Goal: Task Accomplishment & Management: Complete application form

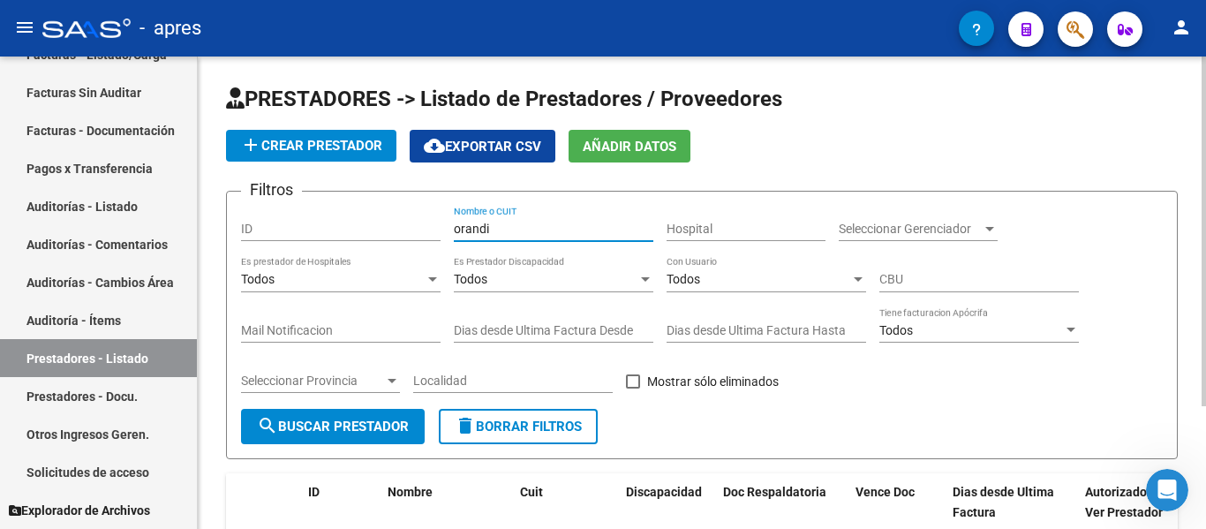
drag, startPoint x: 527, startPoint y: 225, endPoint x: 400, endPoint y: 245, distance: 128.6
click at [415, 230] on div "Filtros ID orandi Nombre o CUIT Hospital Seleccionar Gerenciador Seleccionar Ge…" at bounding box center [702, 307] width 922 height 203
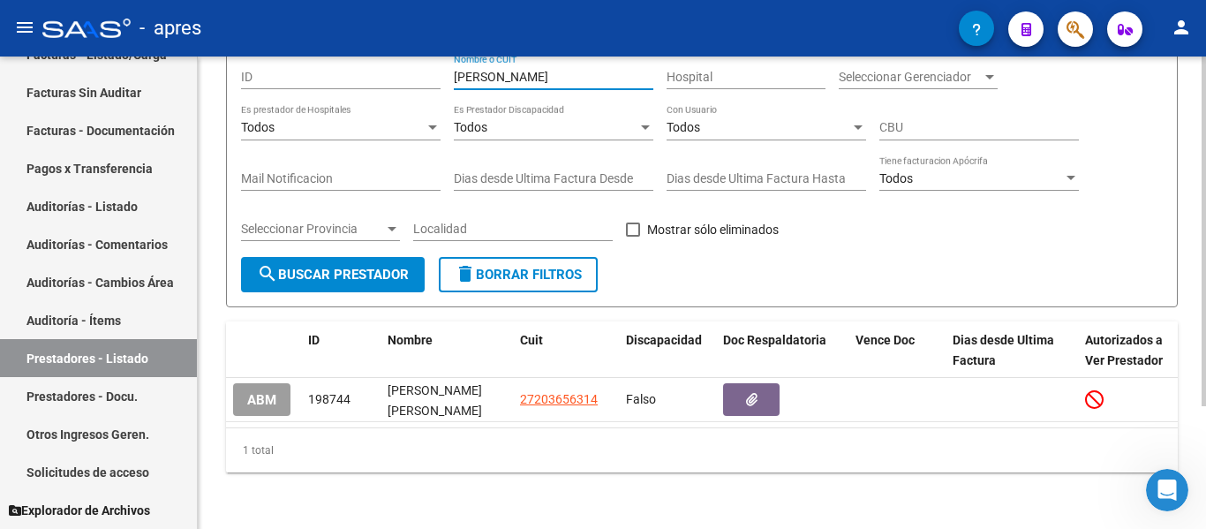
scroll to position [166, 0]
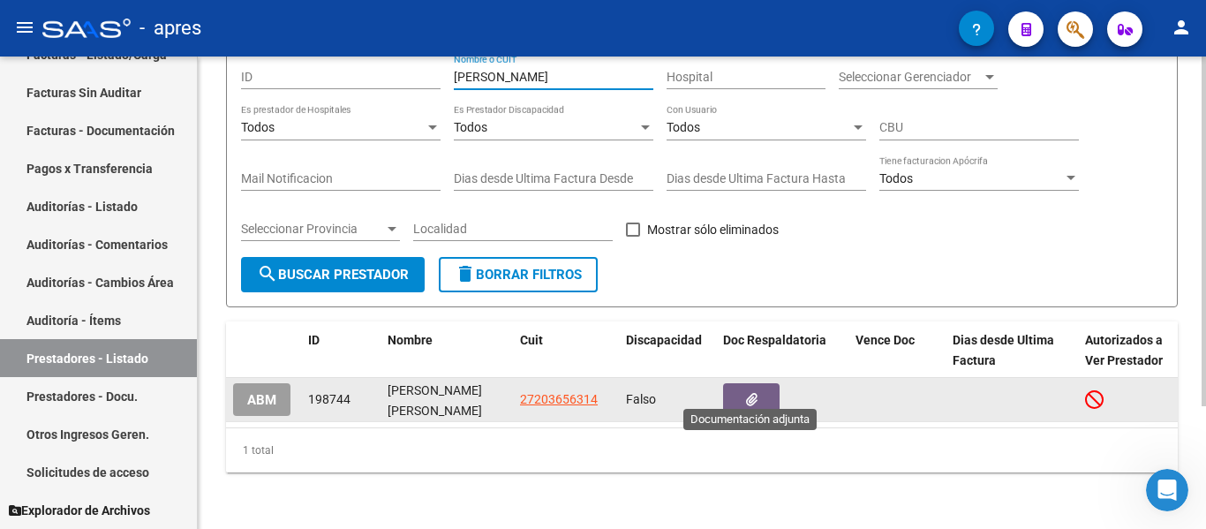
type input "[PERSON_NAME]"
click at [734, 386] on button "button" at bounding box center [751, 399] width 57 height 33
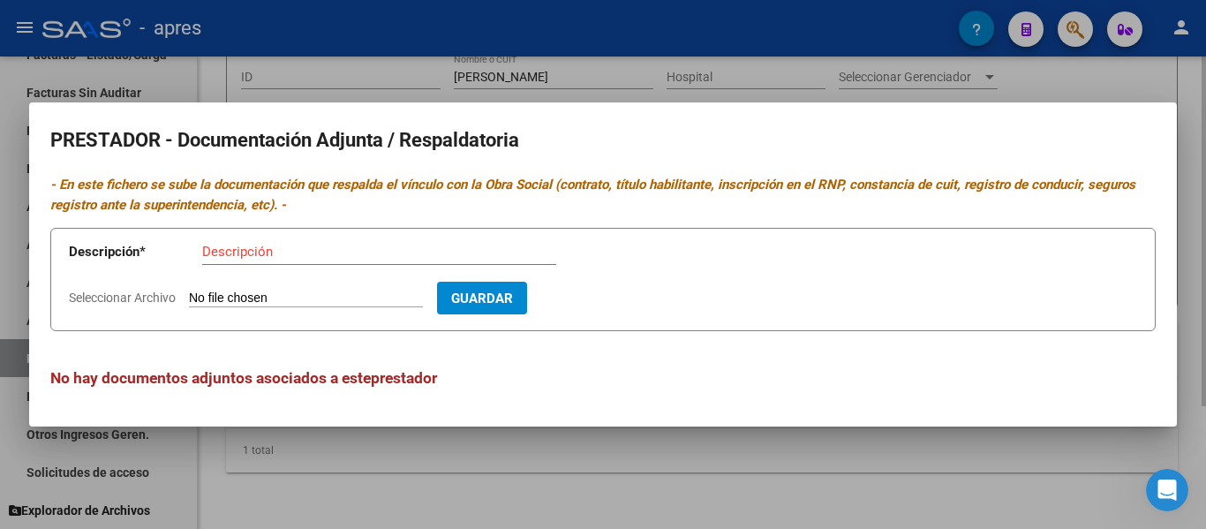
drag, startPoint x: 629, startPoint y: 480, endPoint x: 634, endPoint y: 471, distance: 11.1
click at [630, 480] on div at bounding box center [603, 264] width 1206 height 529
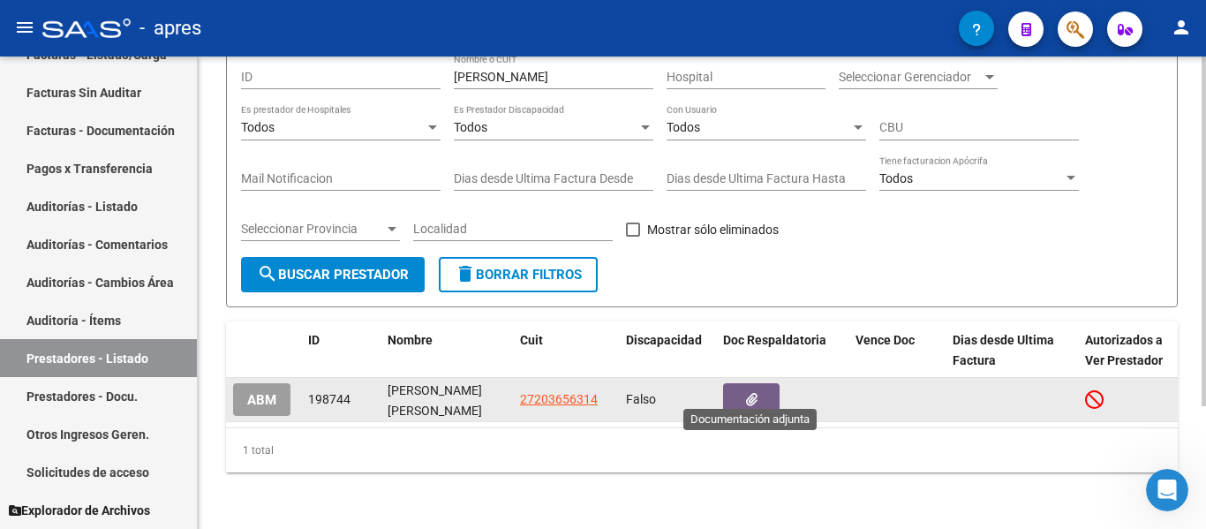
click at [764, 392] on button "button" at bounding box center [751, 399] width 57 height 33
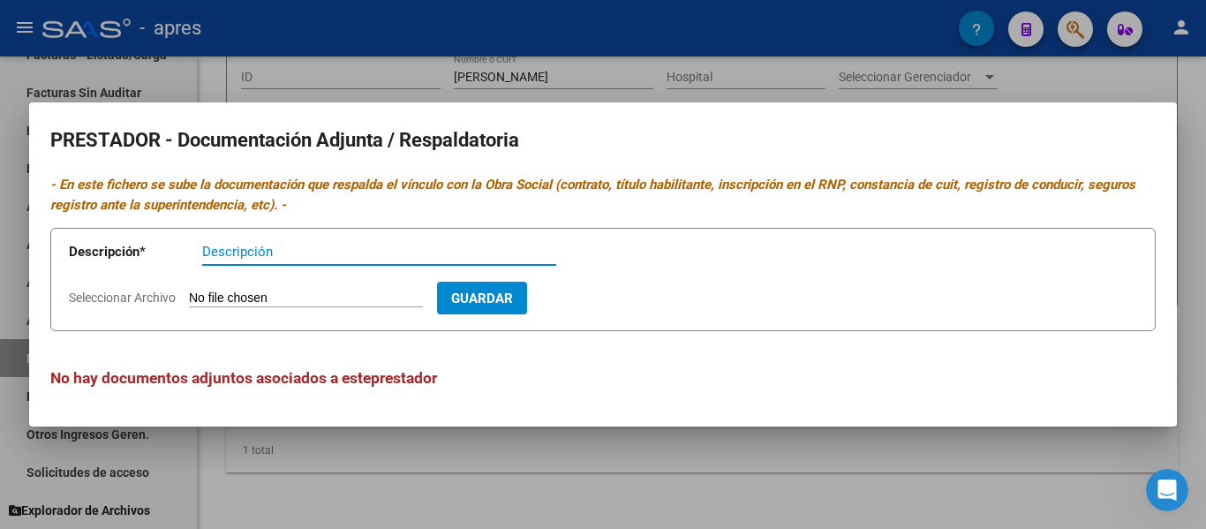
click at [582, 468] on div at bounding box center [603, 264] width 1206 height 529
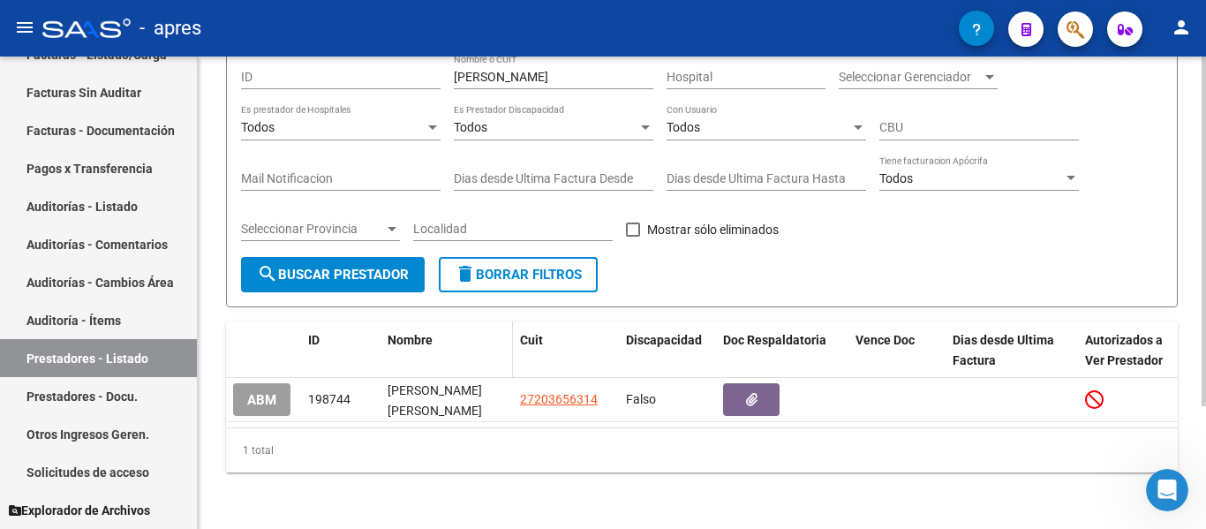
scroll to position [0, 0]
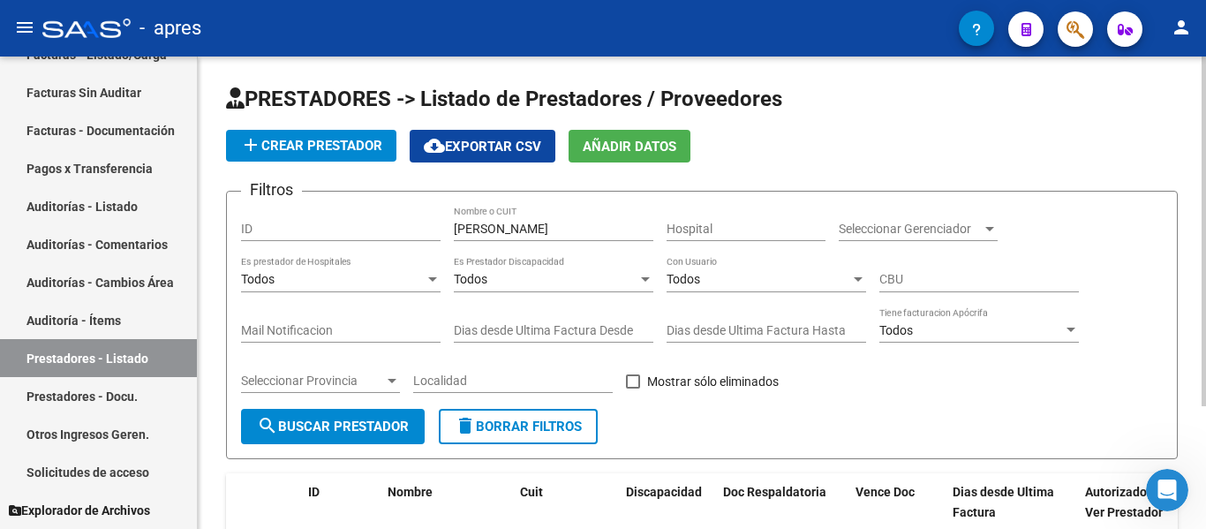
drag, startPoint x: 514, startPoint y: 217, endPoint x: 479, endPoint y: 239, distance: 41.7
click at [479, 239] on div "[PERSON_NAME] Nombre o CUIT" at bounding box center [554, 223] width 200 height 35
drag, startPoint x: 507, startPoint y: 231, endPoint x: 385, endPoint y: 250, distance: 123.4
click at [387, 246] on div "Filtros ID [PERSON_NAME] Nombre o CUIT Hospital Seleccionar Gerenciador Selecci…" at bounding box center [702, 307] width 922 height 203
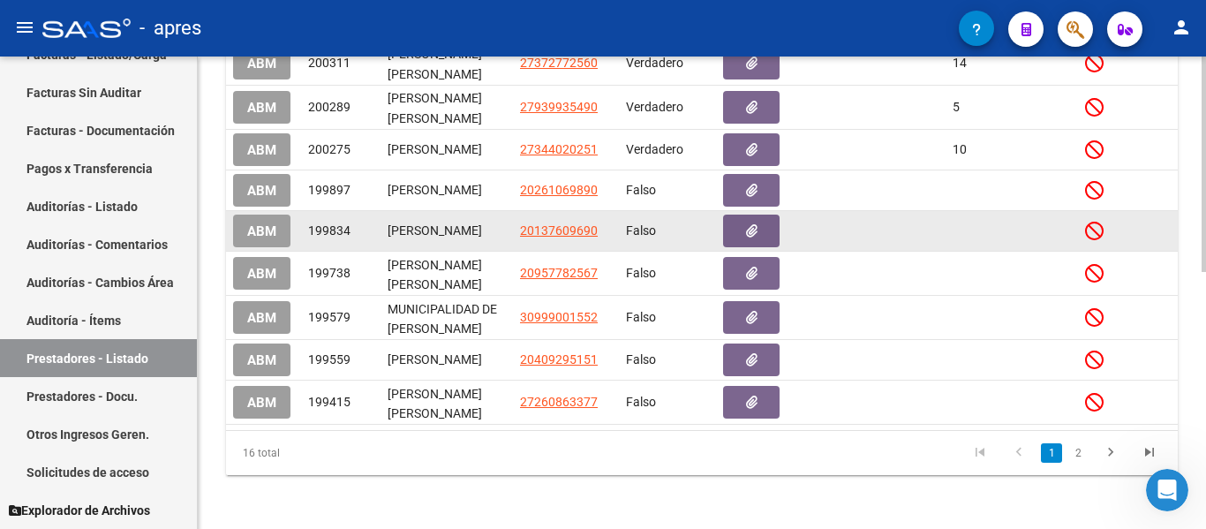
scroll to position [563, 0]
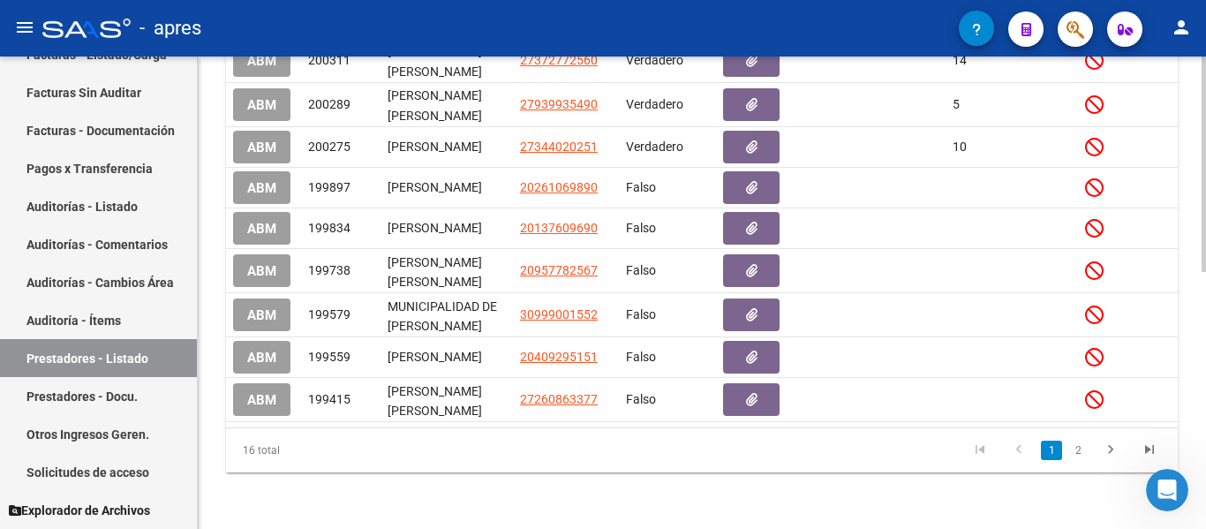
type input "mora"
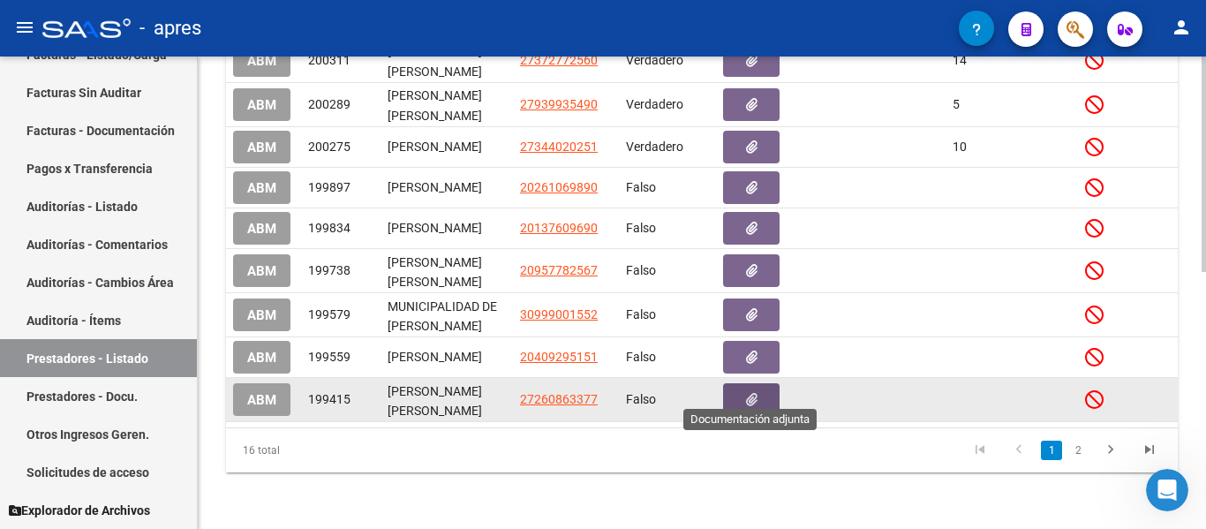
click at [760, 391] on button "button" at bounding box center [751, 399] width 57 height 33
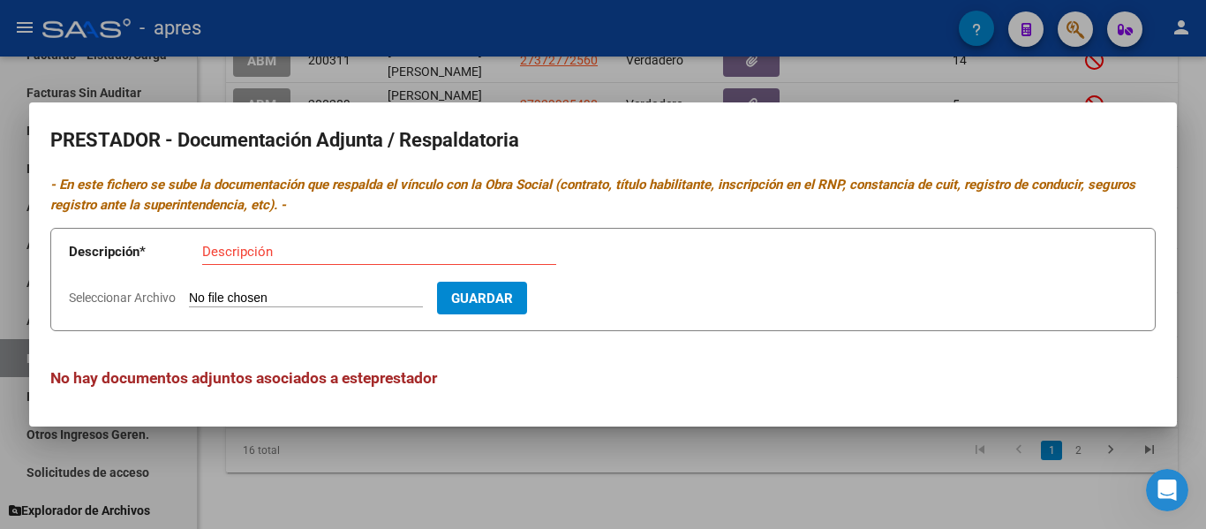
click at [755, 490] on div at bounding box center [603, 264] width 1206 height 529
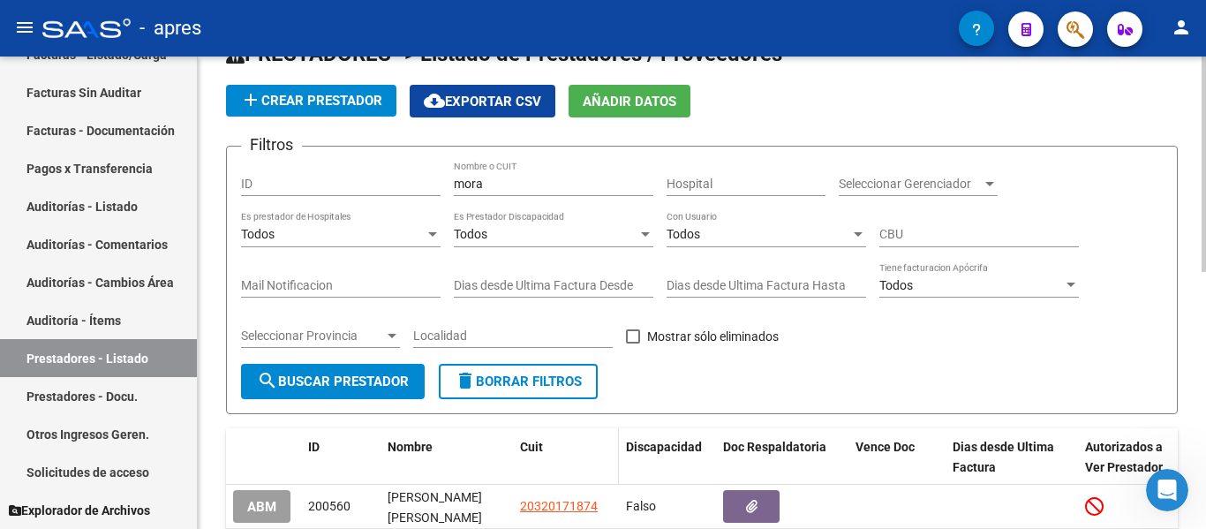
scroll to position [34, 0]
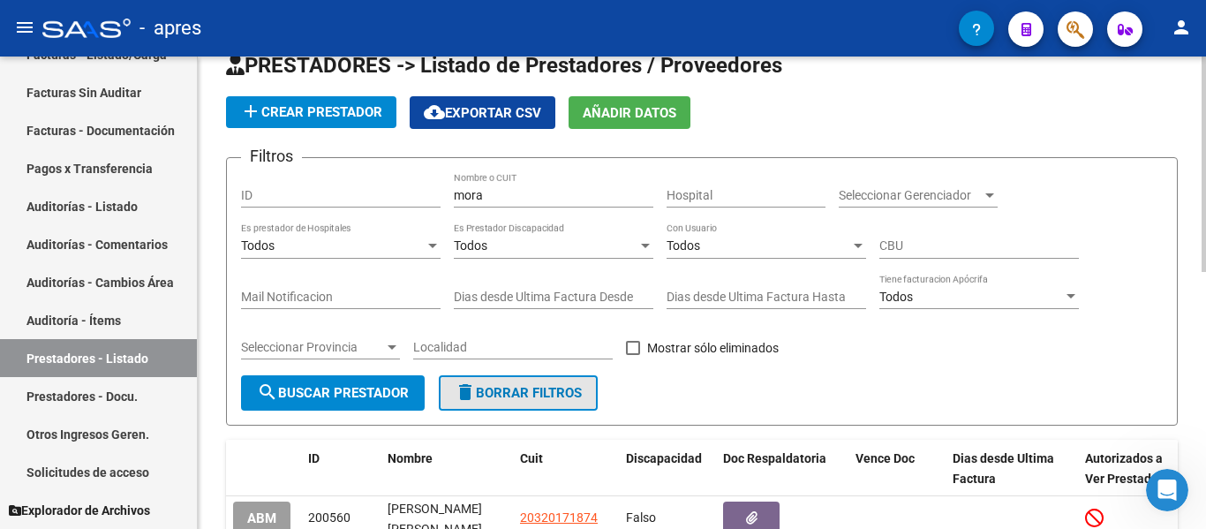
click at [518, 391] on span "delete Borrar Filtros" at bounding box center [518, 393] width 127 height 16
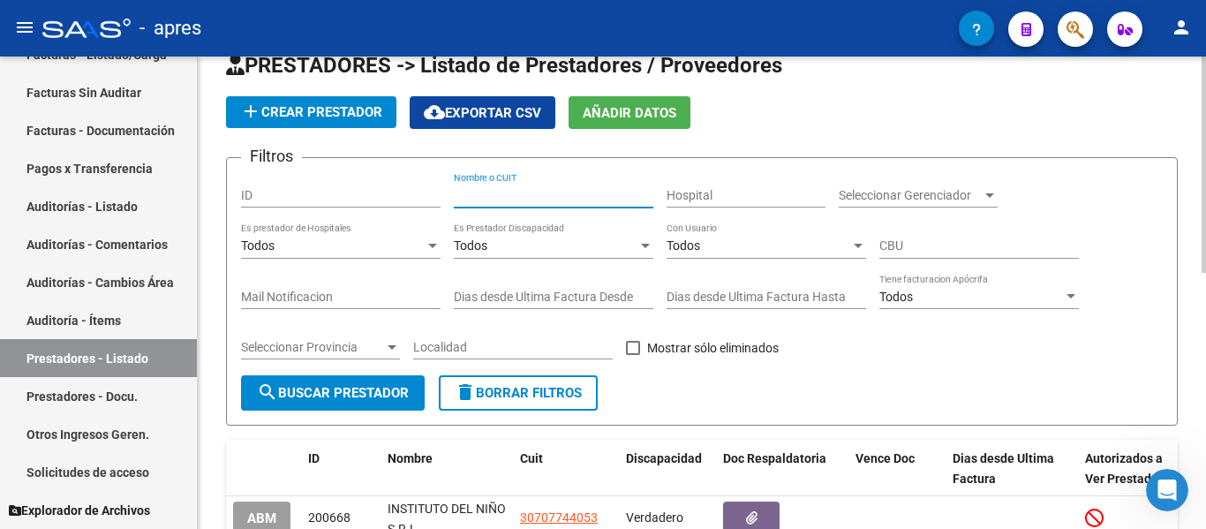
click at [513, 193] on input "Nombre o CUIT" at bounding box center [554, 195] width 200 height 15
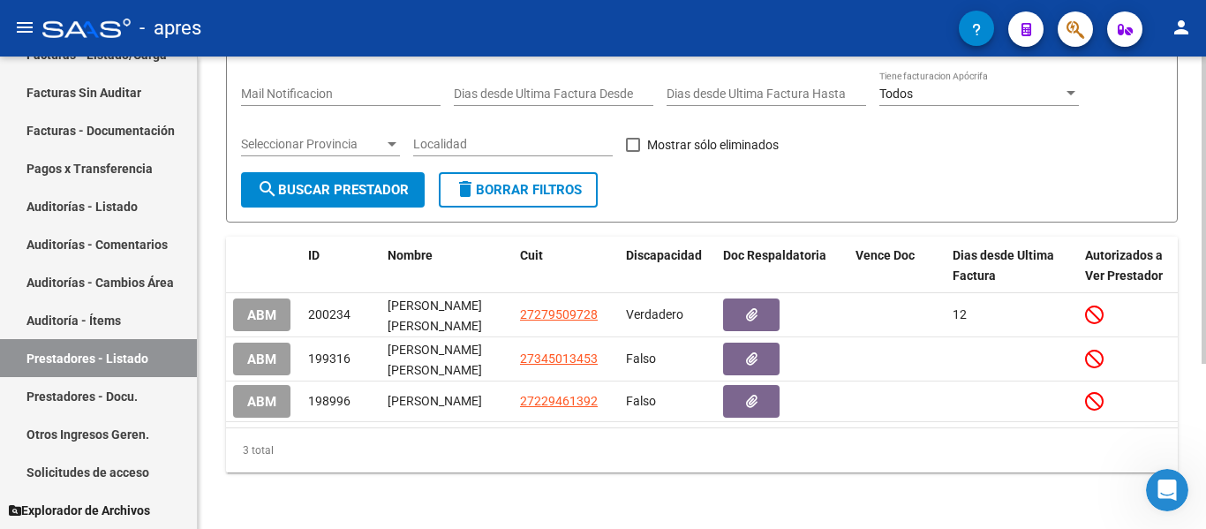
scroll to position [254, 0]
type input "villalba"
click at [599, 485] on div "PRESTADORES -> Listado de Prestadores / Proveedores add Crear Prestador cloud_d…" at bounding box center [702, 174] width 1009 height 709
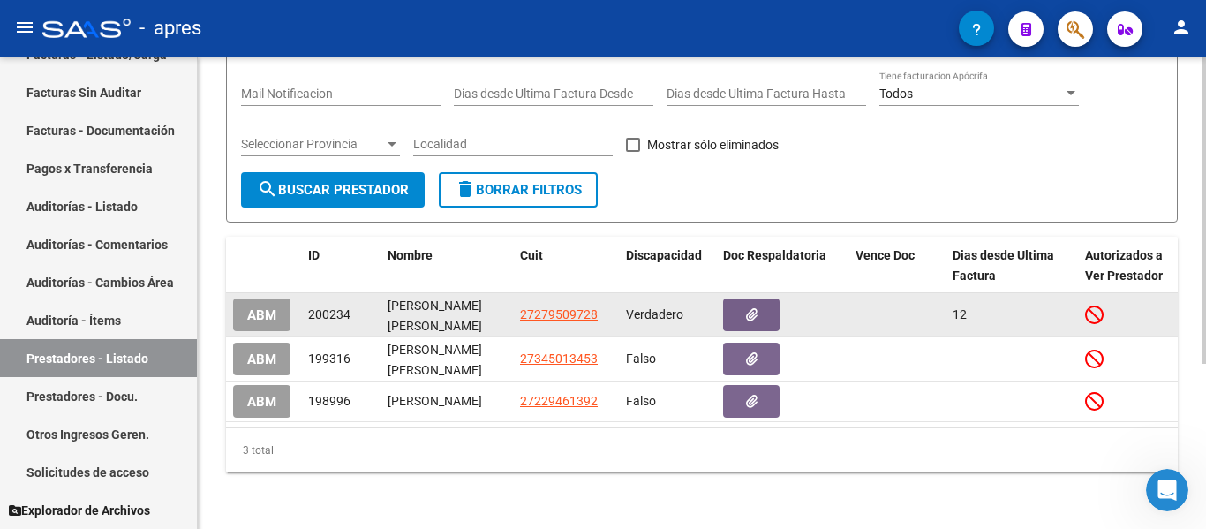
click at [722, 302] on datatable-body-cell at bounding box center [782, 314] width 132 height 43
click at [735, 301] on button "button" at bounding box center [751, 315] width 57 height 33
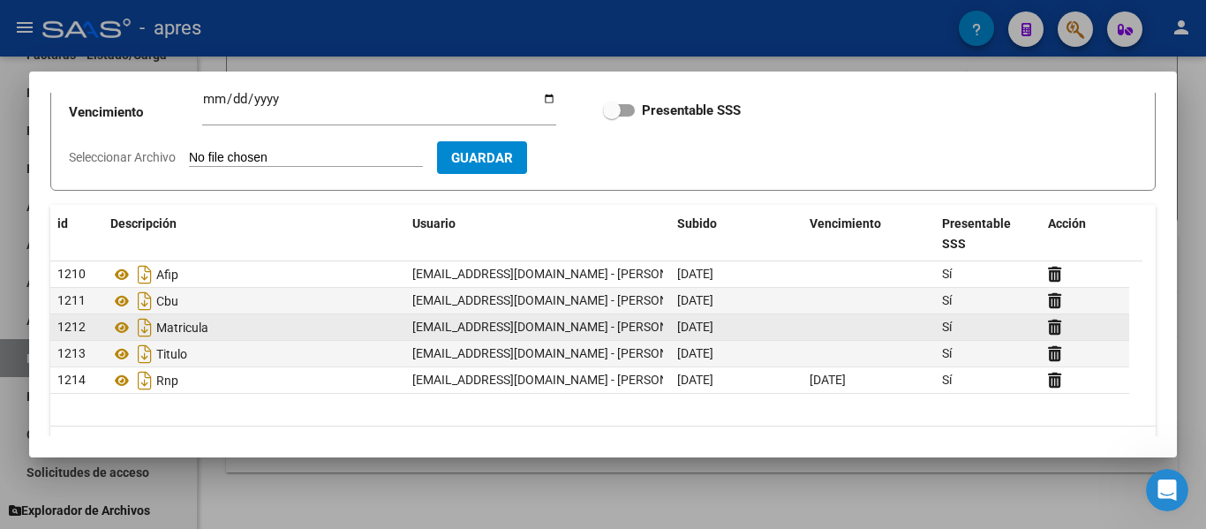
scroll to position [220, 0]
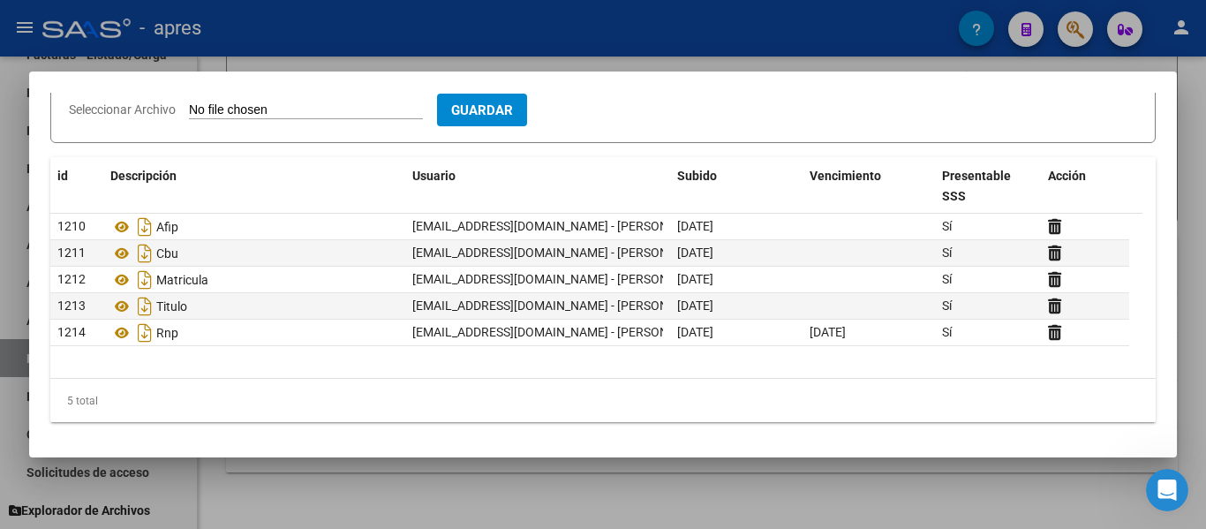
click at [728, 485] on div at bounding box center [603, 264] width 1206 height 529
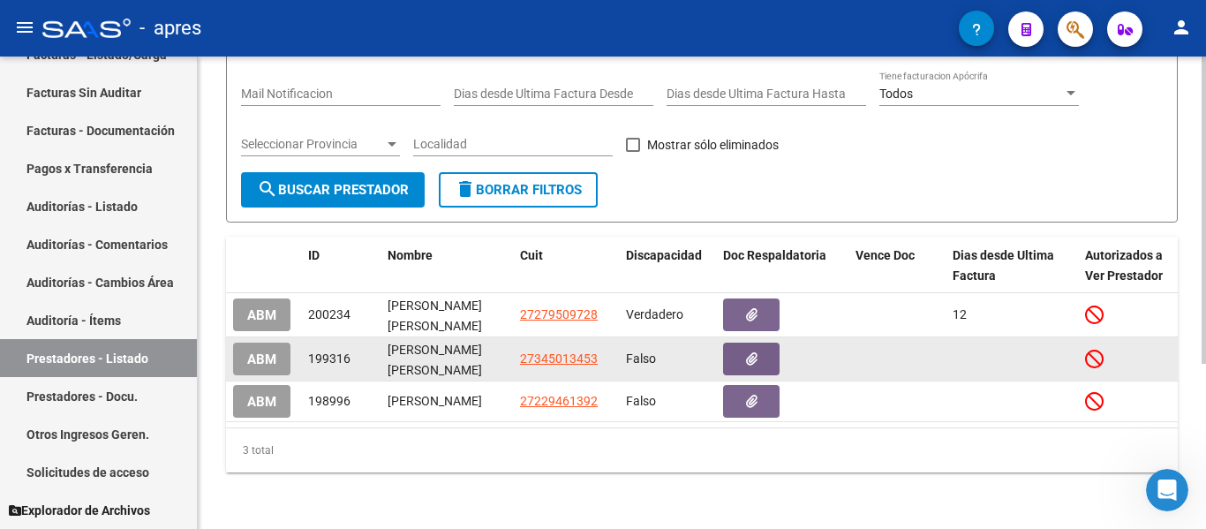
click at [767, 343] on button "button" at bounding box center [751, 359] width 57 height 33
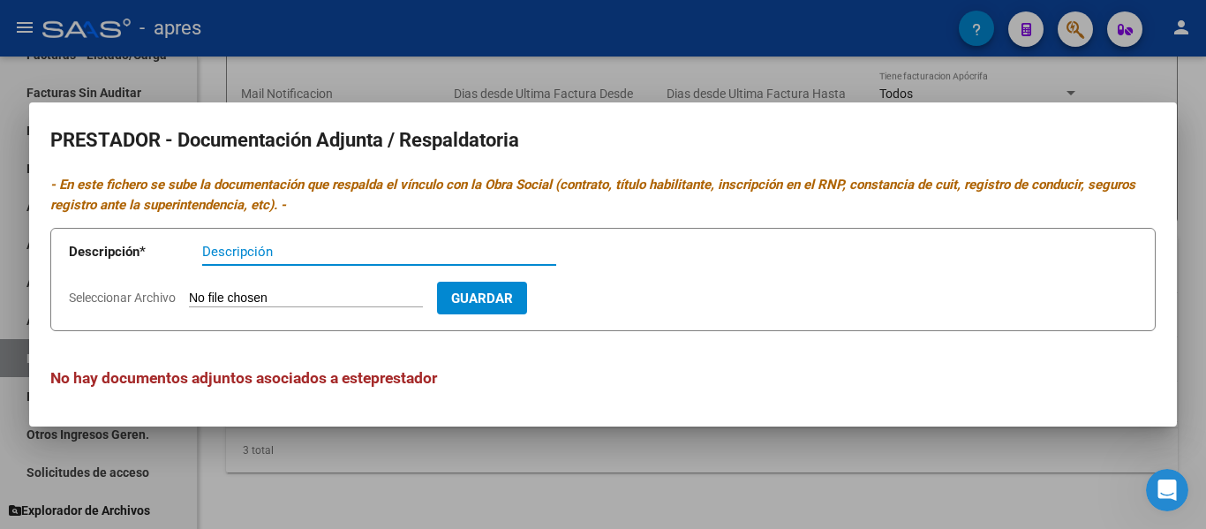
click at [768, 487] on div at bounding box center [603, 264] width 1206 height 529
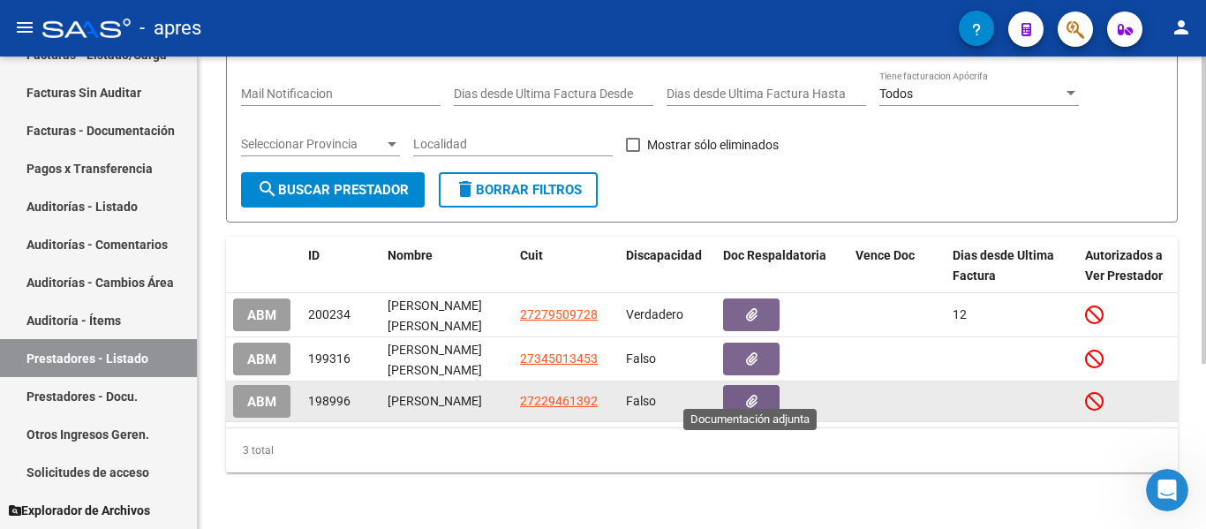
click at [760, 390] on button "button" at bounding box center [751, 401] width 57 height 33
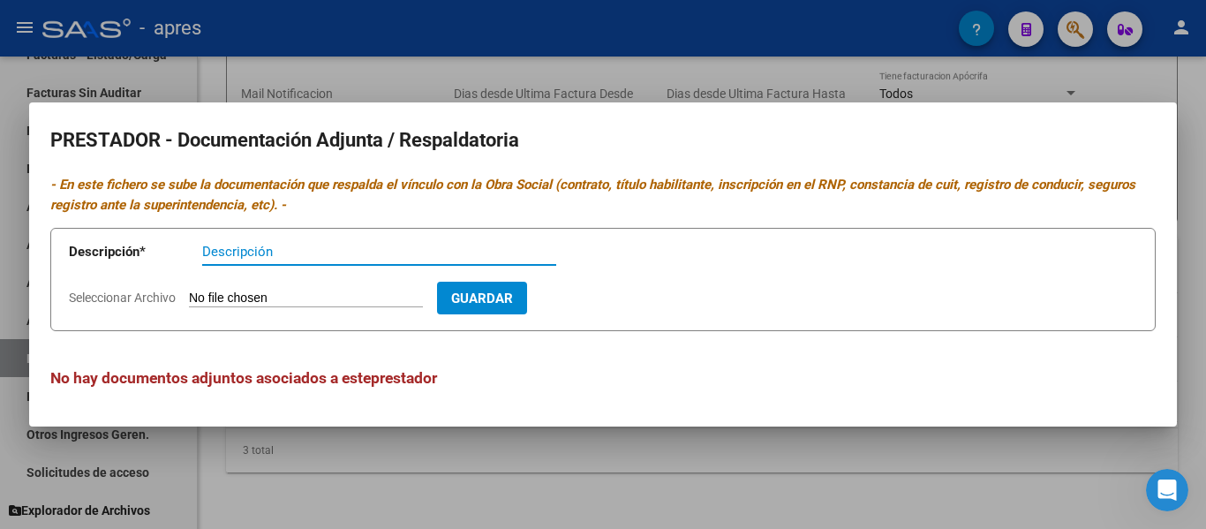
click at [694, 478] on div at bounding box center [603, 264] width 1206 height 529
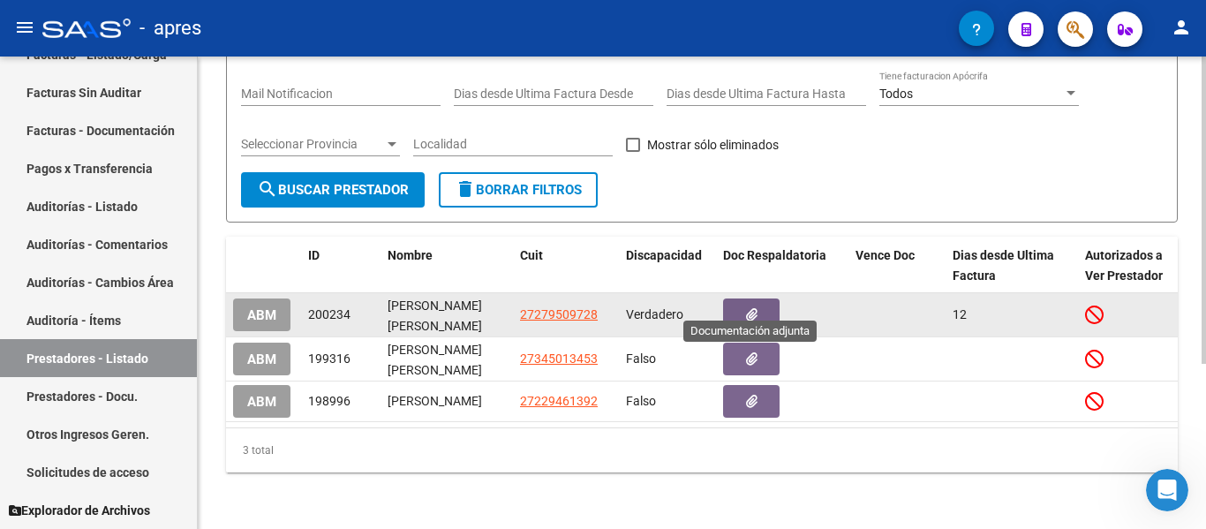
click at [747, 308] on icon "button" at bounding box center [751, 314] width 11 height 13
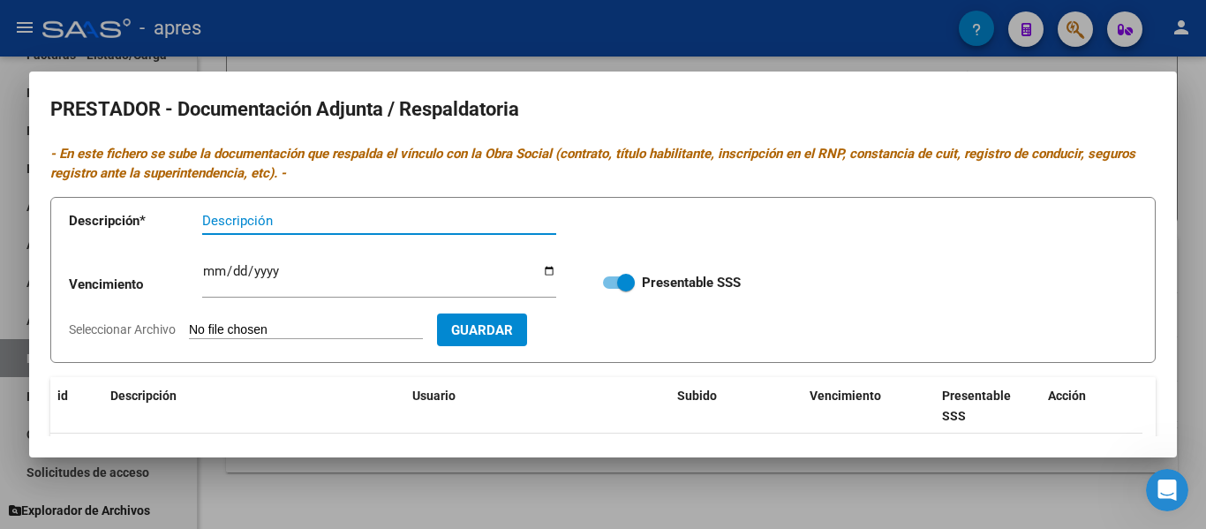
click at [676, 467] on div at bounding box center [603, 264] width 1206 height 529
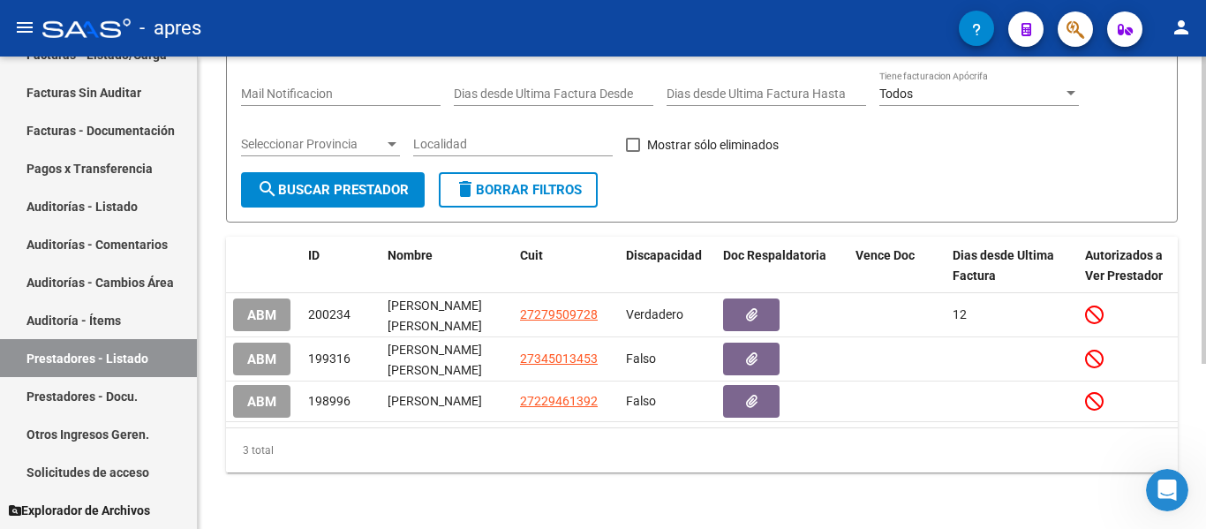
click at [742, 468] on div "3 total" at bounding box center [702, 450] width 952 height 44
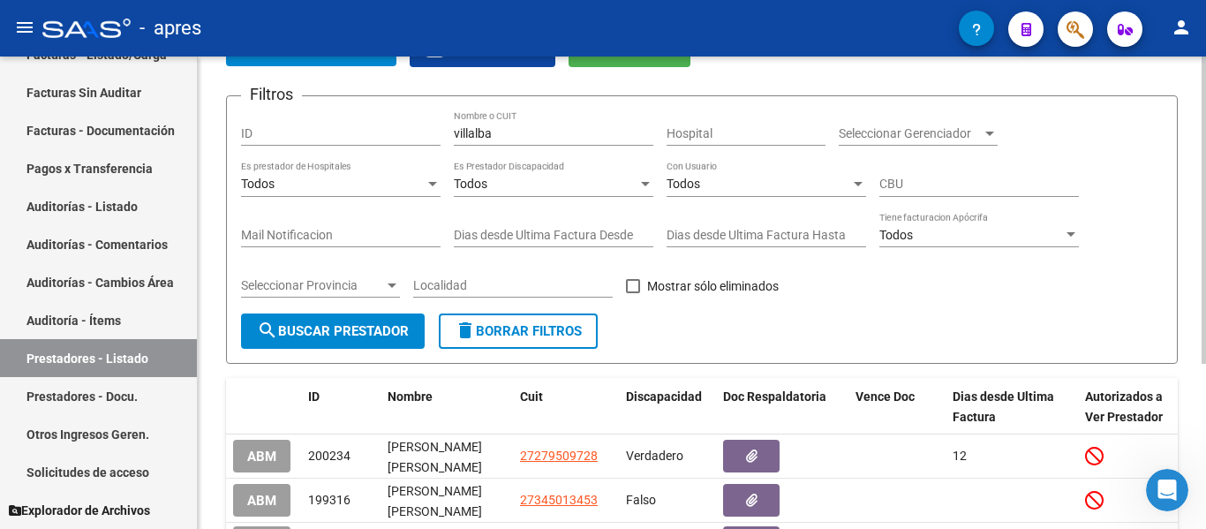
scroll to position [78, 0]
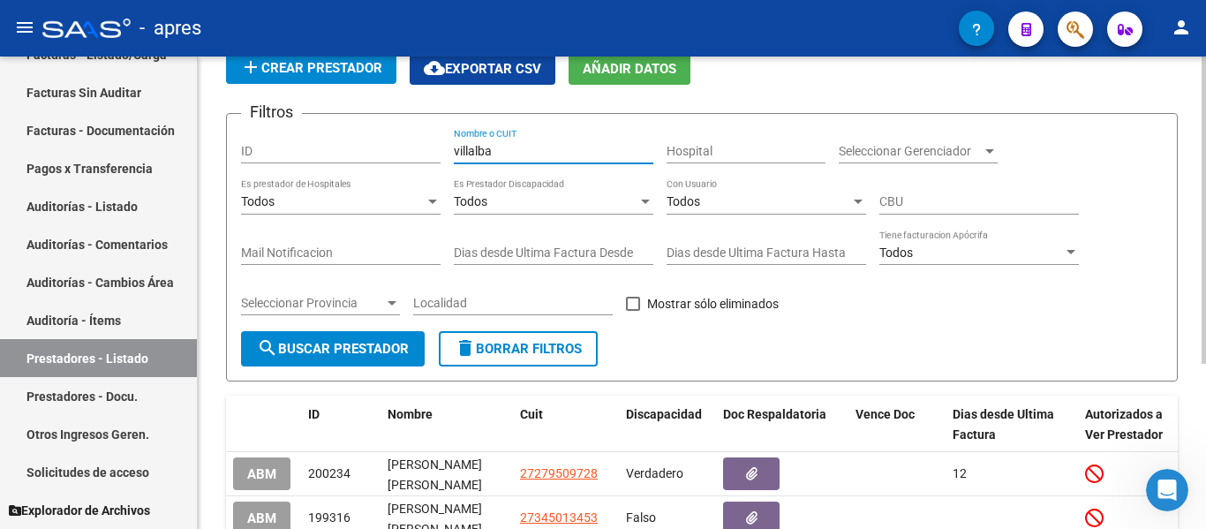
drag, startPoint x: 512, startPoint y: 145, endPoint x: 426, endPoint y: 141, distance: 86.6
click at [426, 141] on div "Filtros ID [PERSON_NAME] Nombre o CUIT Hospital Seleccionar Gerenciador Selecci…" at bounding box center [702, 229] width 922 height 203
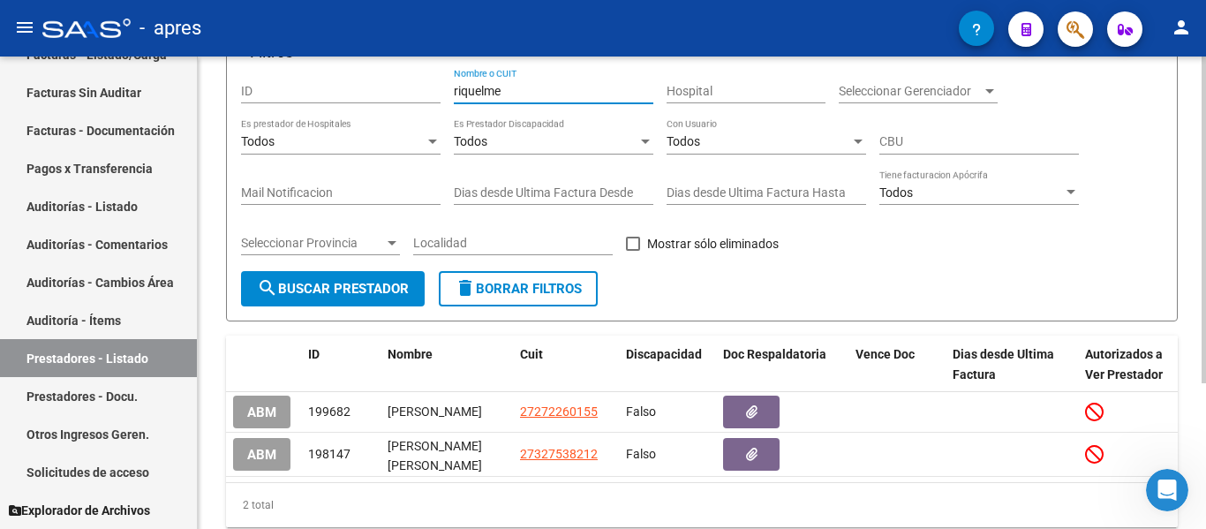
scroll to position [210, 0]
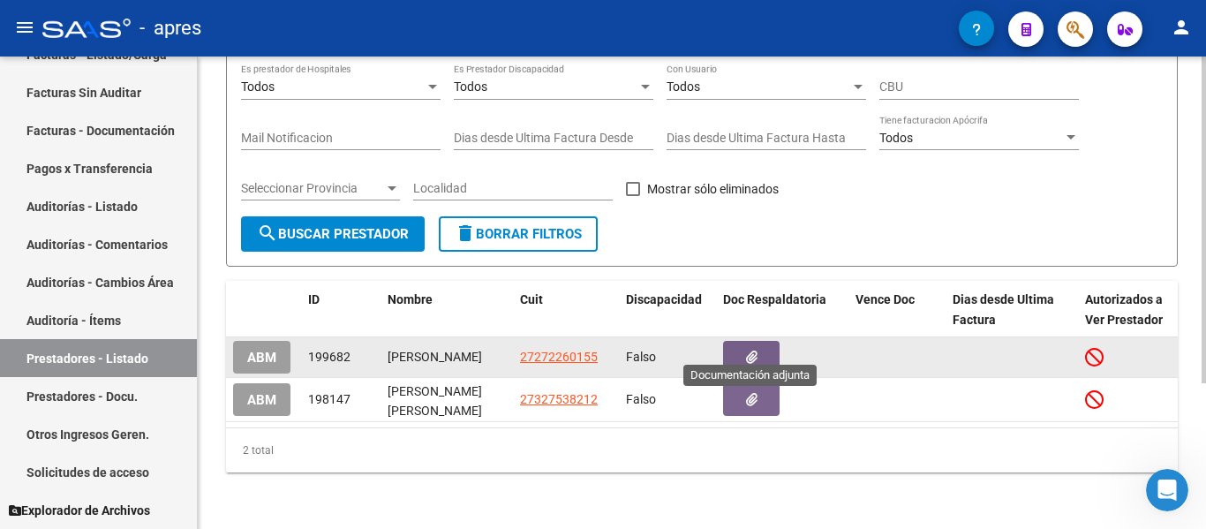
type input "riquelme"
click at [735, 349] on button "button" at bounding box center [751, 357] width 57 height 33
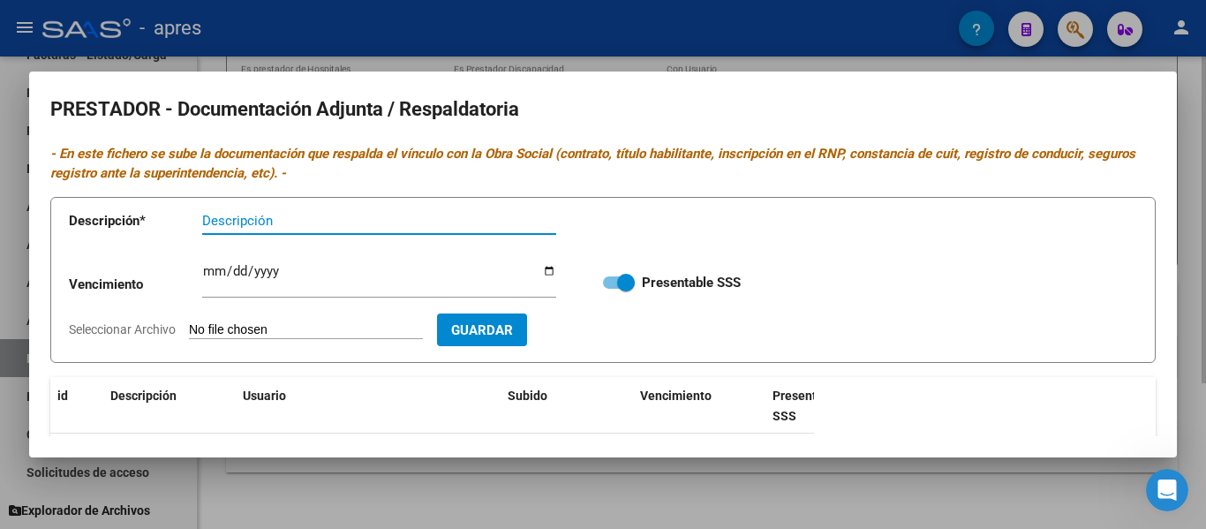
scroll to position [1, 0]
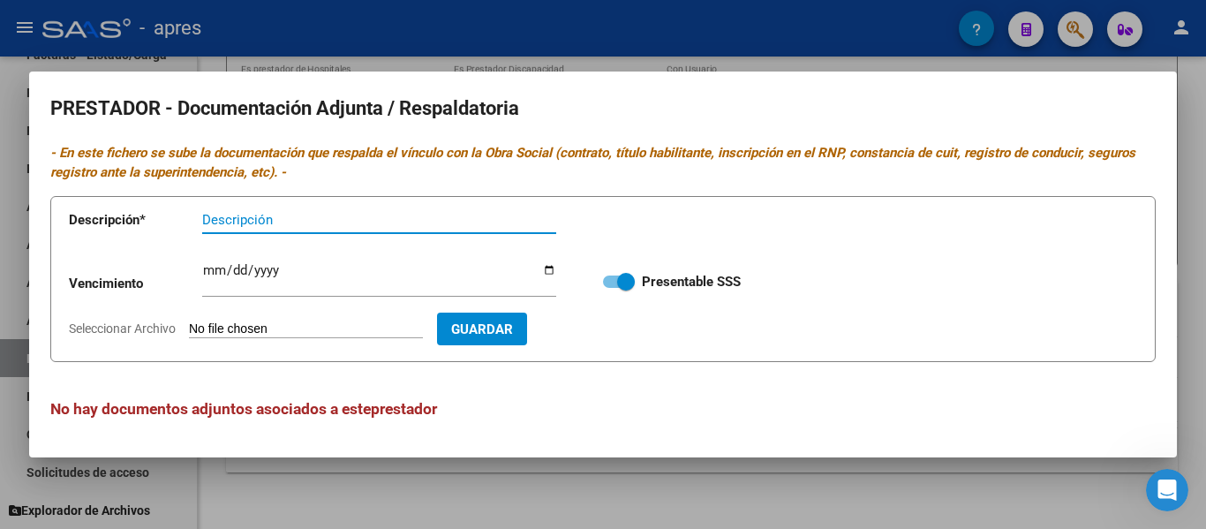
drag, startPoint x: 665, startPoint y: 487, endPoint x: 714, endPoint y: 452, distance: 60.3
click at [673, 483] on div at bounding box center [603, 264] width 1206 height 529
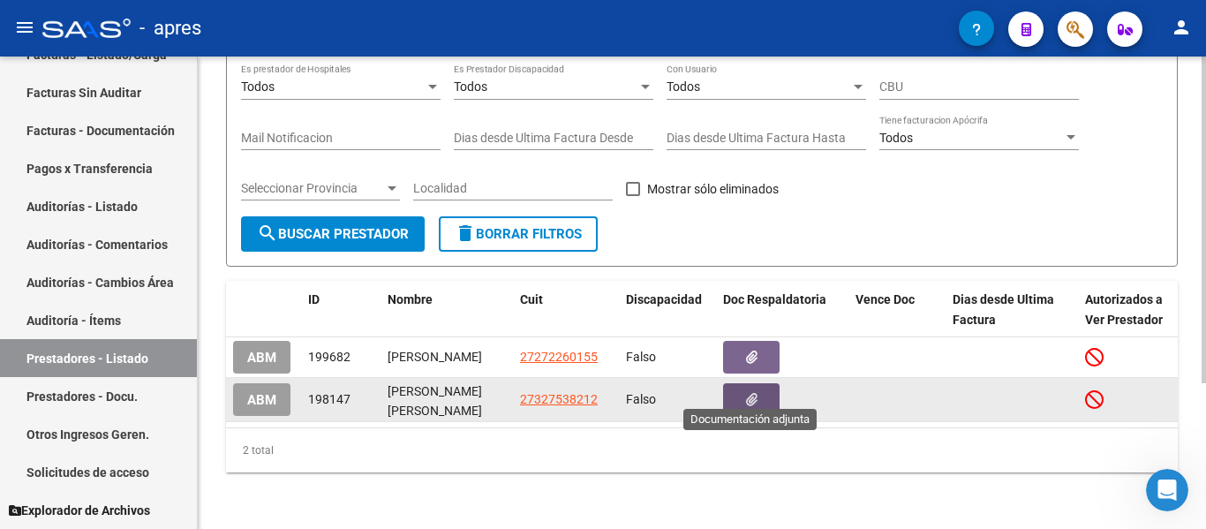
click at [767, 392] on button "button" at bounding box center [751, 399] width 57 height 33
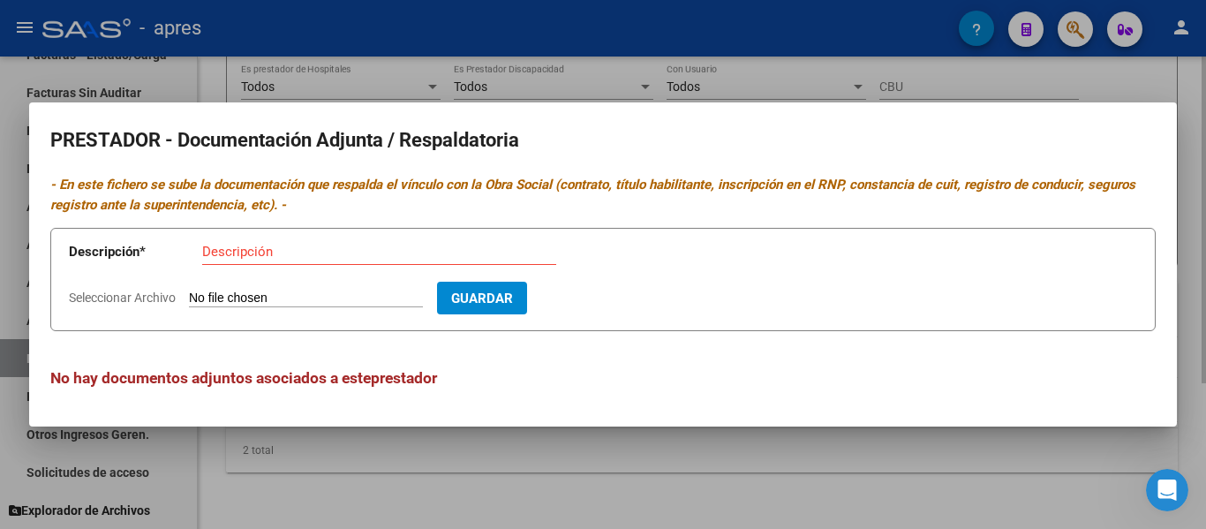
click at [516, 492] on div at bounding box center [603, 264] width 1206 height 529
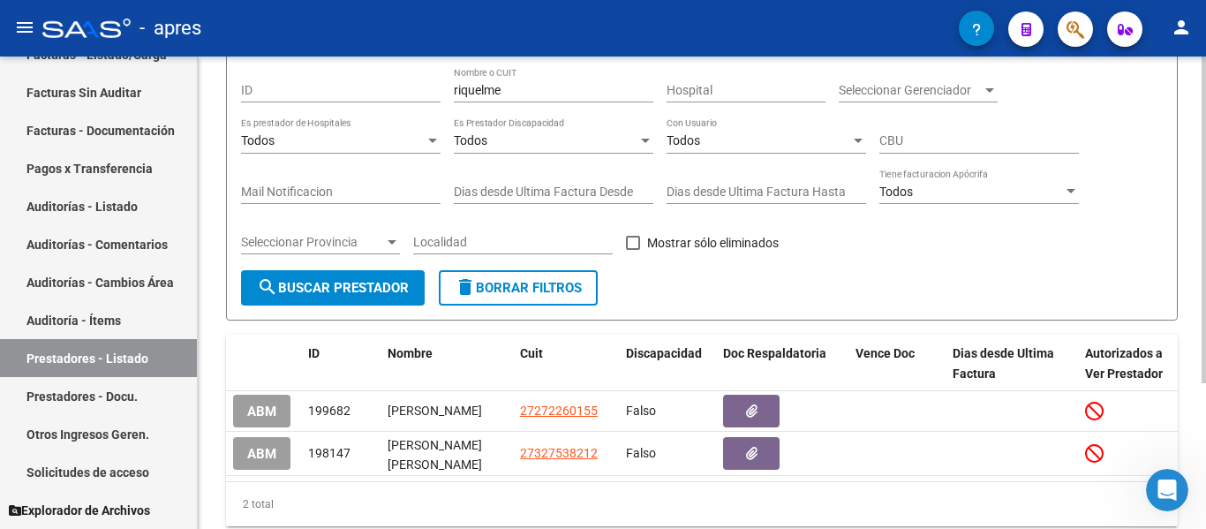
scroll to position [34, 0]
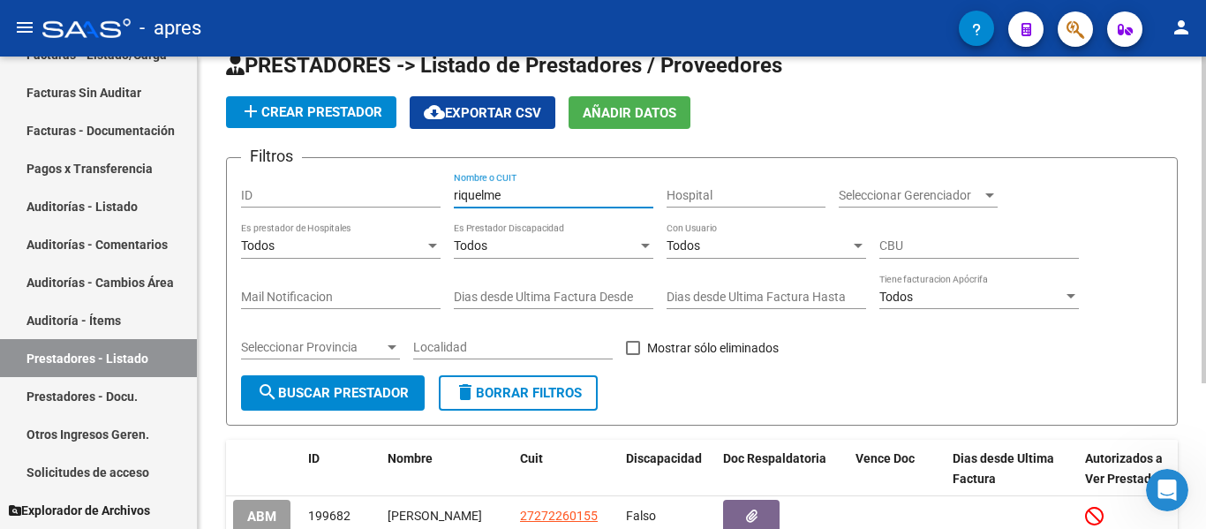
drag, startPoint x: 505, startPoint y: 194, endPoint x: 433, endPoint y: 201, distance: 72.8
click at [440, 194] on div "Filtros ID [PERSON_NAME] Nombre o CUIT Hospital Seleccionar Gerenciador Selecci…" at bounding box center [702, 273] width 922 height 203
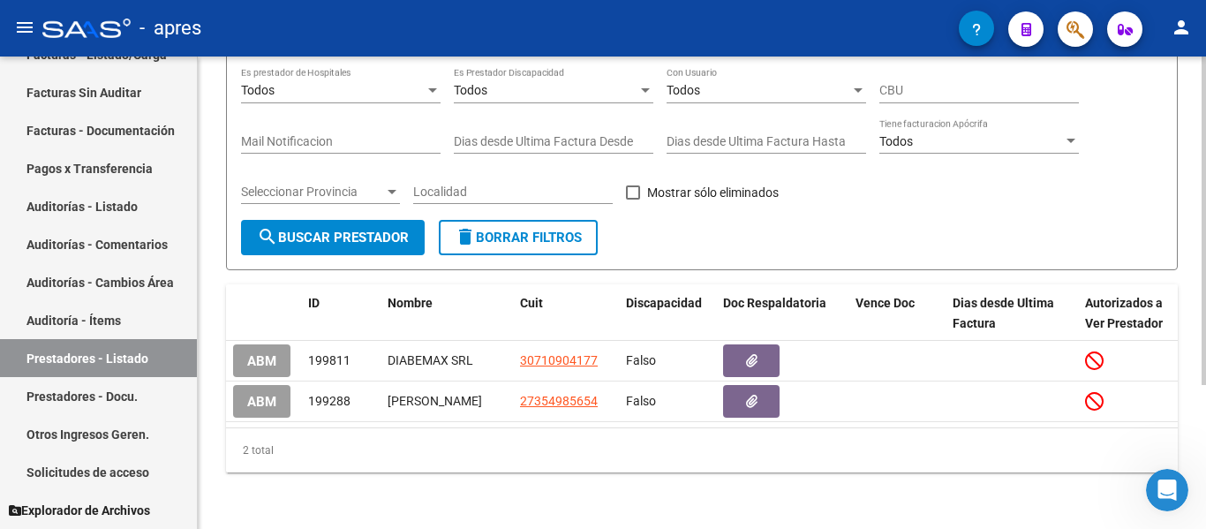
scroll to position [207, 0]
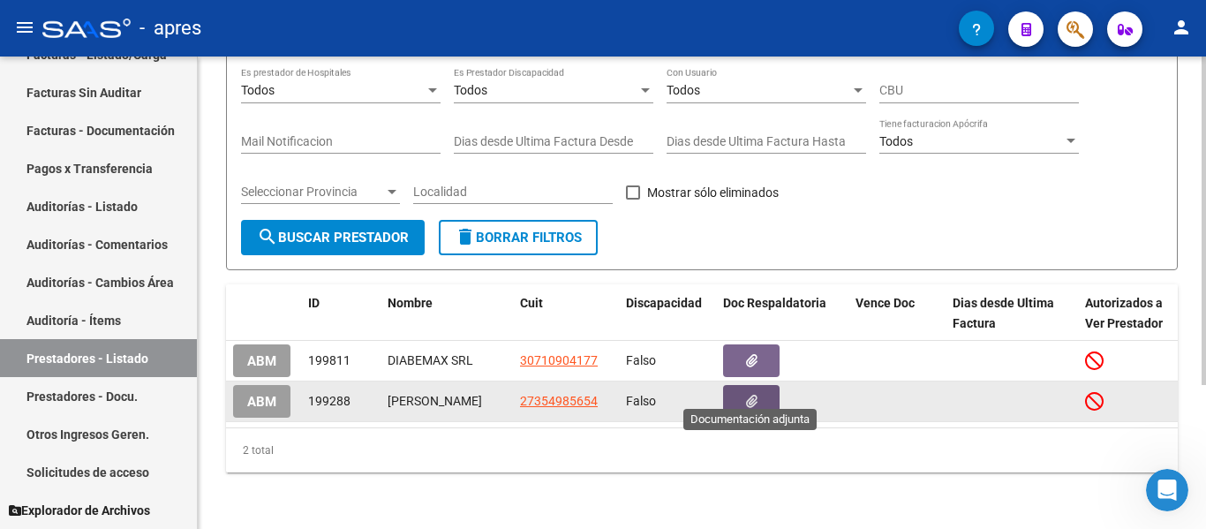
click at [751, 394] on span "button" at bounding box center [751, 402] width 11 height 16
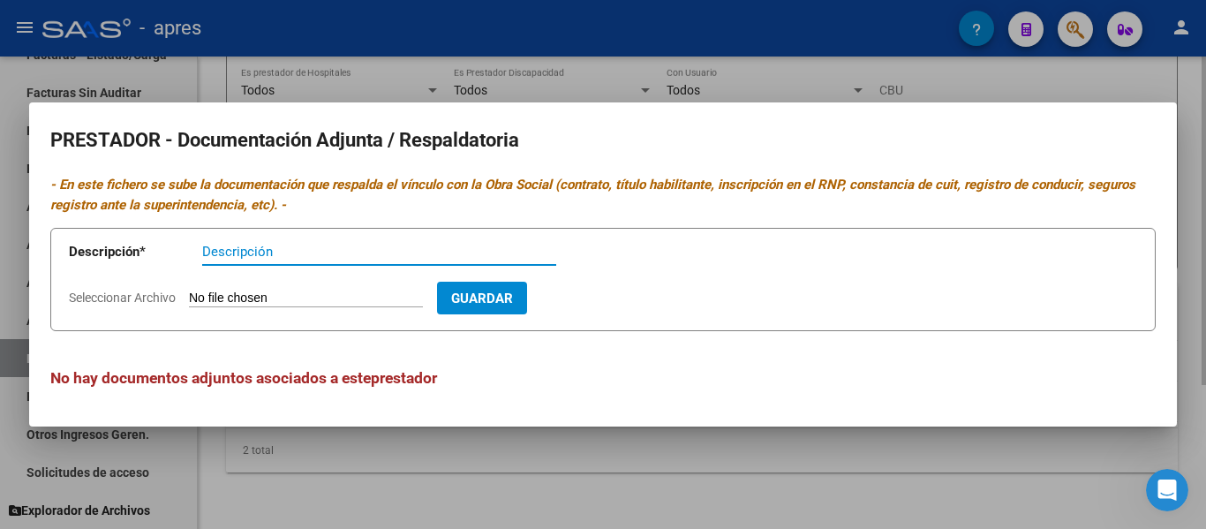
click at [608, 492] on div at bounding box center [603, 264] width 1206 height 529
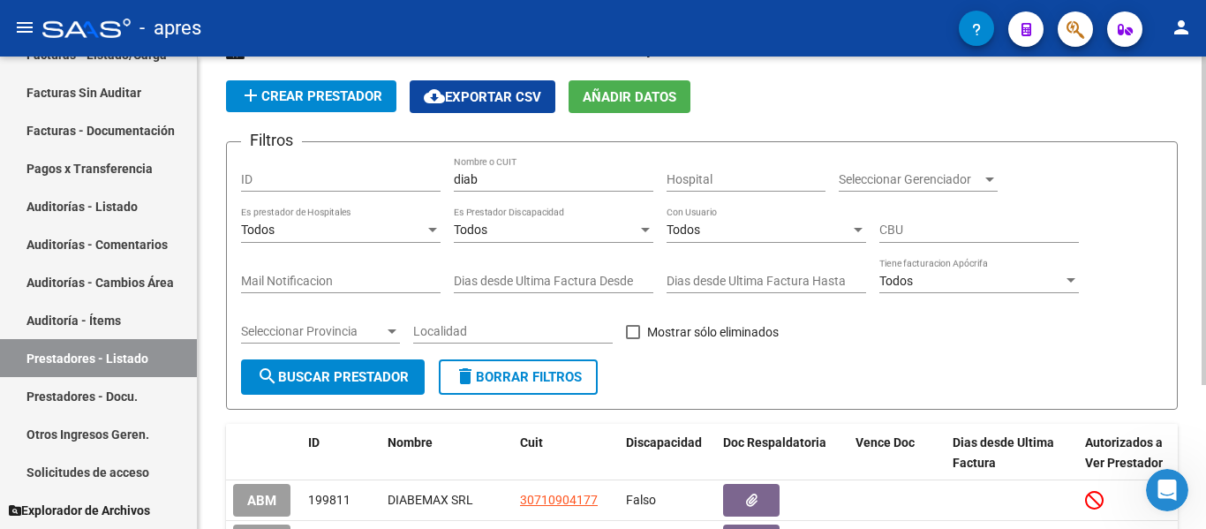
scroll to position [0, 0]
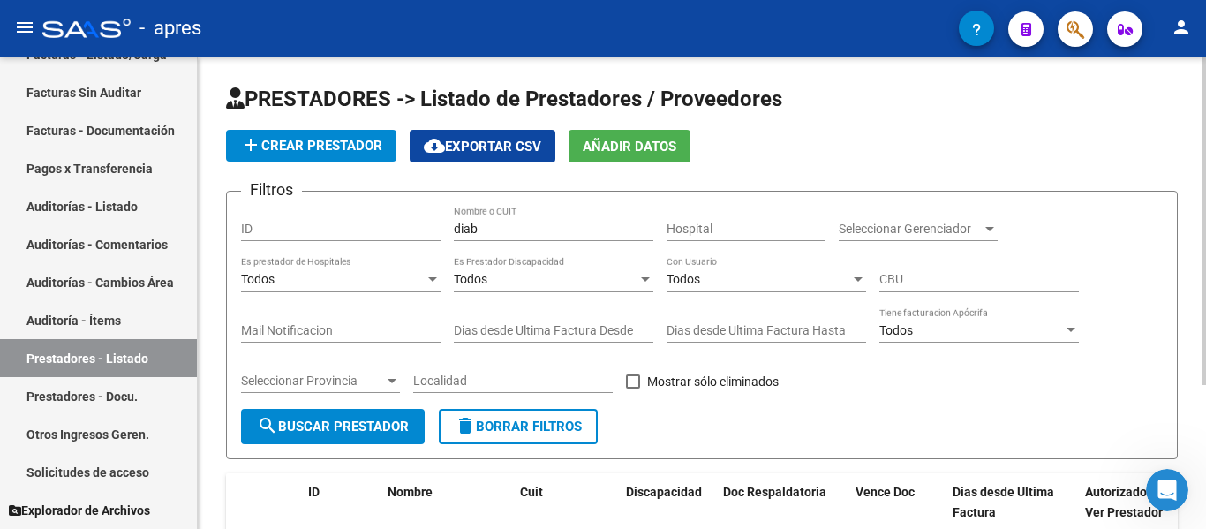
click at [510, 232] on input "diab" at bounding box center [554, 229] width 200 height 15
type input "d"
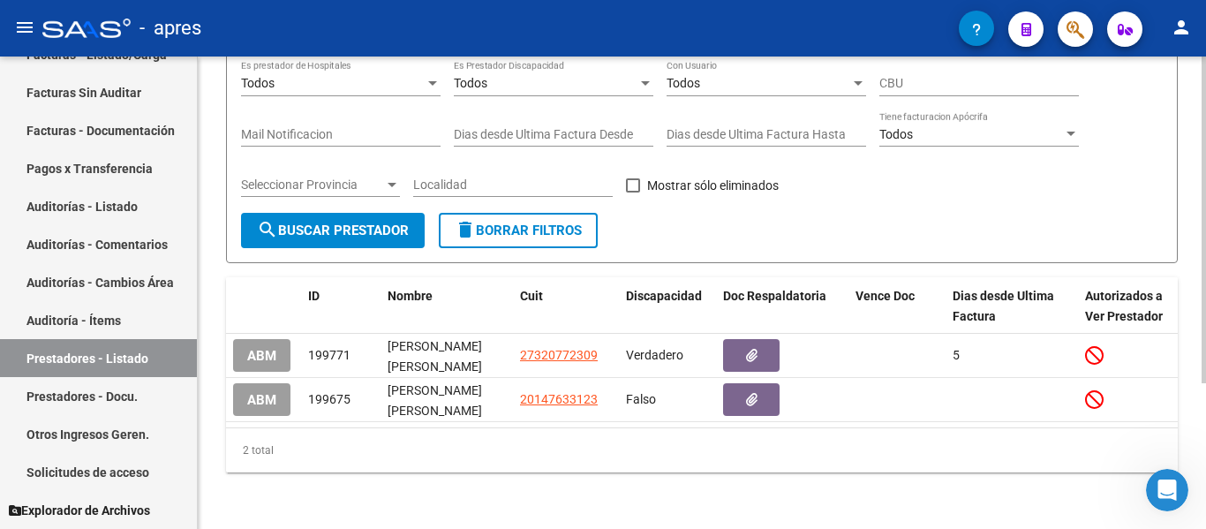
scroll to position [210, 0]
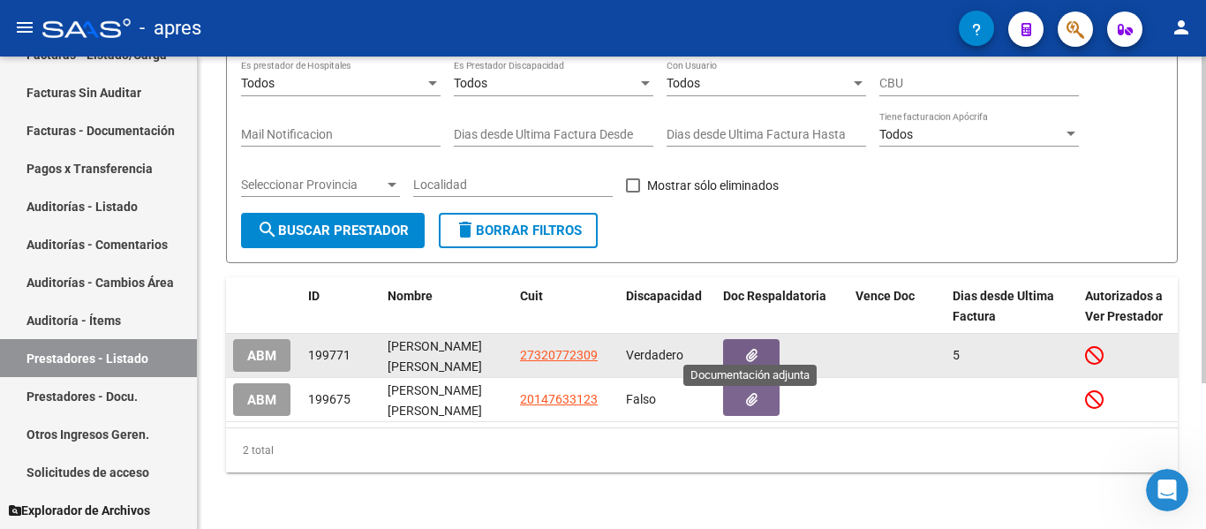
type input "[GEOGRAPHIC_DATA]"
click at [769, 343] on button "button" at bounding box center [751, 355] width 57 height 33
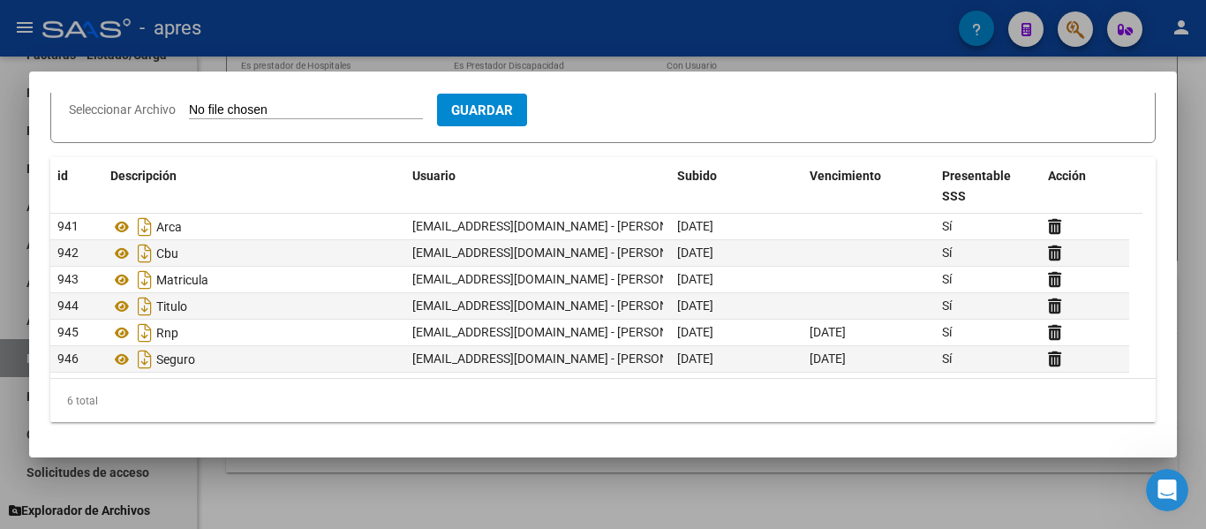
scroll to position [1, 0]
drag, startPoint x: 729, startPoint y: 472, endPoint x: 737, endPoint y: 482, distance: 13.1
click at [733, 485] on div at bounding box center [603, 264] width 1206 height 529
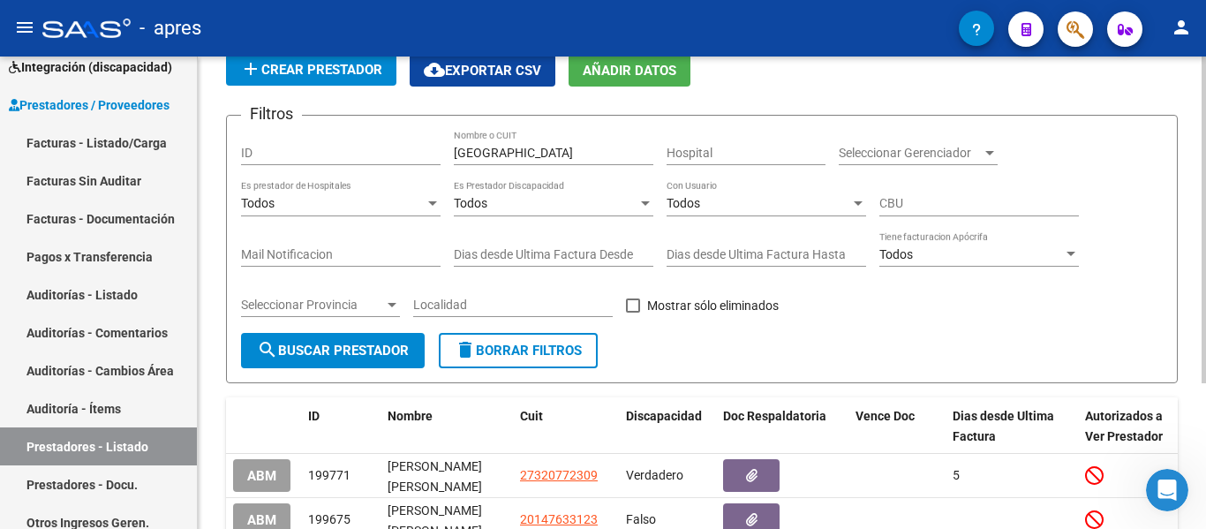
scroll to position [210, 0]
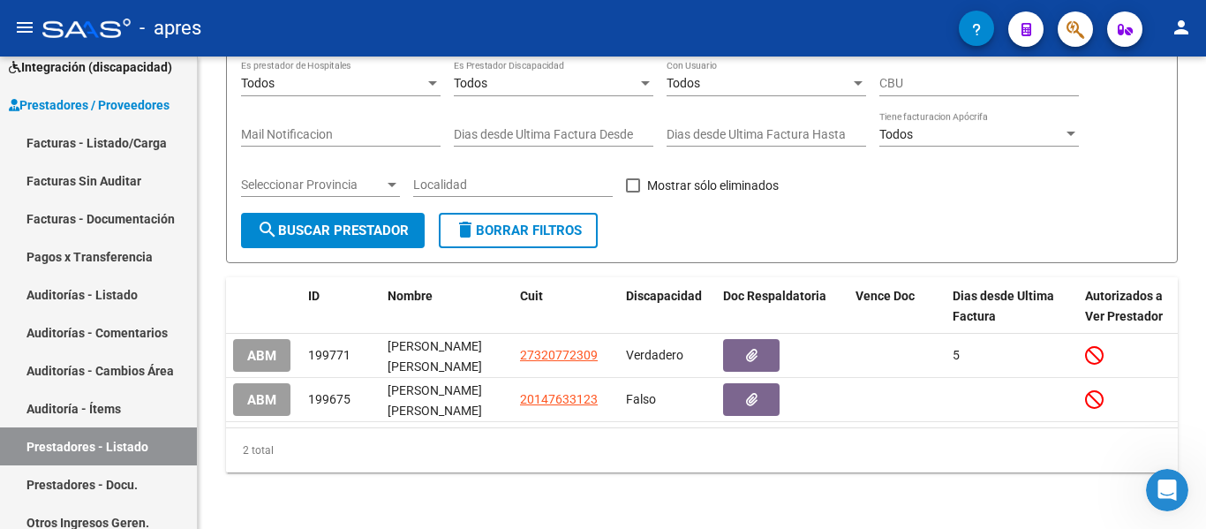
click at [276, 348] on span "ABM" at bounding box center [261, 356] width 29 height 16
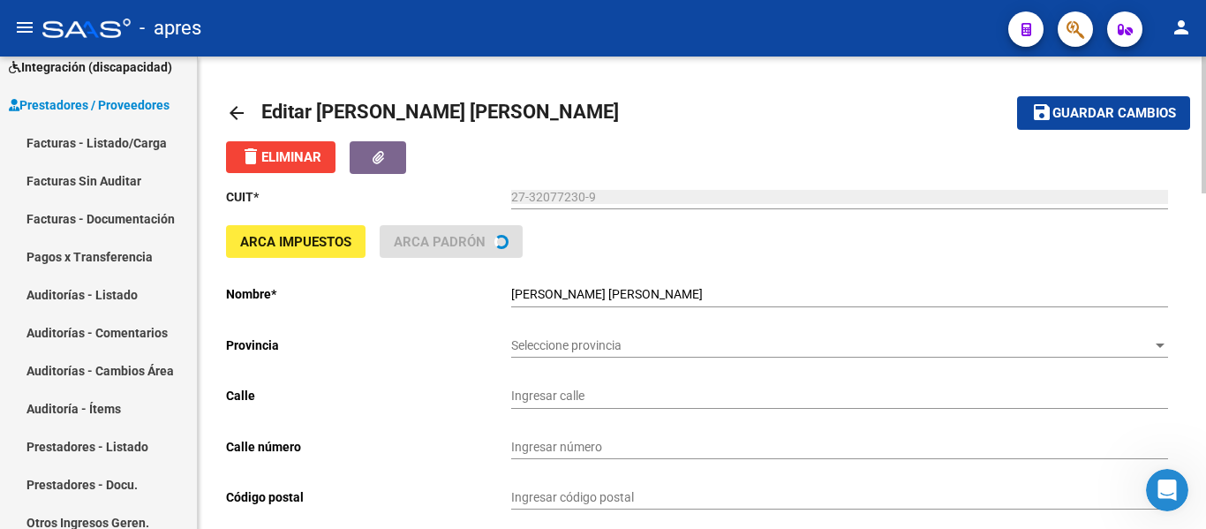
type input "COLDAROLI"
type input "941"
type input "3200"
type input "CONCORDIA"
type input "869090"
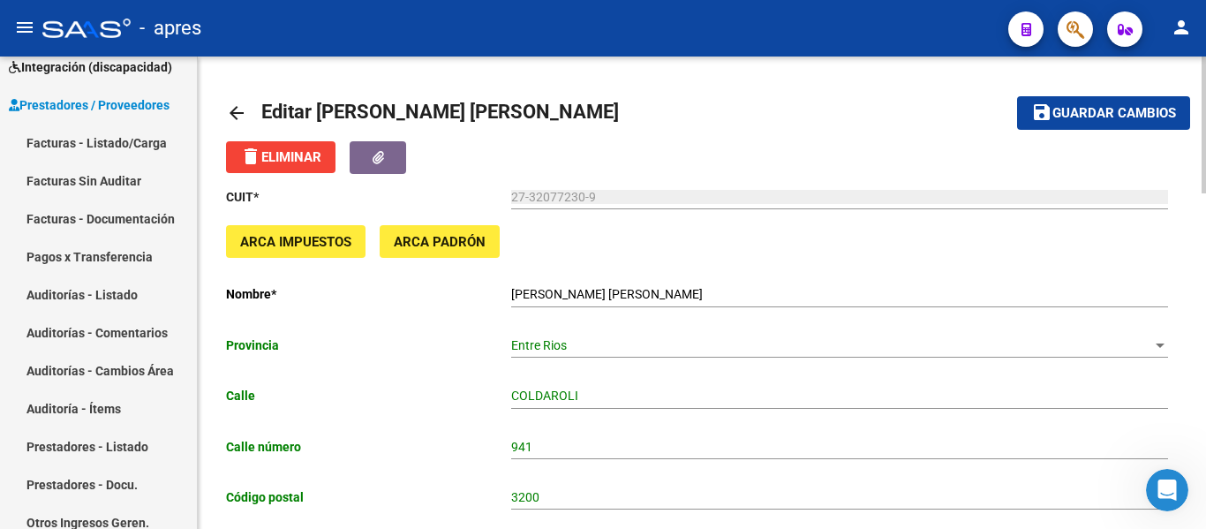
click at [397, 149] on button "button" at bounding box center [378, 157] width 57 height 33
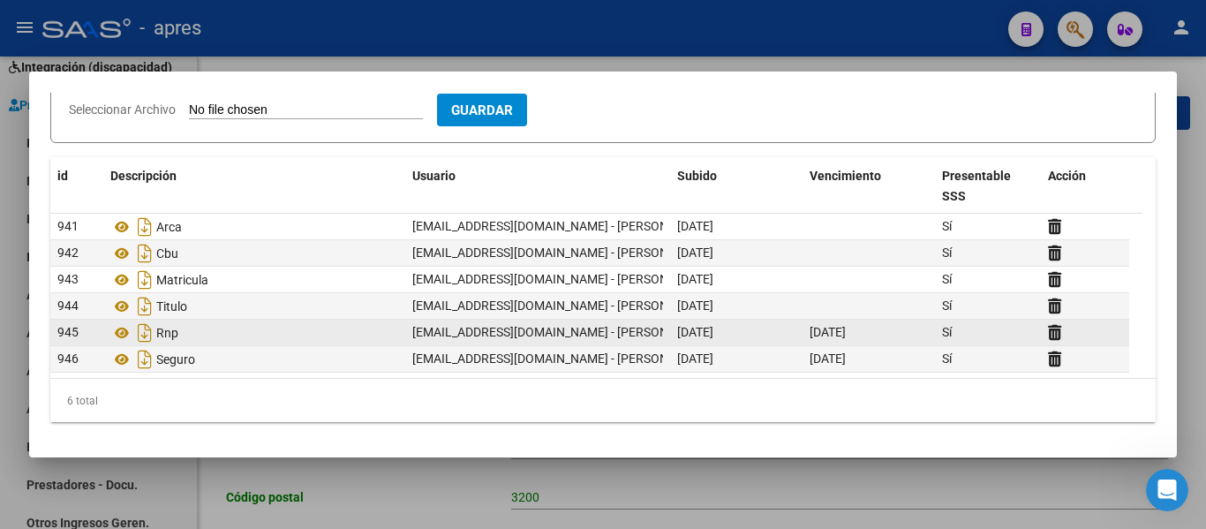
scroll to position [1, 0]
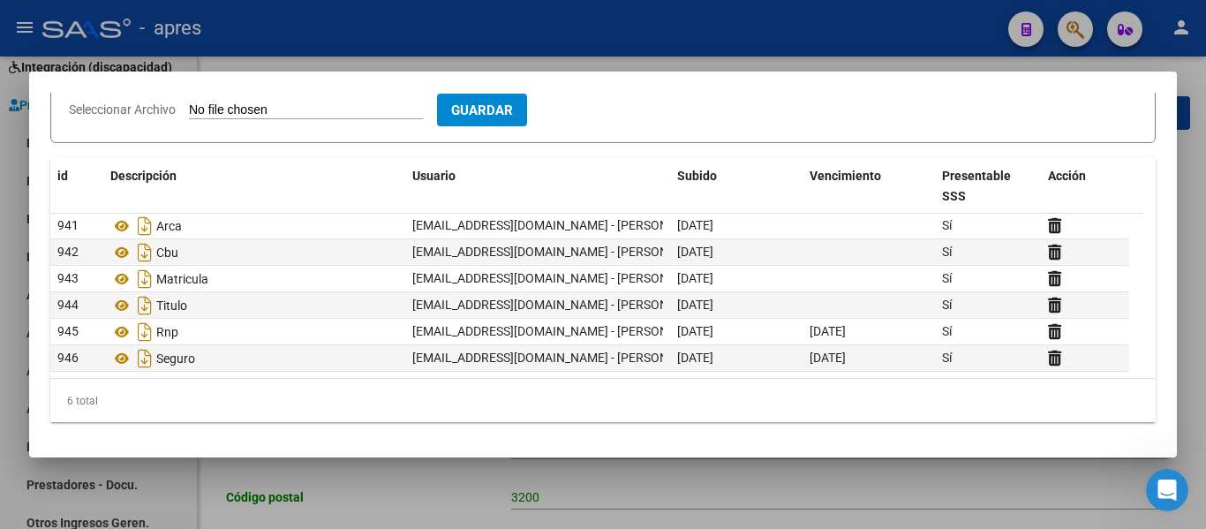
click at [187, 395] on div "6 total" at bounding box center [603, 401] width 1106 height 44
click at [323, 471] on div at bounding box center [603, 264] width 1206 height 529
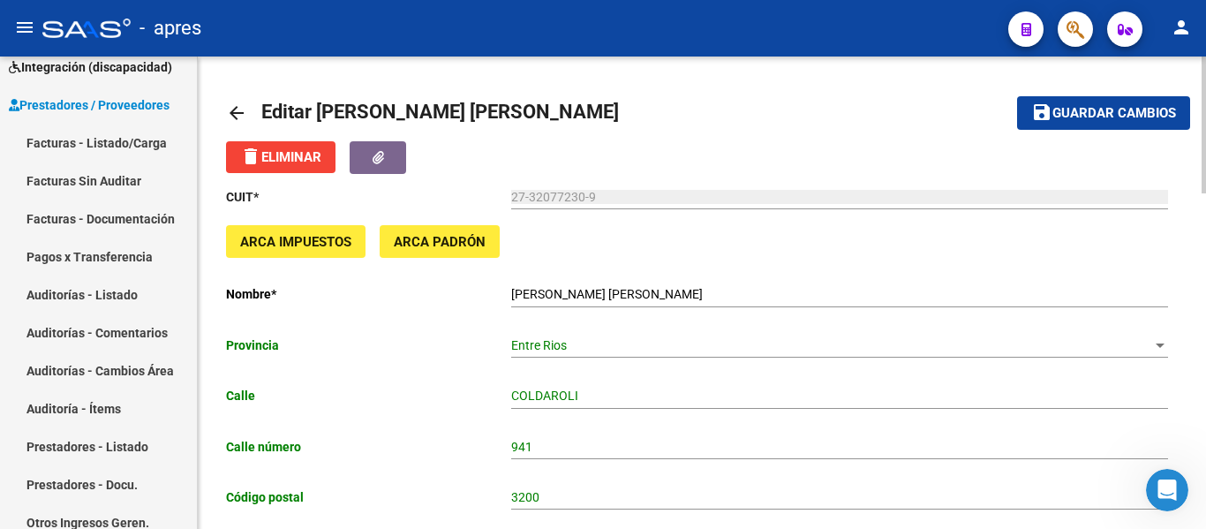
click at [238, 105] on mat-icon "arrow_back" at bounding box center [236, 112] width 21 height 21
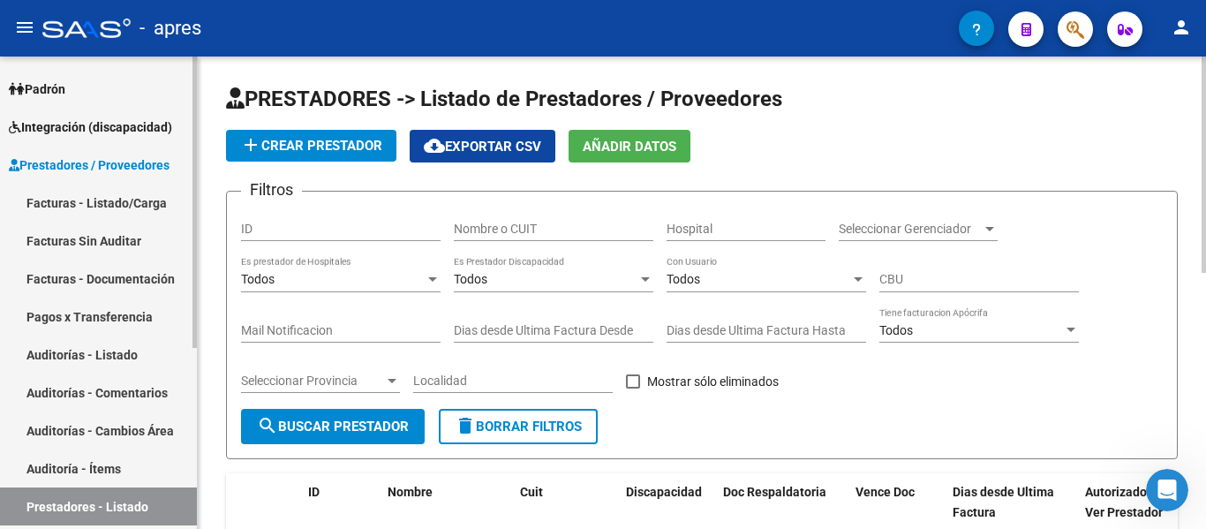
scroll to position [117, 0]
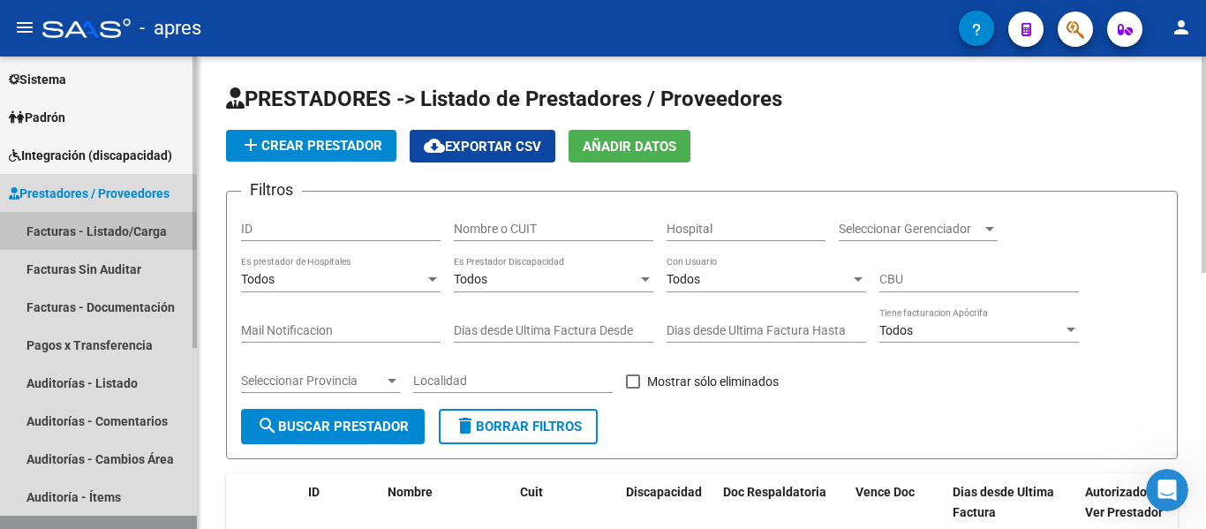
click at [162, 223] on link "Facturas - Listado/Carga" at bounding box center [98, 231] width 197 height 38
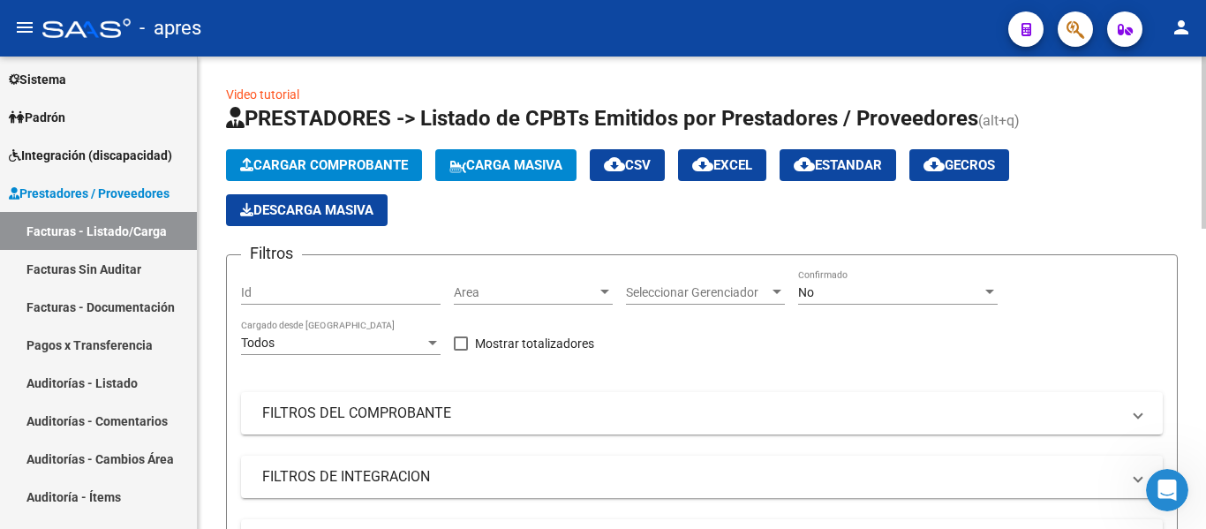
click at [513, 288] on span "Area" at bounding box center [525, 292] width 143 height 15
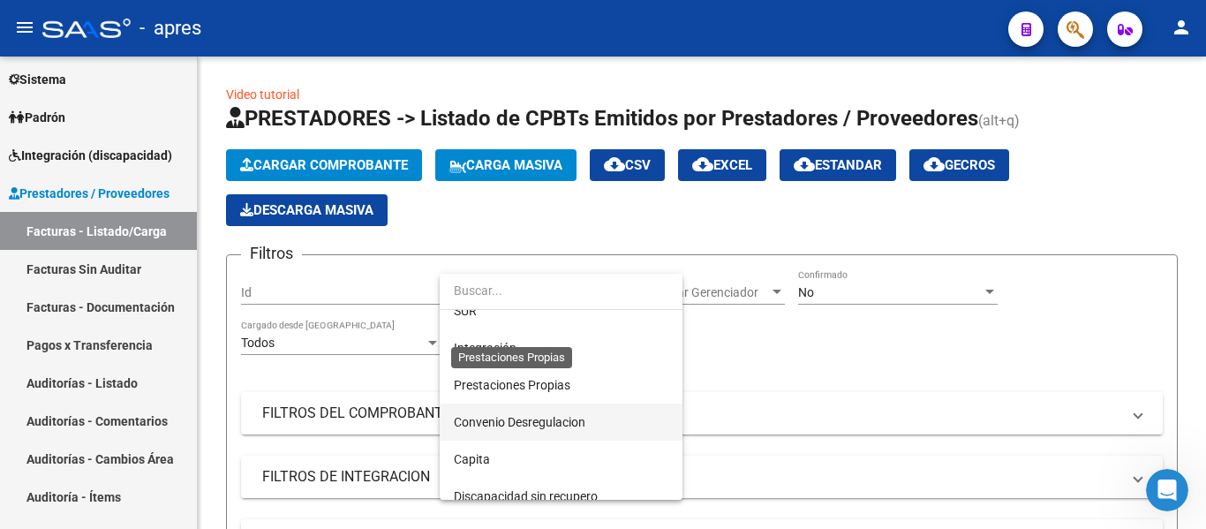
scroll to position [94, 0]
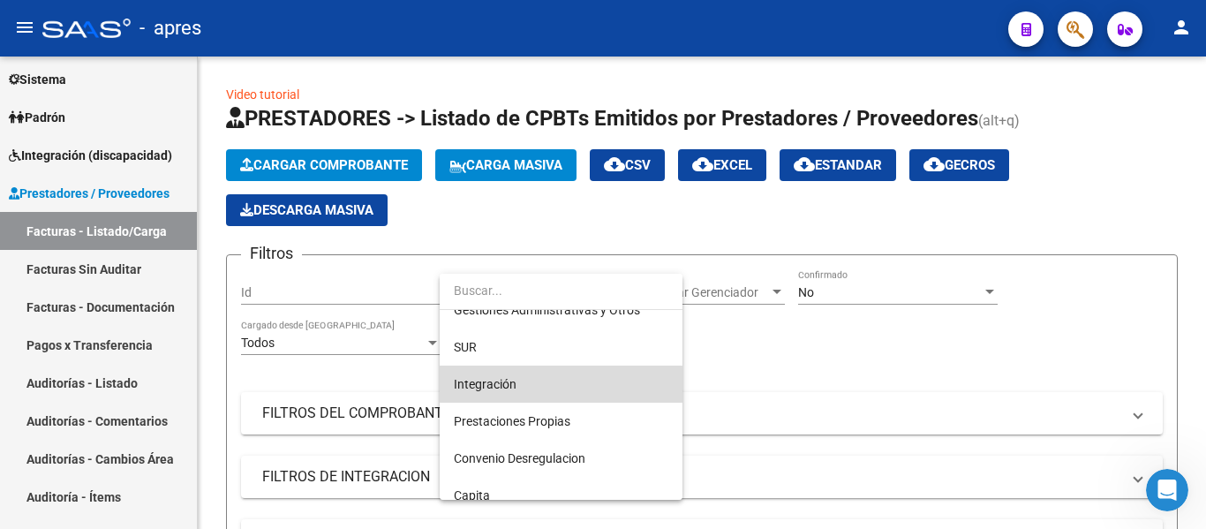
click at [526, 389] on span "Integración" at bounding box center [561, 384] width 215 height 37
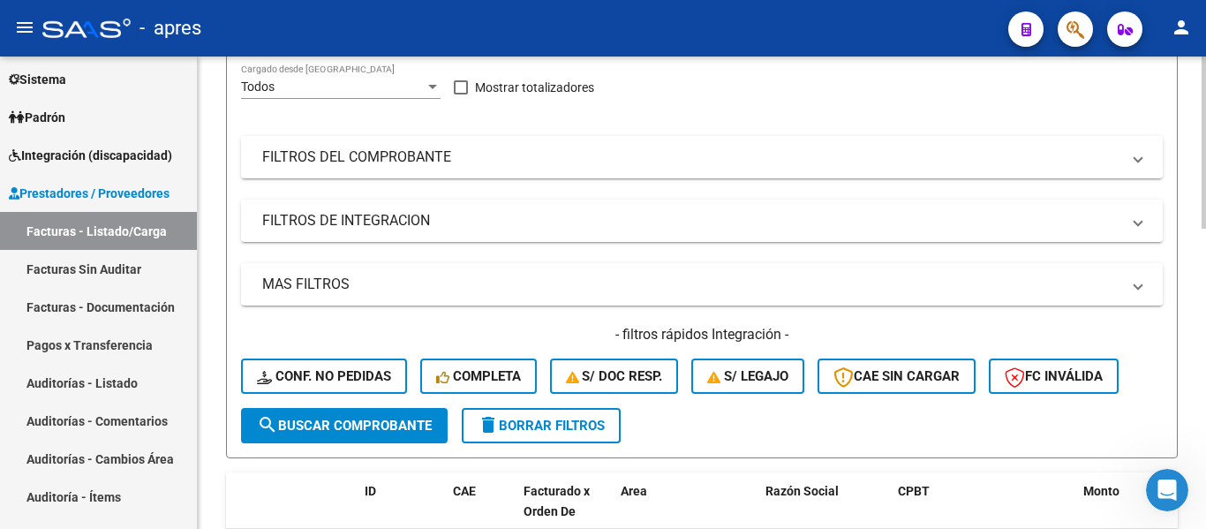
scroll to position [265, 0]
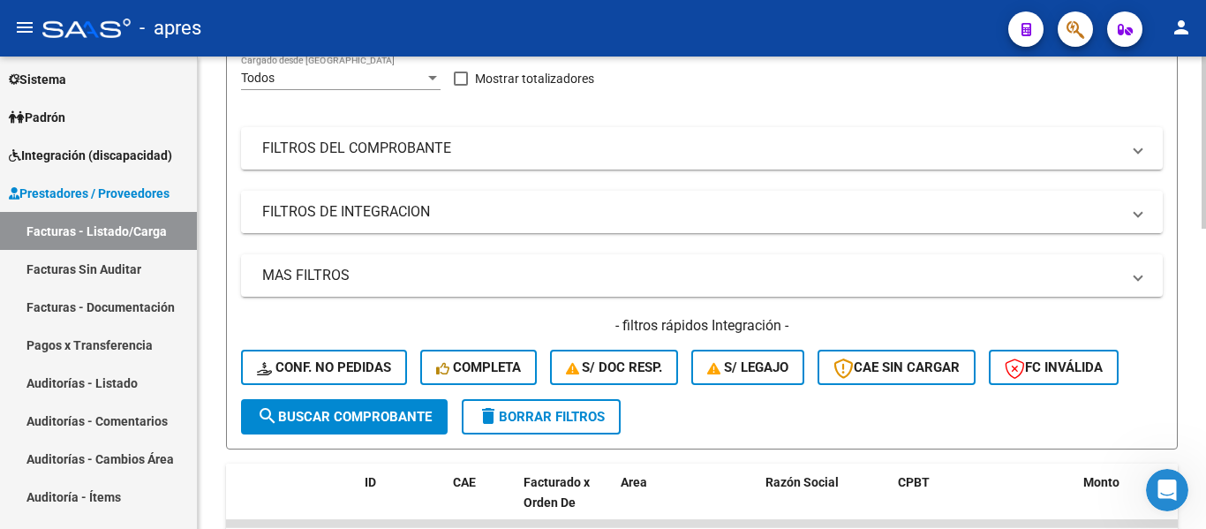
click at [351, 200] on mat-expansion-panel-header "FILTROS DE INTEGRACION" at bounding box center [702, 212] width 922 height 42
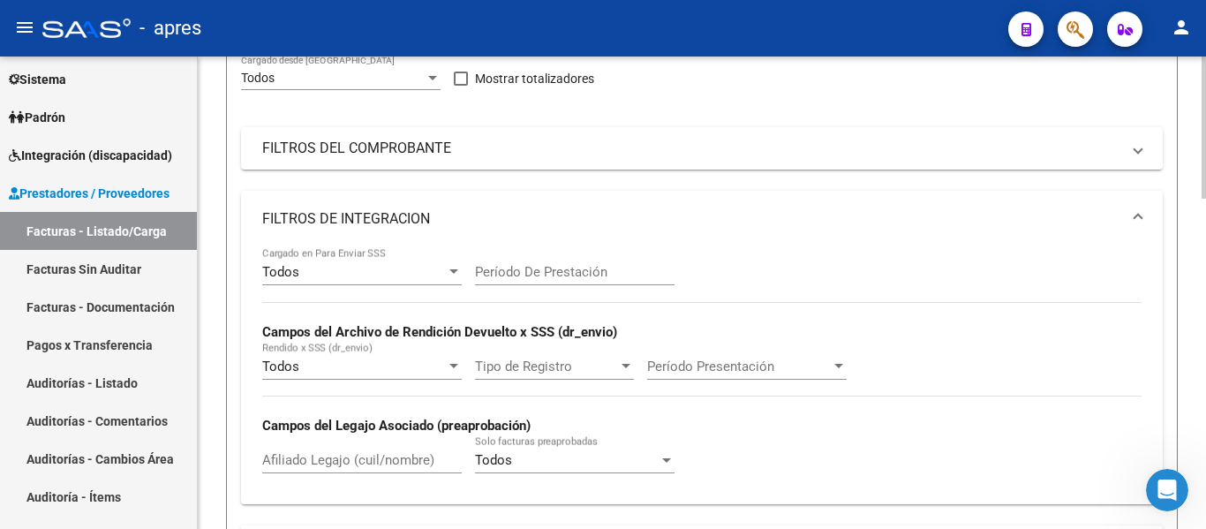
click at [368, 217] on mat-panel-title "FILTROS DE INTEGRACION" at bounding box center [691, 218] width 858 height 19
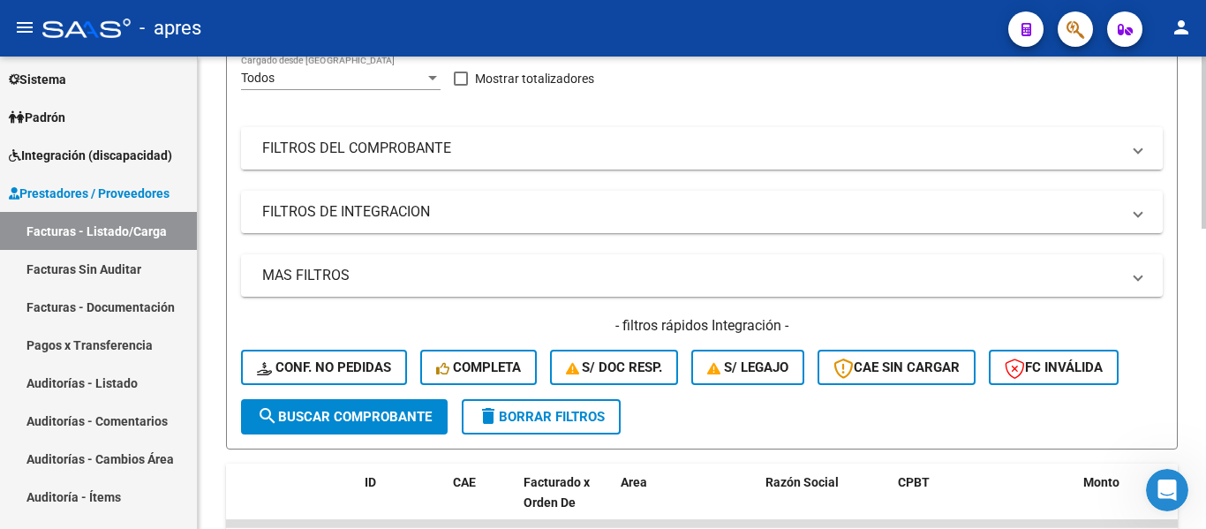
click at [652, 135] on mat-expansion-panel-header "FILTROS DEL COMPROBANTE" at bounding box center [702, 148] width 922 height 42
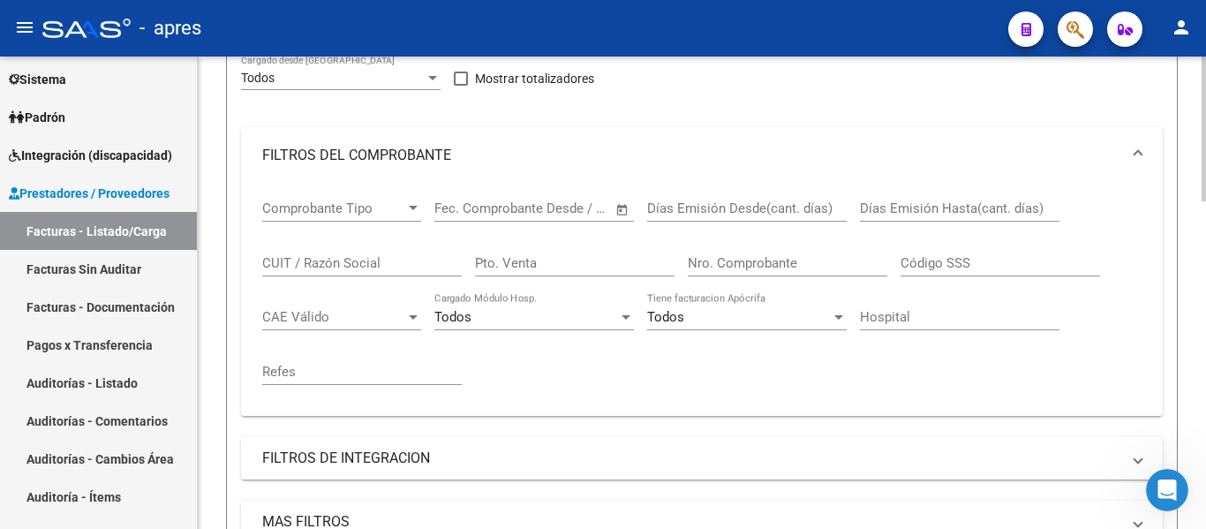
click at [905, 206] on input "Días Emisión Hasta(cant. días)" at bounding box center [960, 208] width 200 height 16
click at [364, 260] on input "CUIT / Razón Social" at bounding box center [362, 263] width 200 height 16
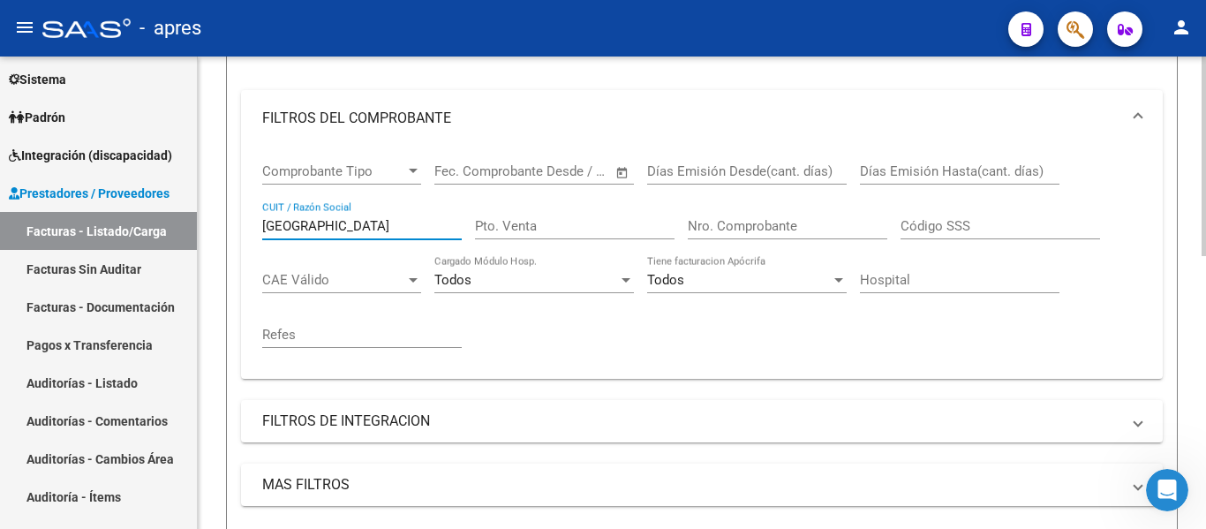
scroll to position [295, 0]
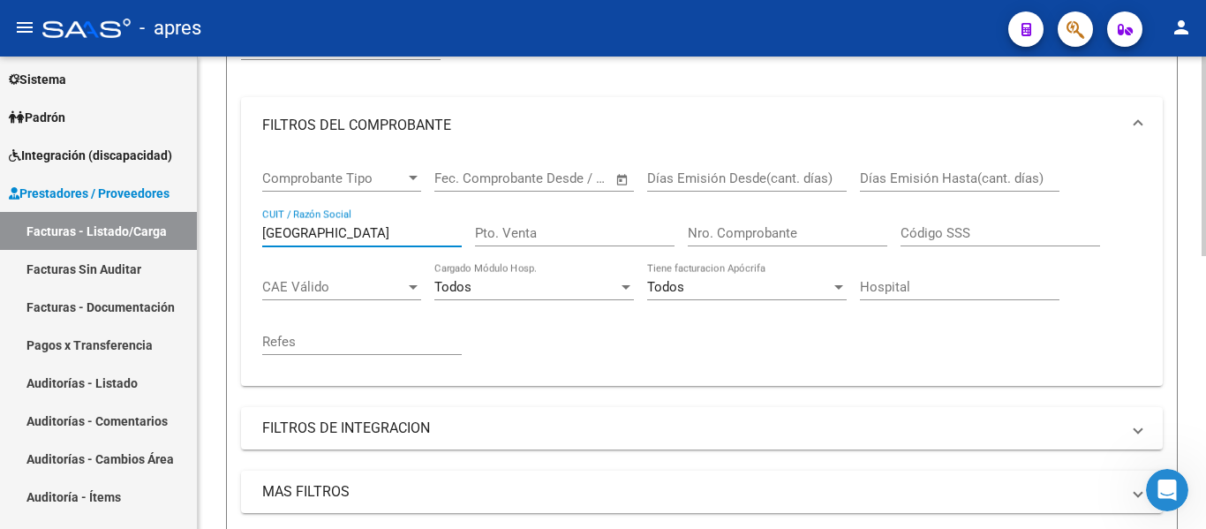
click at [329, 229] on input "[GEOGRAPHIC_DATA]" at bounding box center [362, 233] width 200 height 16
type input "o"
type input "p"
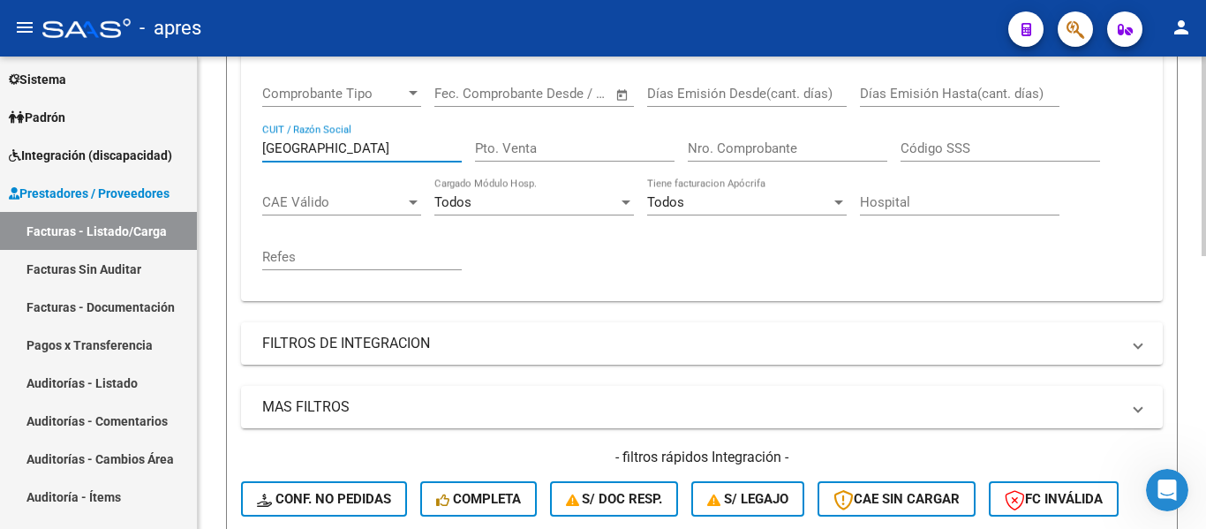
scroll to position [560, 0]
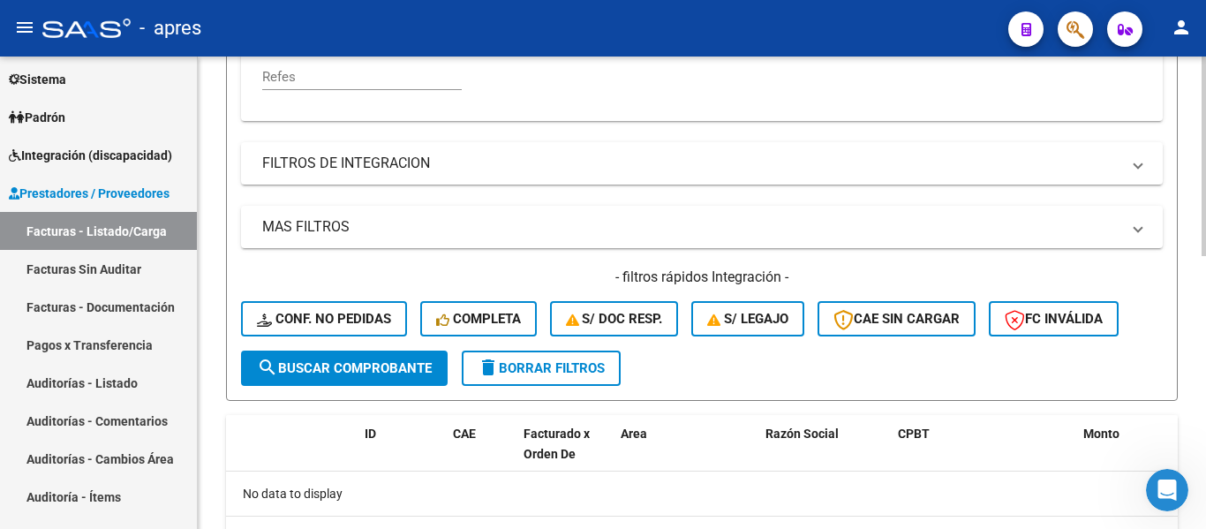
type input "[GEOGRAPHIC_DATA]"
click at [330, 361] on span "search Buscar Comprobante" at bounding box center [344, 368] width 175 height 16
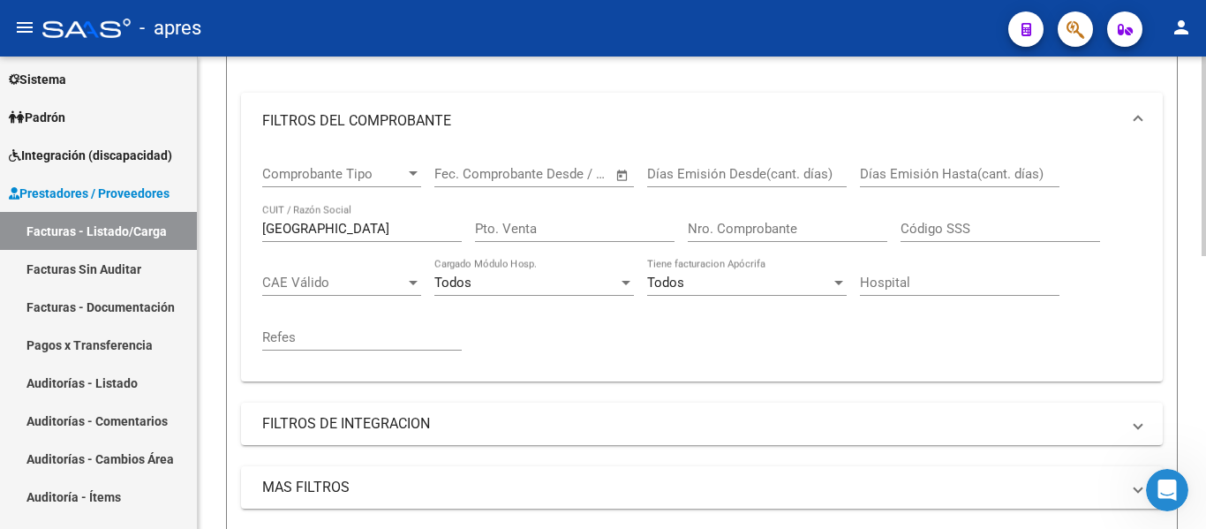
scroll to position [295, 0]
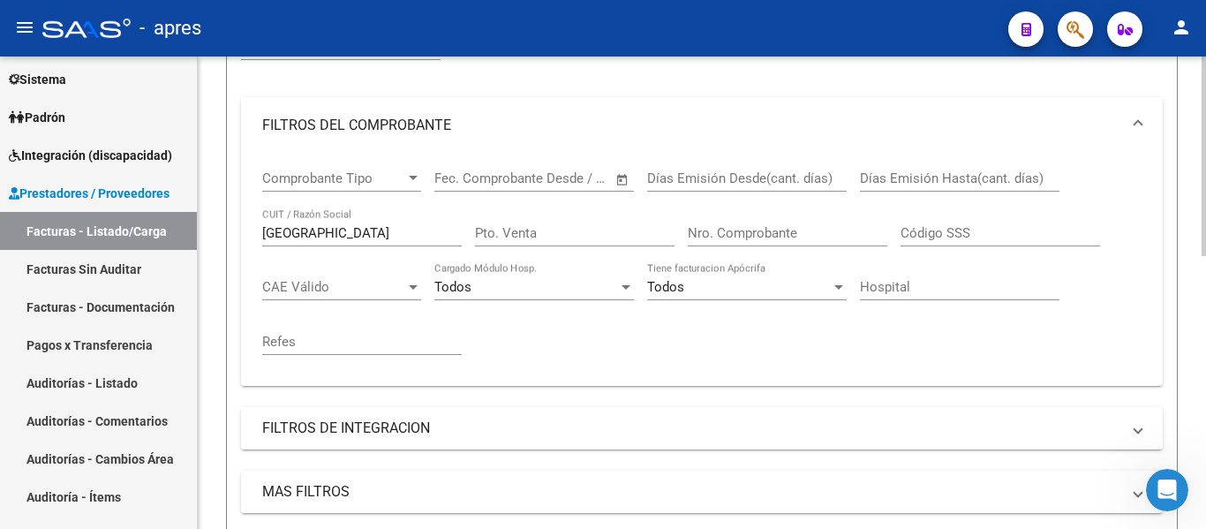
drag, startPoint x: 317, startPoint y: 236, endPoint x: 217, endPoint y: 235, distance: 99.8
click at [217, 236] on div "Video tutorial PRESTADORES -> Listado de CPBTs Emitidos por Prestadores / Prove…" at bounding box center [702, 322] width 1009 height 1121
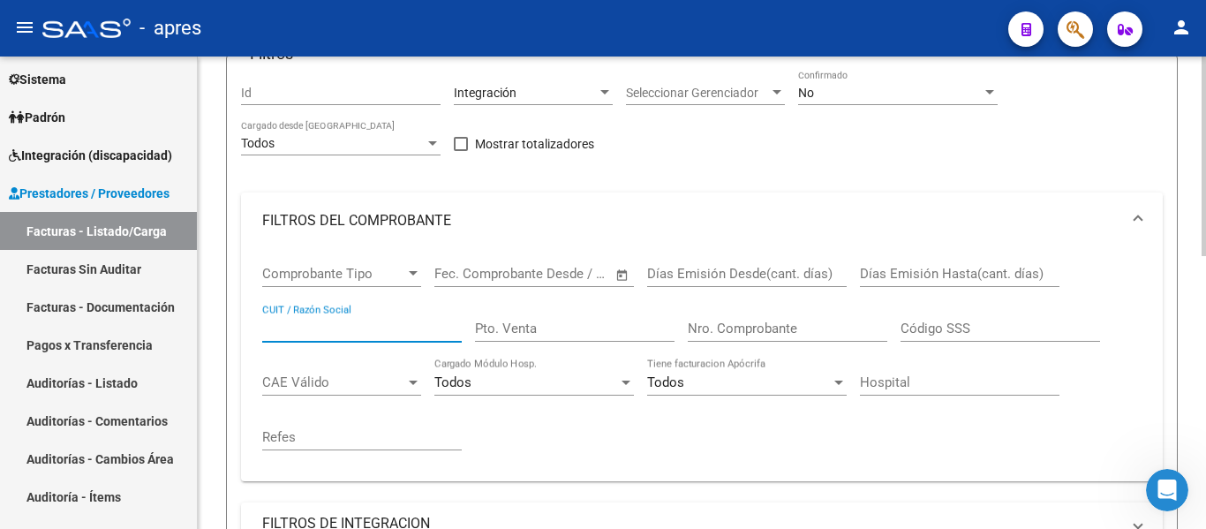
scroll to position [30, 0]
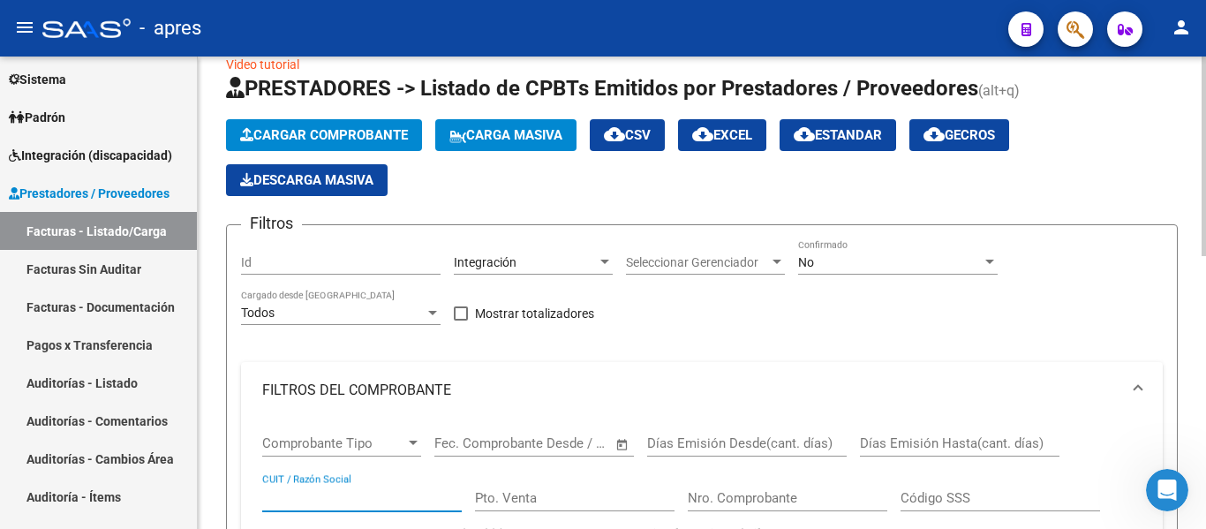
click at [701, 260] on span "Seleccionar Gerenciador" at bounding box center [697, 262] width 143 height 15
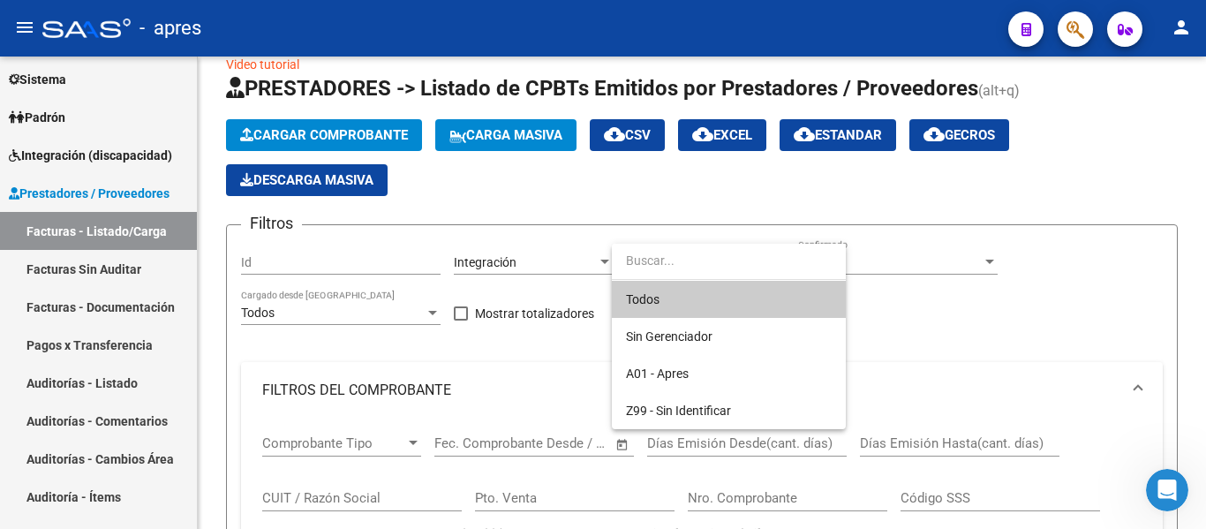
click at [699, 289] on span "Todos" at bounding box center [729, 299] width 206 height 37
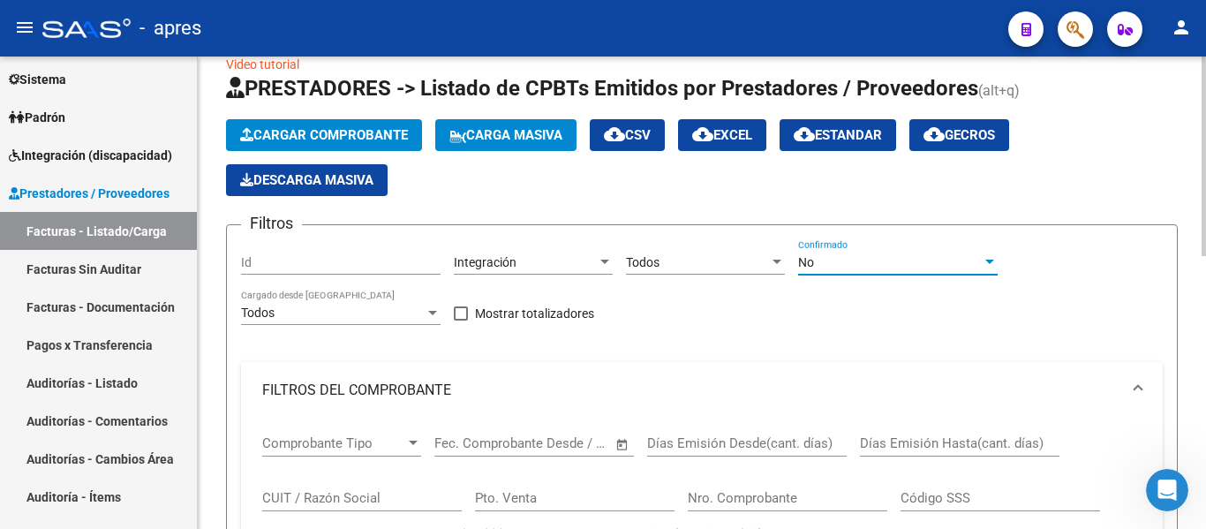
click at [843, 261] on div "No" at bounding box center [890, 262] width 184 height 15
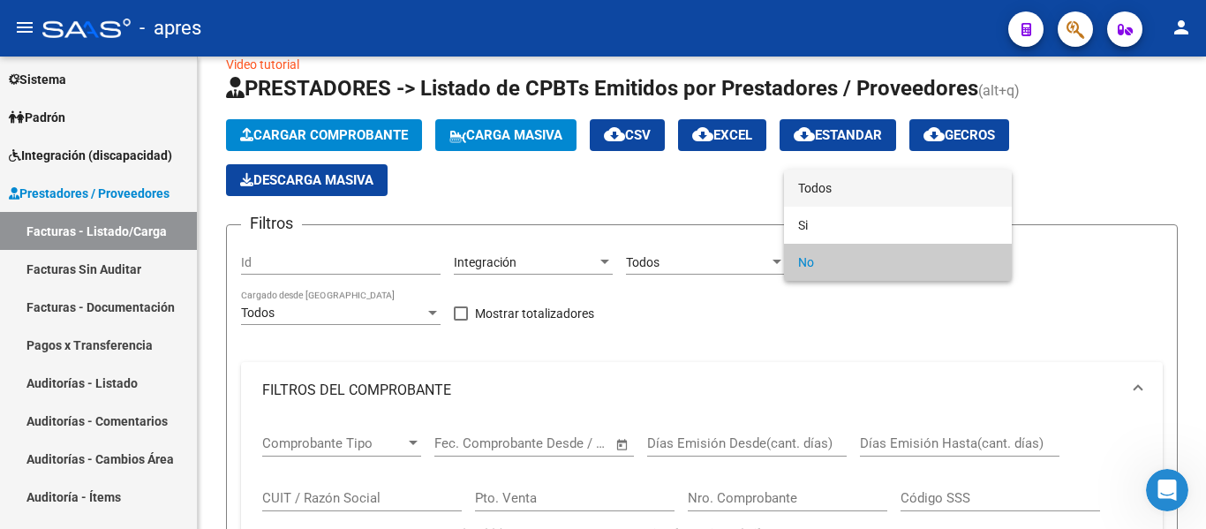
click at [843, 189] on span "Todos" at bounding box center [898, 188] width 200 height 37
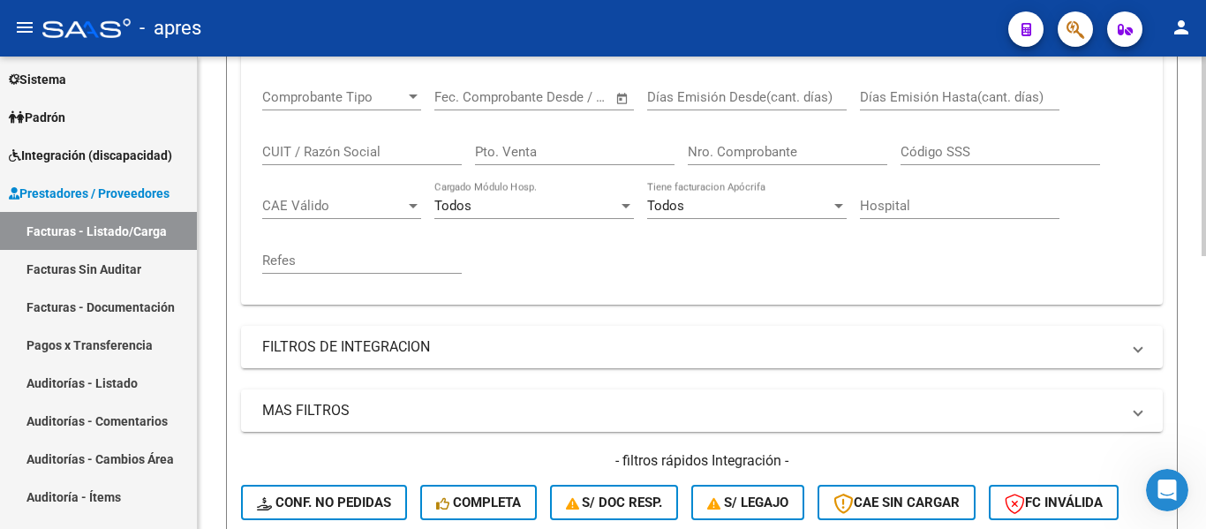
scroll to position [383, 0]
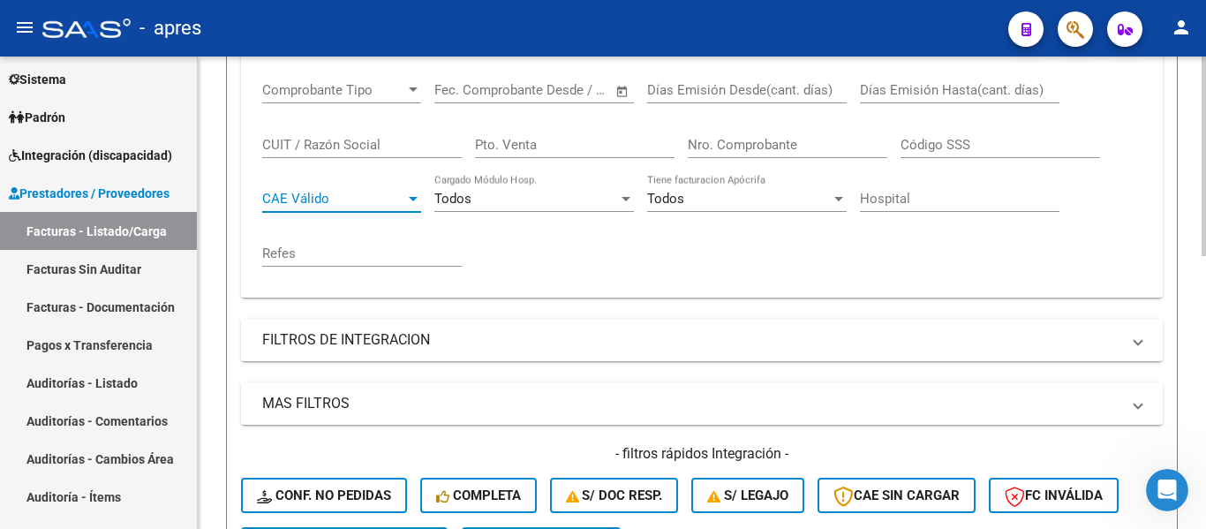
click at [360, 196] on span "CAE Válido" at bounding box center [333, 199] width 143 height 16
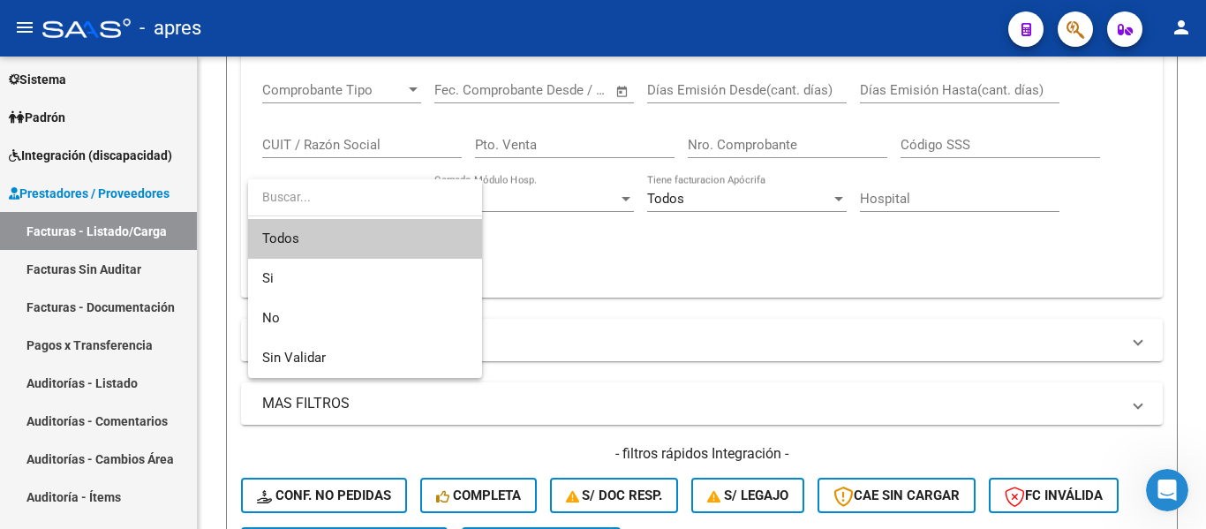
click at [349, 140] on div at bounding box center [603, 264] width 1206 height 529
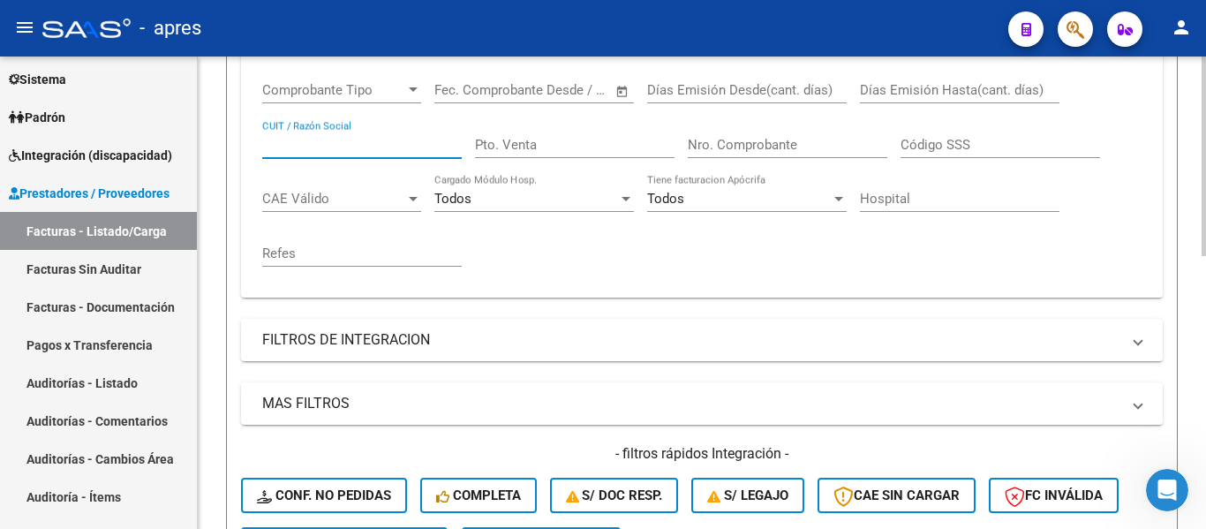
click at [350, 141] on input "CUIT / Razón Social" at bounding box center [362, 145] width 200 height 16
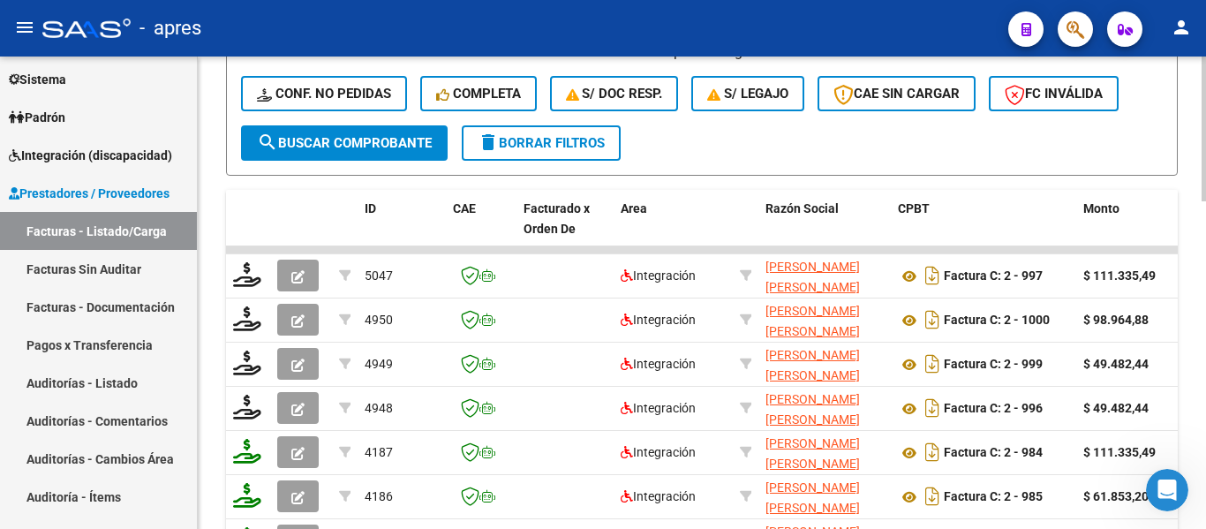
scroll to position [962, 0]
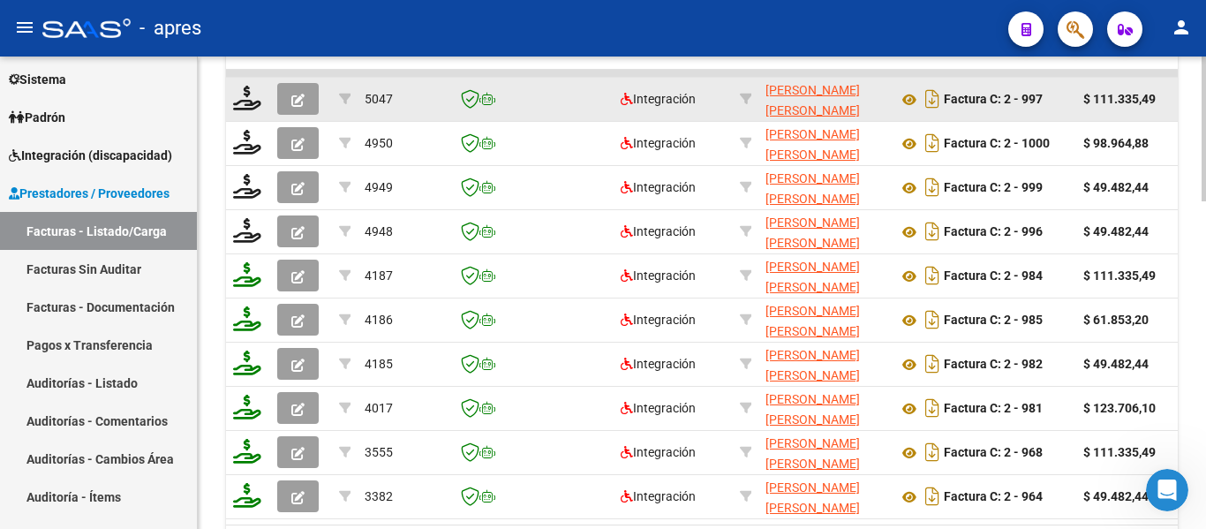
type input "[GEOGRAPHIC_DATA]"
click at [291, 98] on icon "button" at bounding box center [297, 100] width 13 height 13
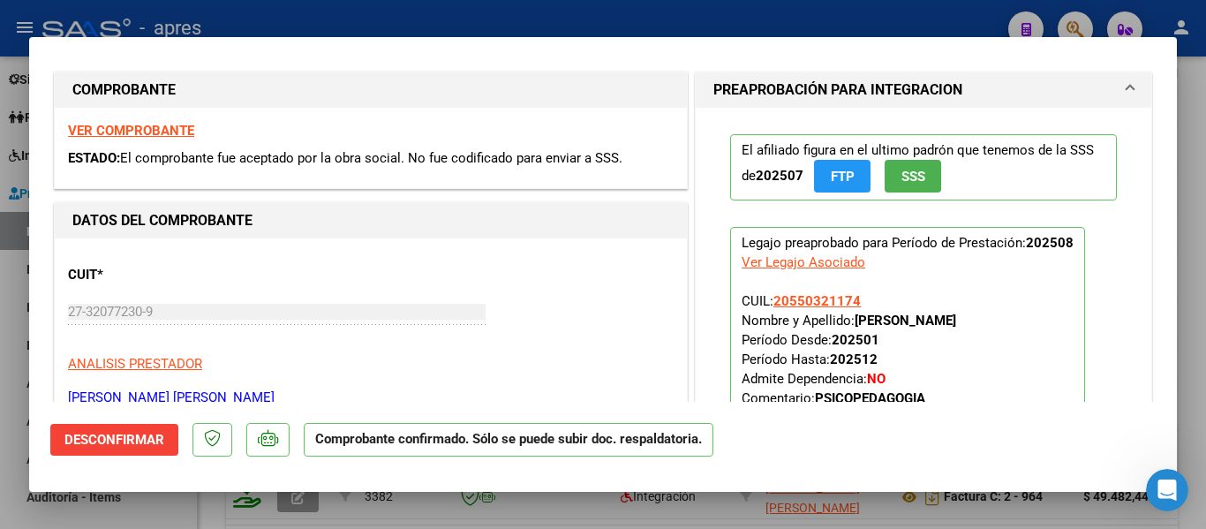
scroll to position [0, 0]
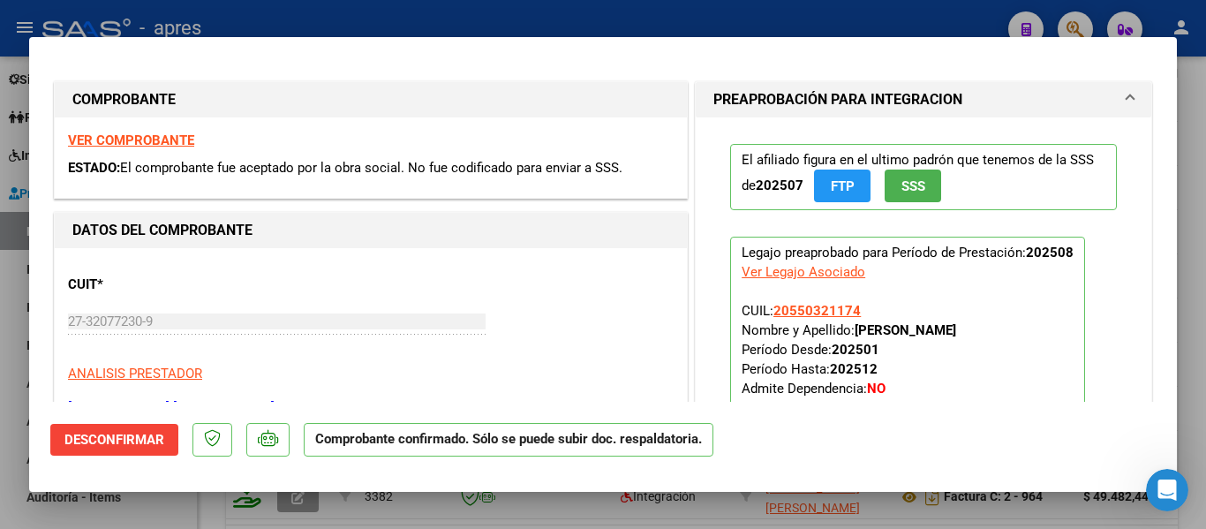
click at [329, 485] on mat-dialog-container "COMPROBANTE VER COMPROBANTE ESTADO: El comprobante fue aceptado por la obra soc…" at bounding box center [603, 265] width 1148 height 456
click at [334, 492] on mat-dialog-container "COMPROBANTE VER COMPROBANTE ESTADO: El comprobante fue aceptado por la obra soc…" at bounding box center [603, 265] width 1148 height 456
click at [334, 515] on div at bounding box center [603, 264] width 1206 height 529
type input "$ 0,00"
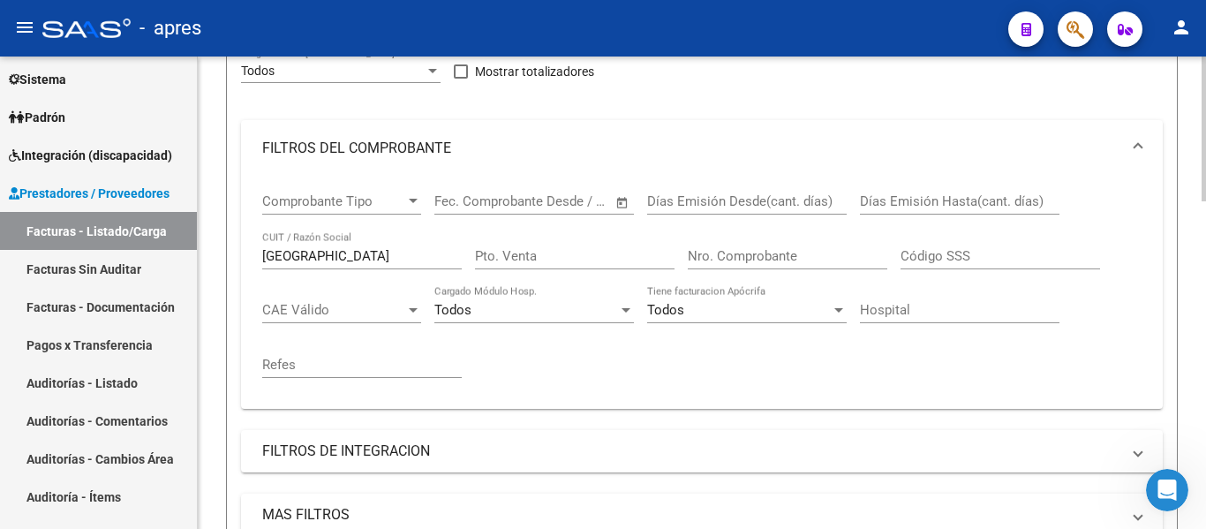
scroll to position [255, 0]
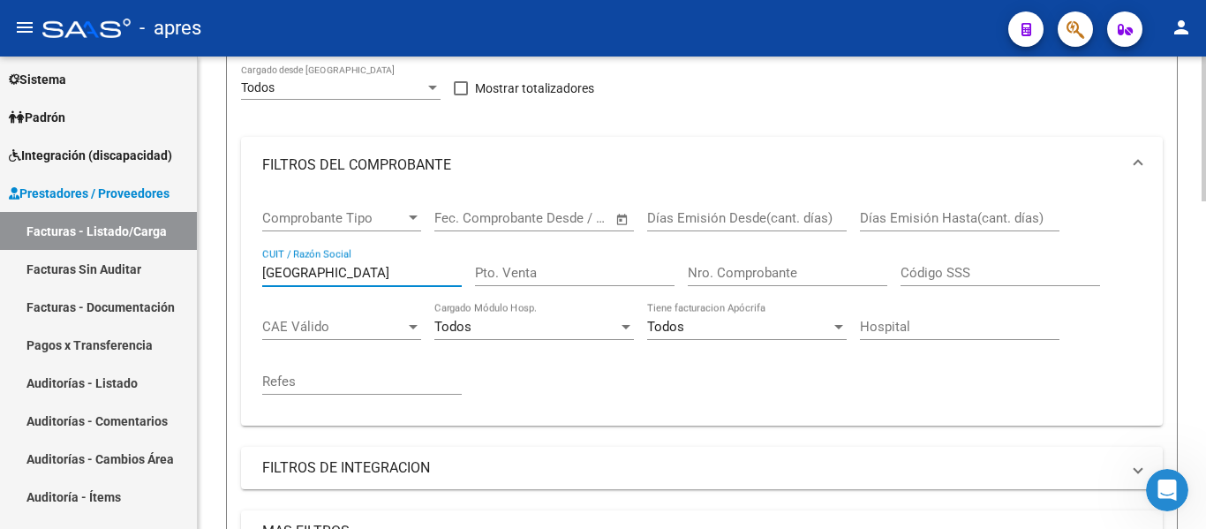
drag, startPoint x: 332, startPoint y: 276, endPoint x: 236, endPoint y: 283, distance: 96.5
click at [236, 283] on form "Filtros Id Integración Area Todos Seleccionar Gerenciador Todos Confirmado Todo…" at bounding box center [702, 352] width 952 height 707
paste input "[PERSON_NAME]"
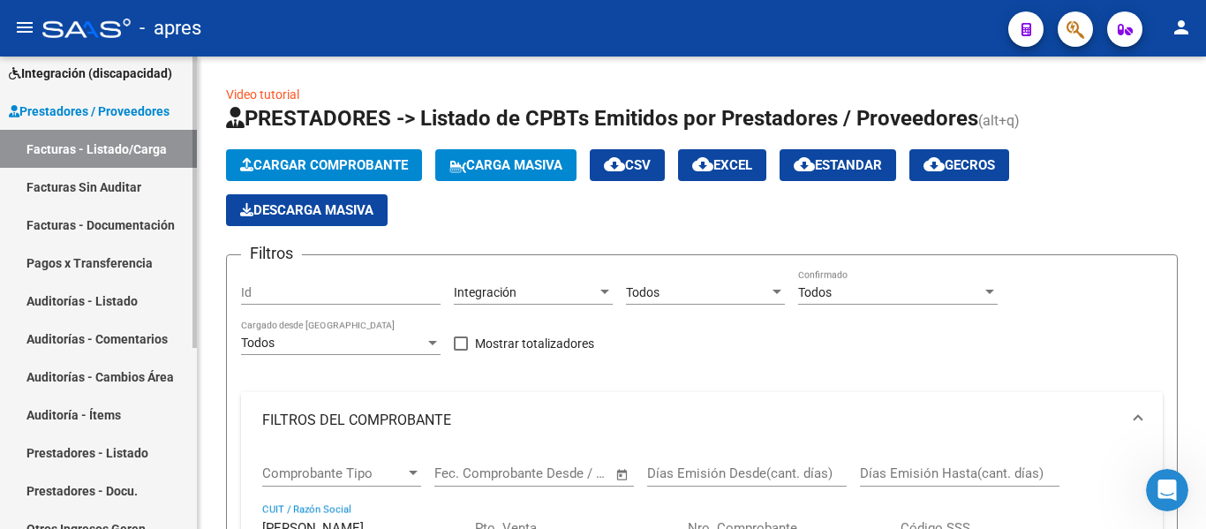
scroll to position [294, 0]
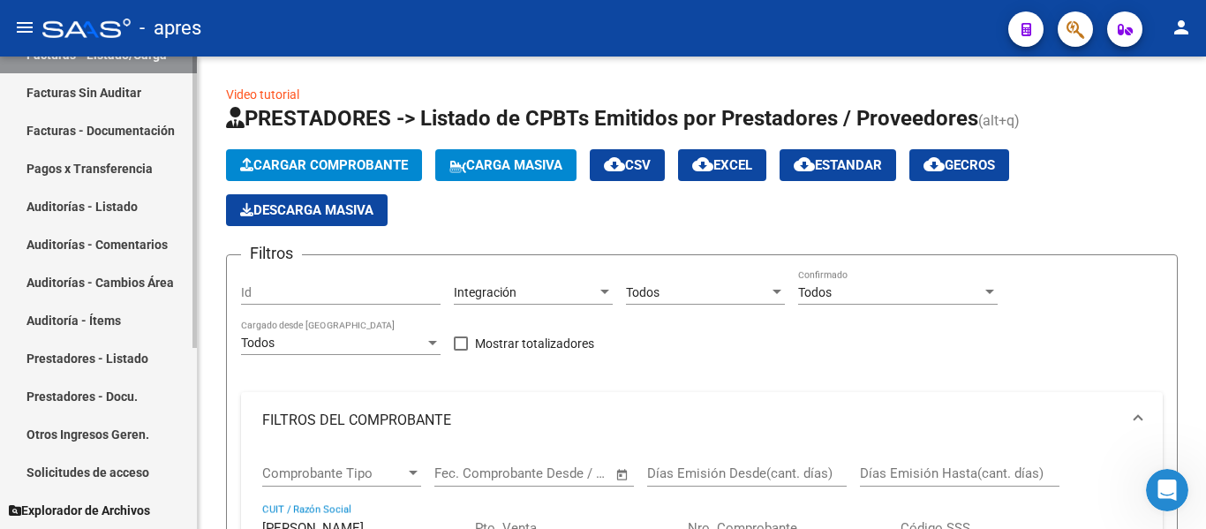
type input "[PERSON_NAME]"
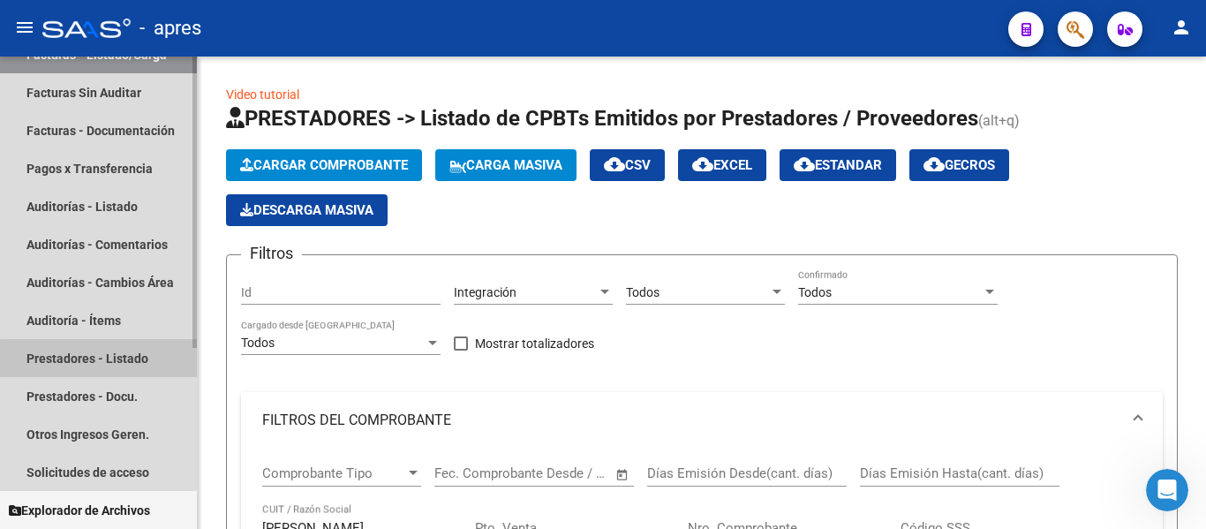
click at [106, 364] on link "Prestadores - Listado" at bounding box center [98, 358] width 197 height 38
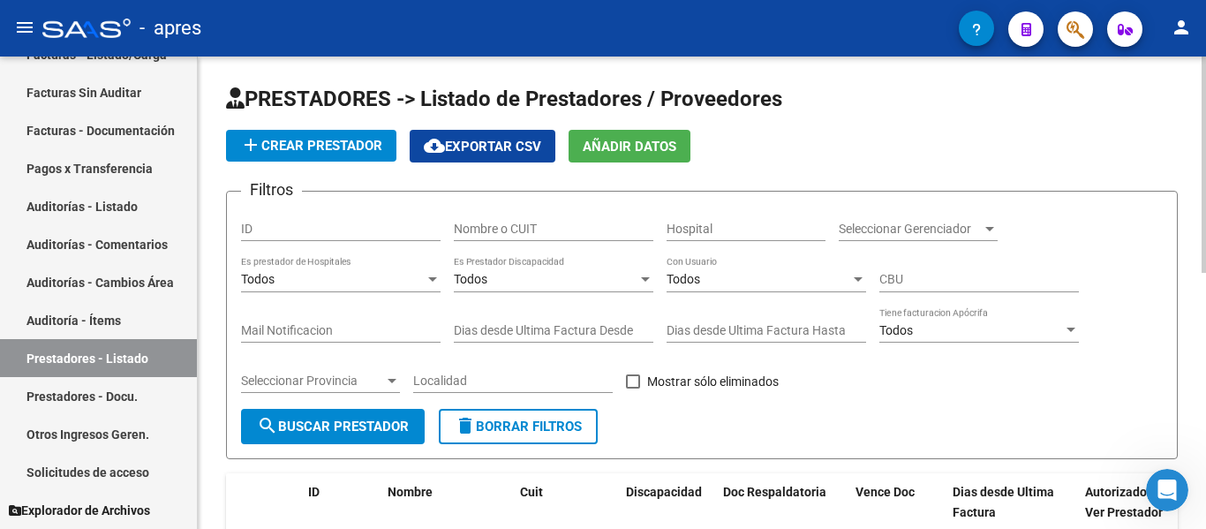
click at [511, 228] on input "Nombre o CUIT" at bounding box center [554, 229] width 200 height 15
paste input "[PERSON_NAME]"
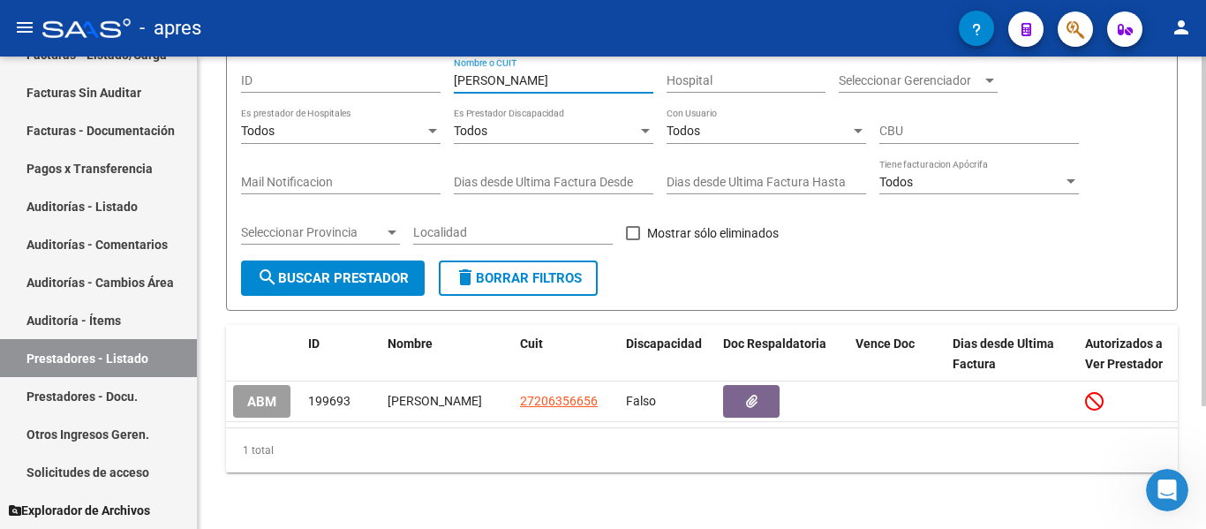
scroll to position [166, 0]
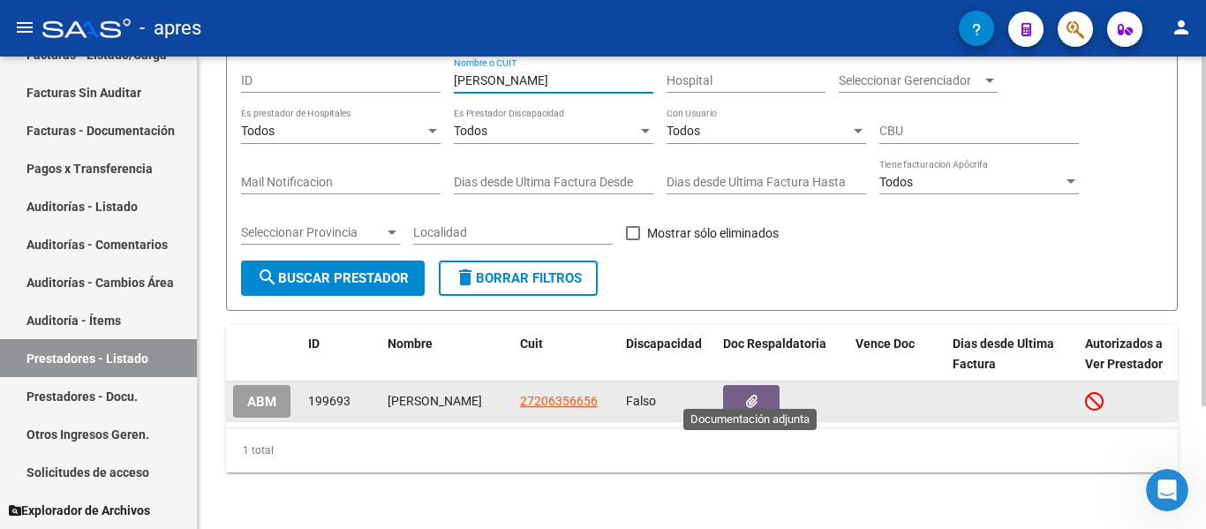
type input "[PERSON_NAME]"
click at [771, 389] on button "button" at bounding box center [751, 401] width 57 height 33
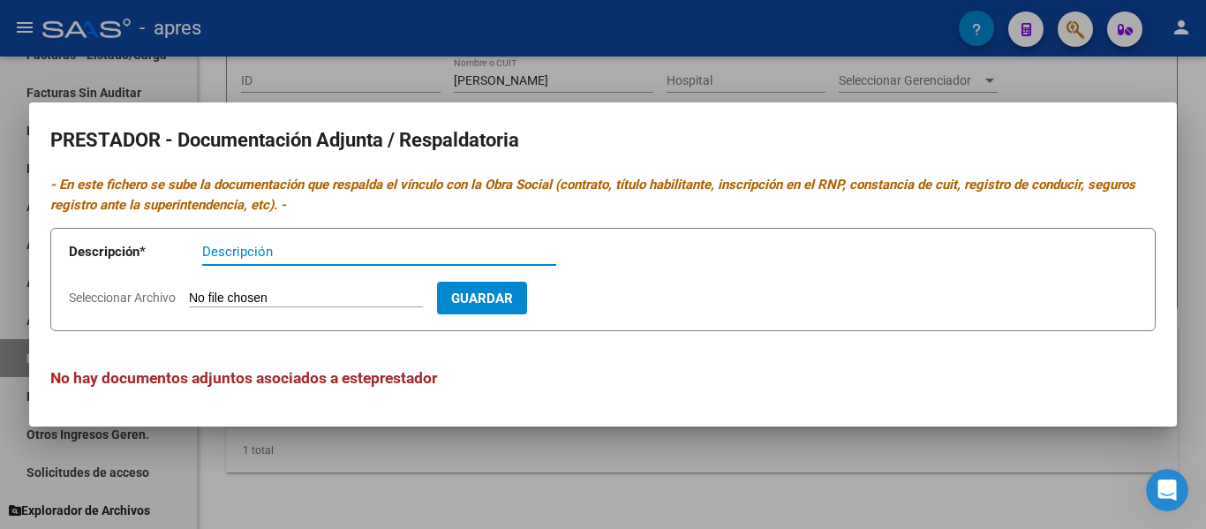
click at [772, 460] on div at bounding box center [603, 264] width 1206 height 529
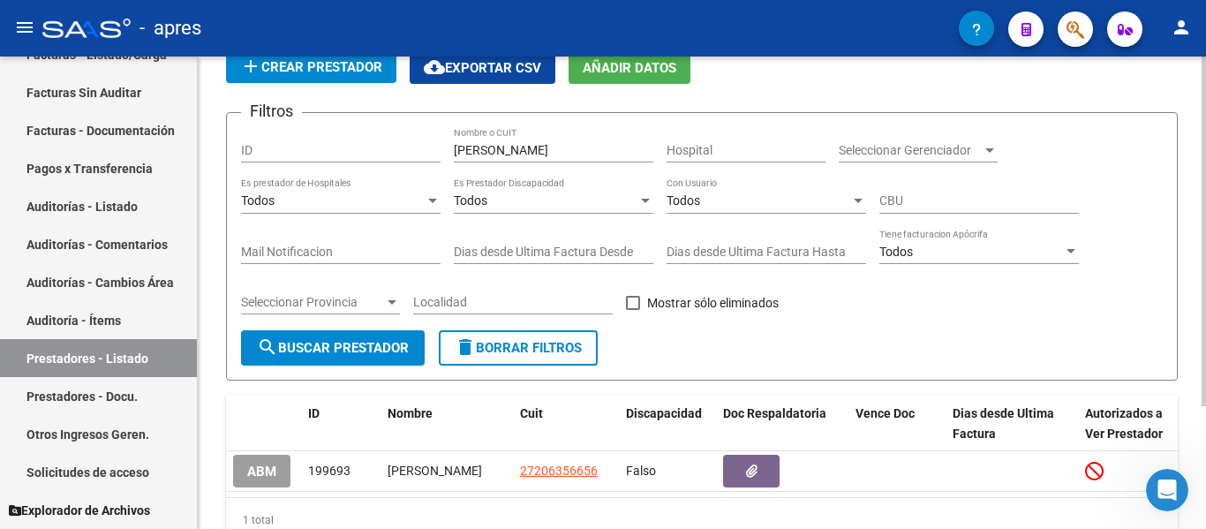
scroll to position [0, 0]
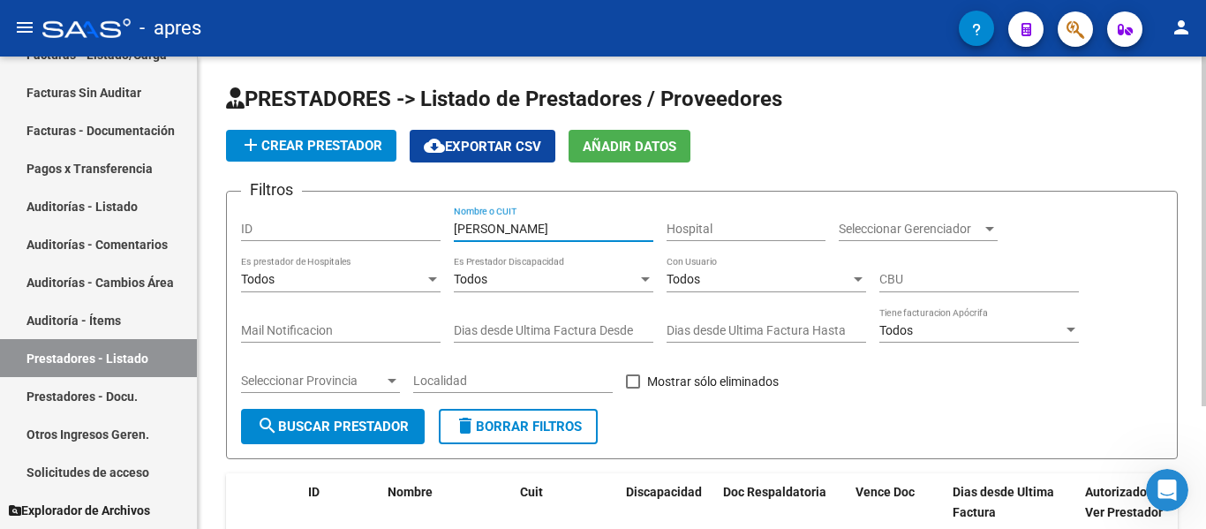
drag, startPoint x: 533, startPoint y: 234, endPoint x: 407, endPoint y: 221, distance: 126.1
click at [421, 221] on div "Filtros ID [PERSON_NAME] Nombre o CUIT Hospital Seleccionar Gerenciador Selecci…" at bounding box center [702, 307] width 922 height 203
click at [582, 231] on input "rodrigu" at bounding box center [554, 229] width 200 height 15
click at [562, 237] on div "[PERSON_NAME] Nombre o CUIT" at bounding box center [554, 223] width 200 height 35
type input "r"
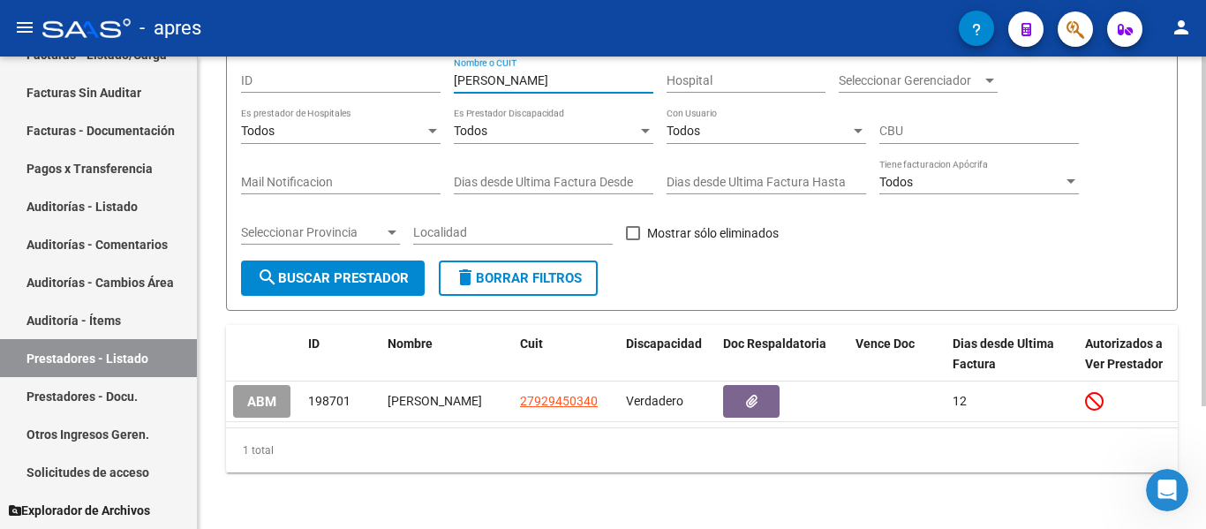
scroll to position [4, 0]
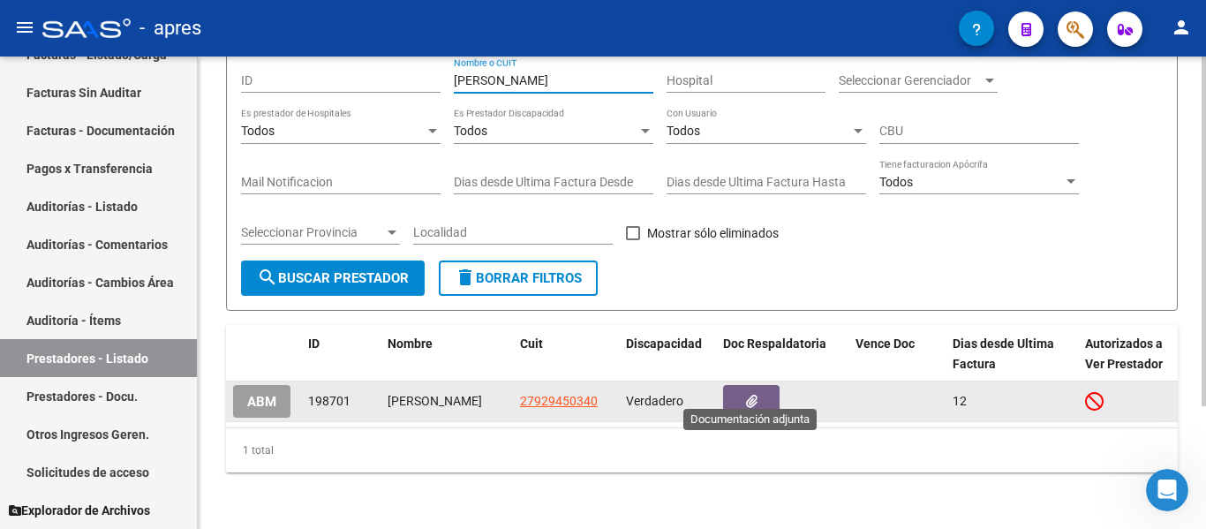
type input "[PERSON_NAME]"
click at [760, 385] on button "button" at bounding box center [751, 401] width 57 height 33
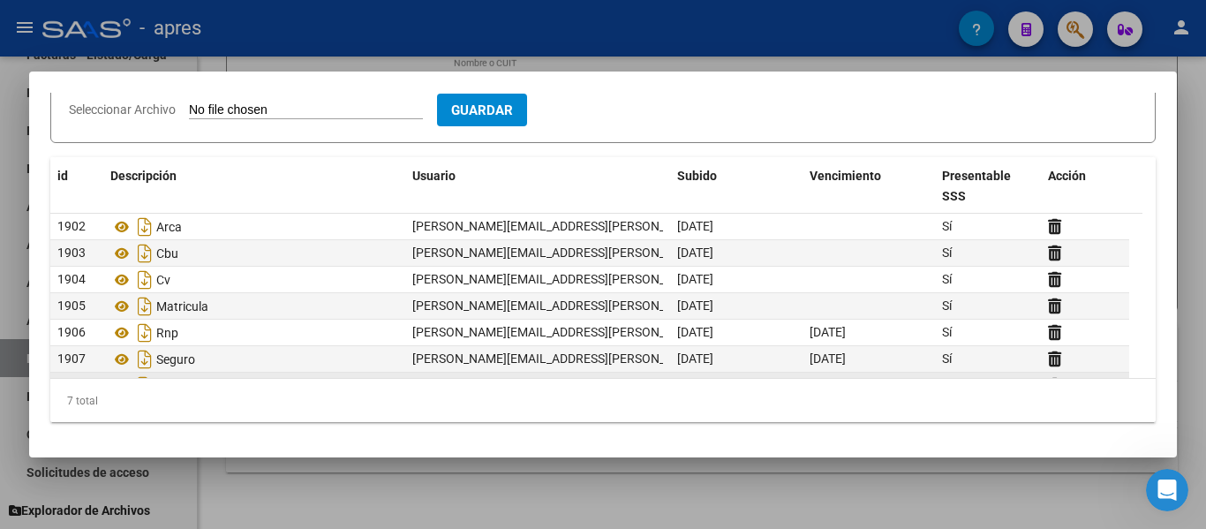
scroll to position [27, 0]
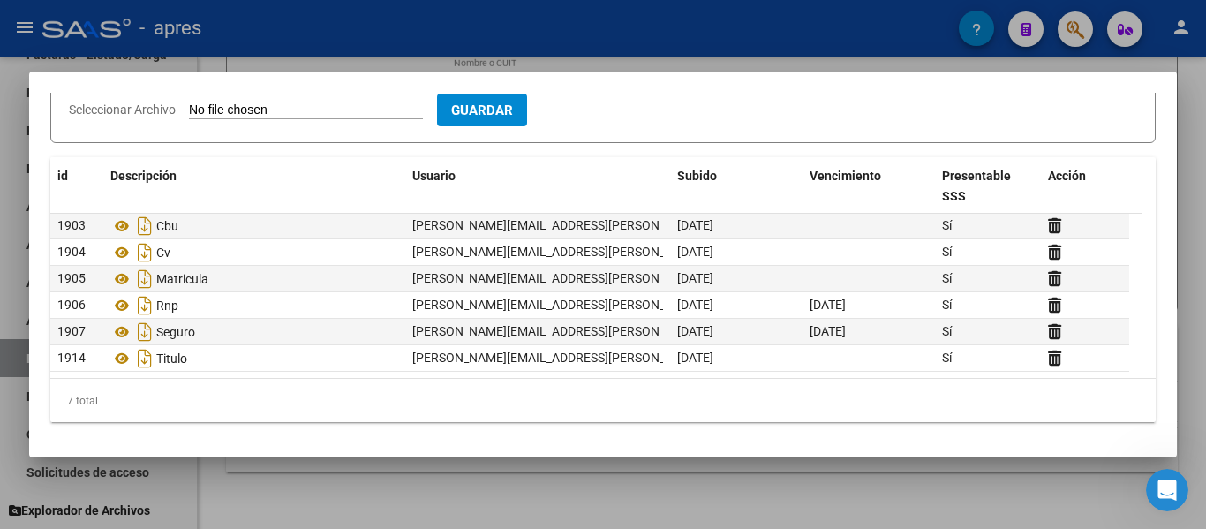
click at [644, 479] on div at bounding box center [603, 264] width 1206 height 529
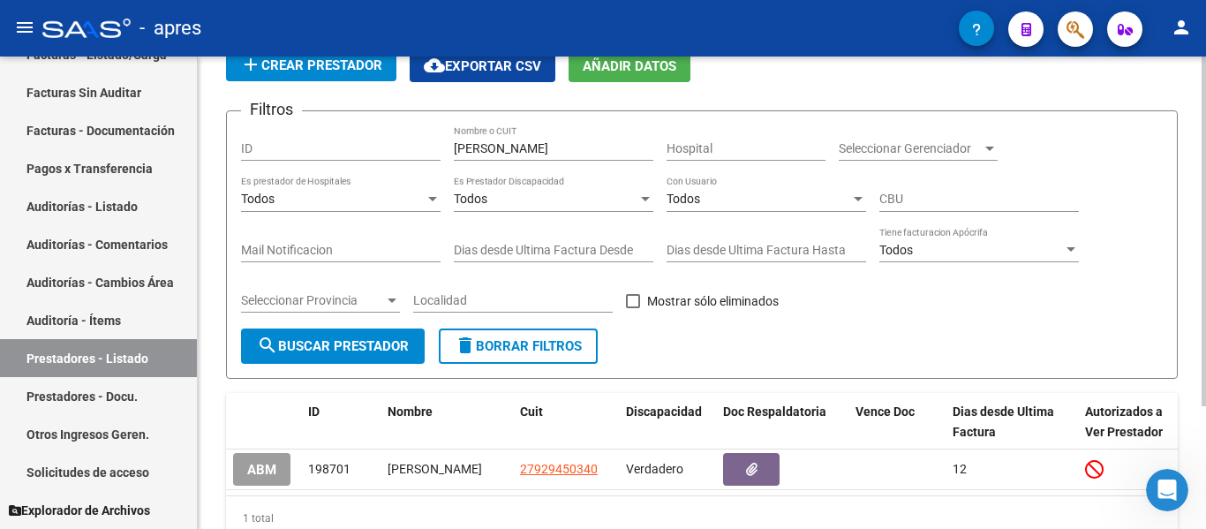
scroll to position [0, 0]
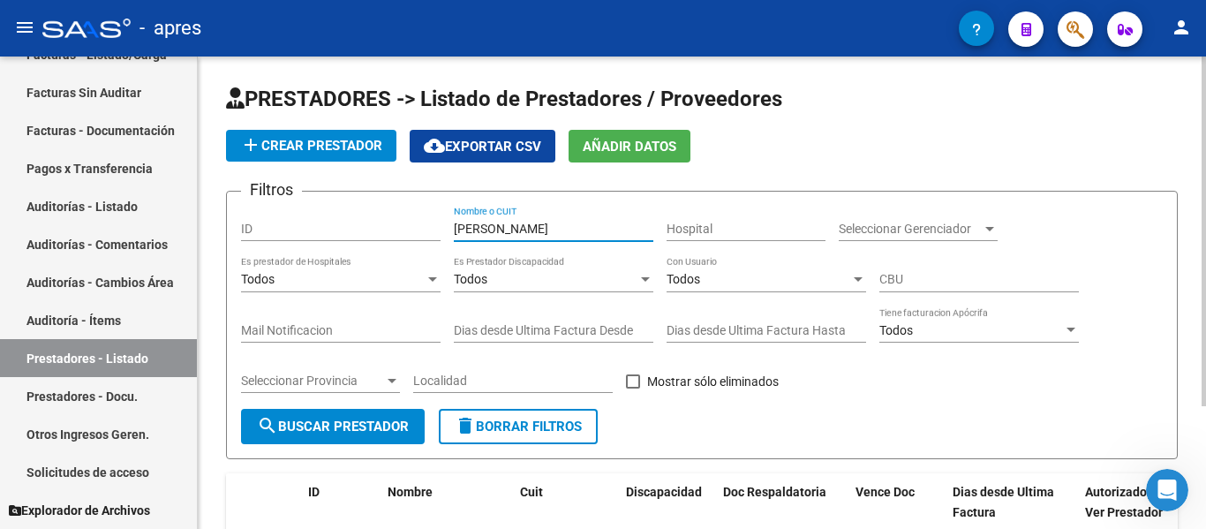
drag, startPoint x: 510, startPoint y: 226, endPoint x: 345, endPoint y: 234, distance: 164.5
click at [349, 216] on div "Filtros ID [PERSON_NAME] Nombre o CUIT Hospital Seleccionar Gerenciador Selecci…" at bounding box center [702, 307] width 922 height 203
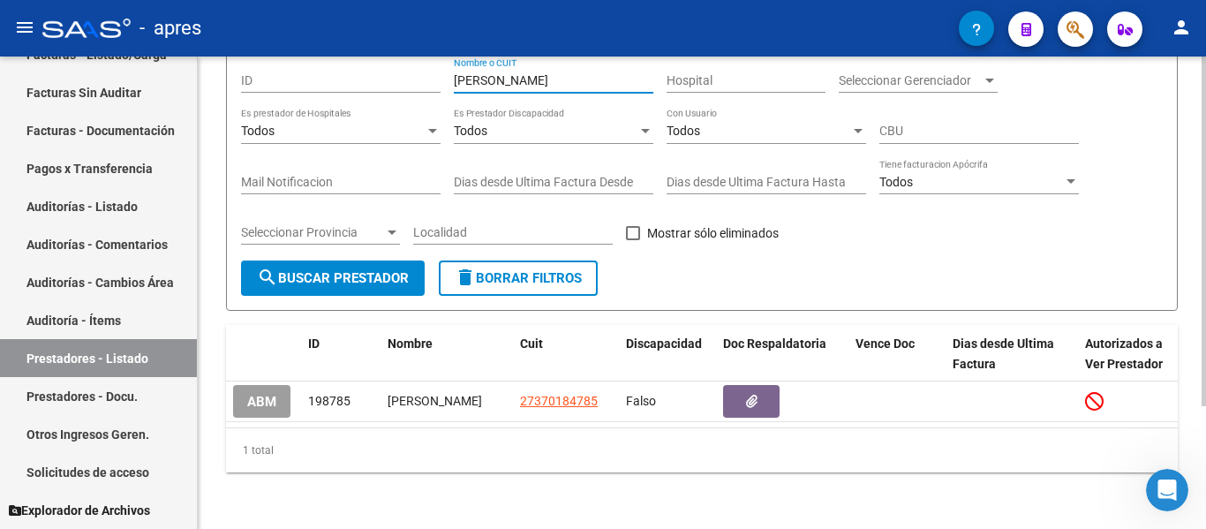
scroll to position [166, 0]
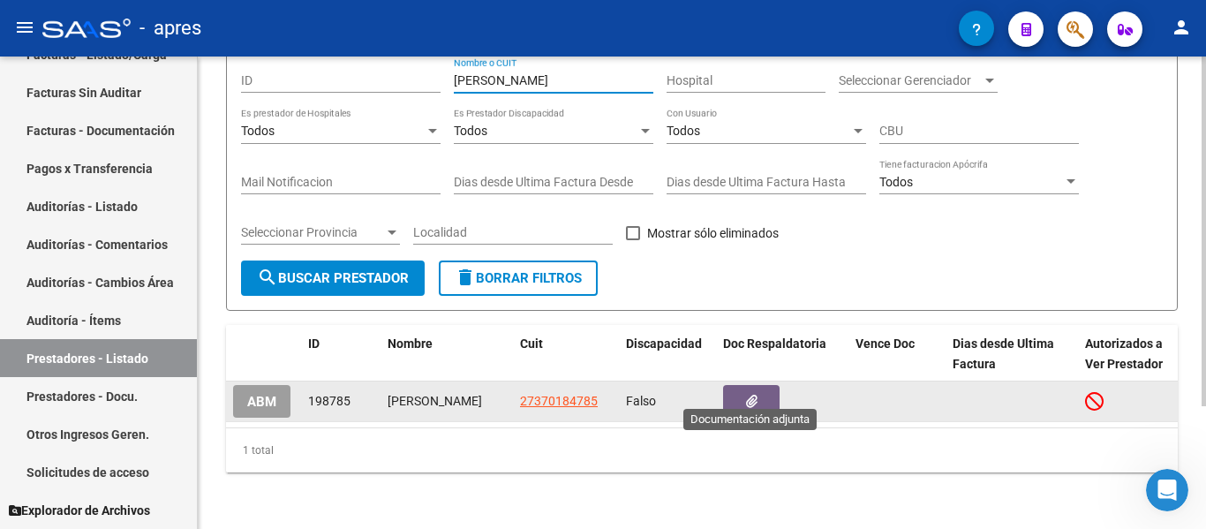
type input "[PERSON_NAME]"
click at [767, 393] on button "button" at bounding box center [751, 401] width 57 height 33
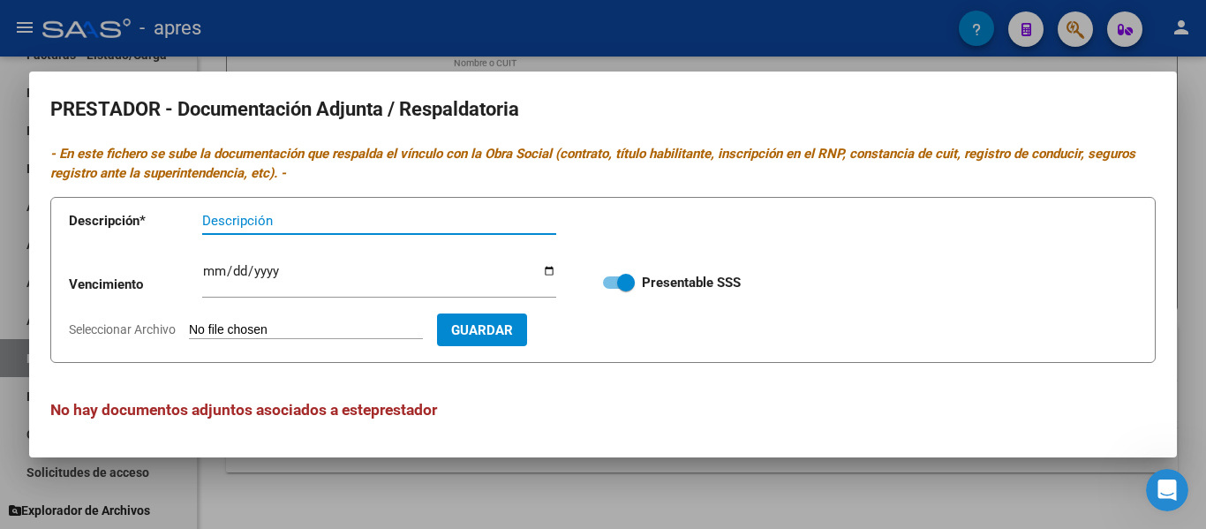
scroll to position [1, 0]
click at [688, 507] on div at bounding box center [603, 264] width 1206 height 529
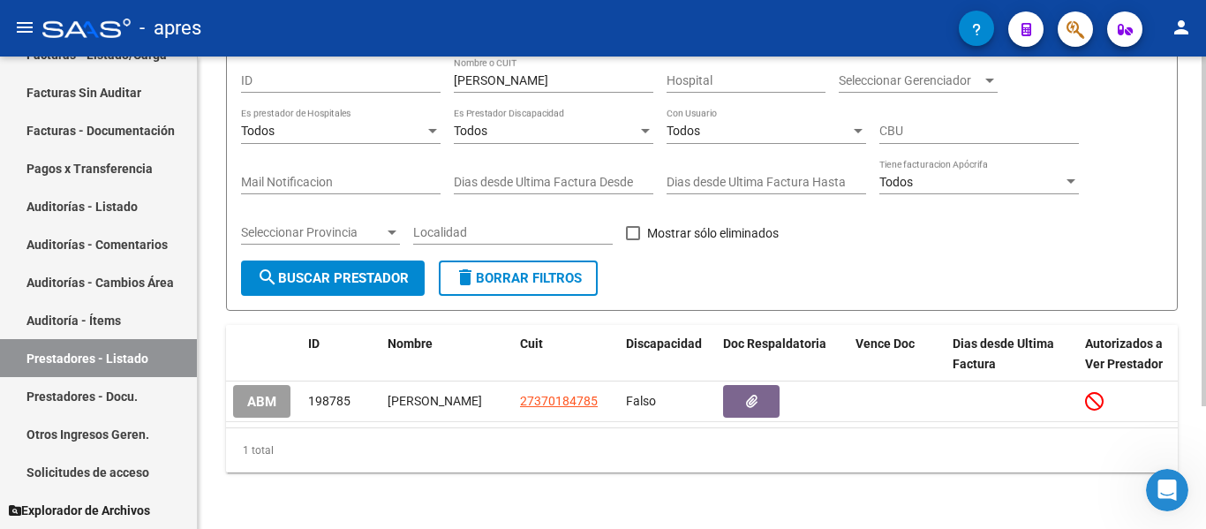
scroll to position [0, 0]
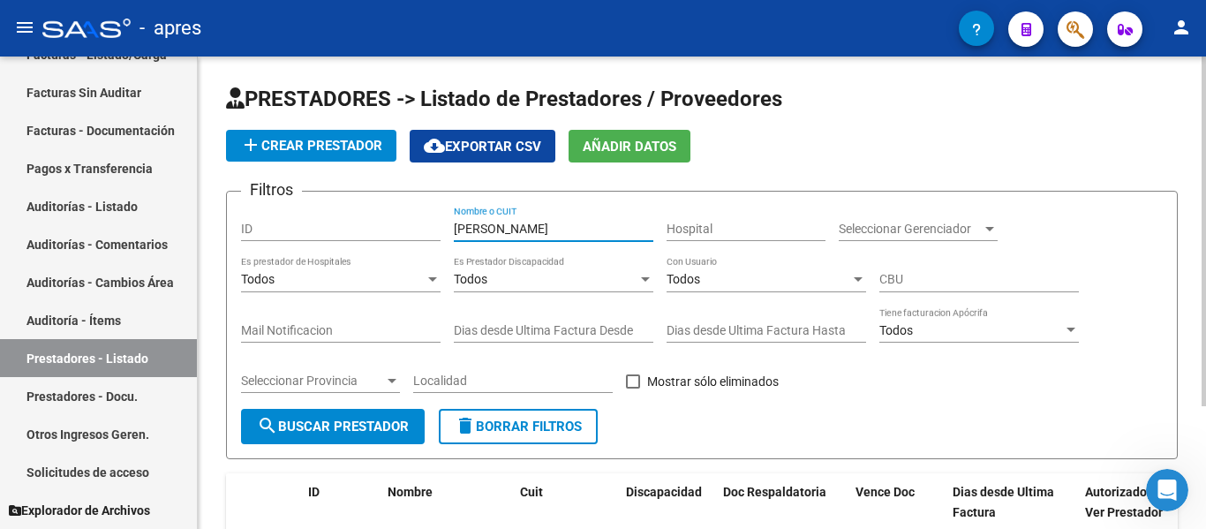
drag, startPoint x: 510, startPoint y: 231, endPoint x: 284, endPoint y: 248, distance: 226.8
click at [284, 246] on div "Filtros ID [PERSON_NAME] Nombre o CUIT Hospital Seleccionar Gerenciador Selecci…" at bounding box center [702, 307] width 922 height 203
type input "mora"
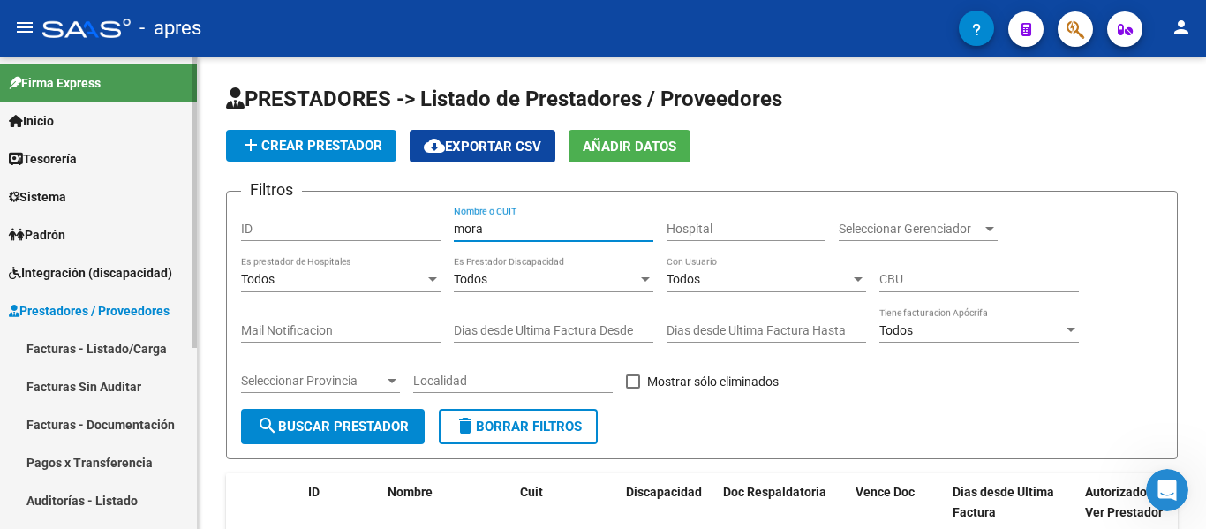
click at [123, 268] on span "Integración (discapacidad)" at bounding box center [90, 272] width 163 height 19
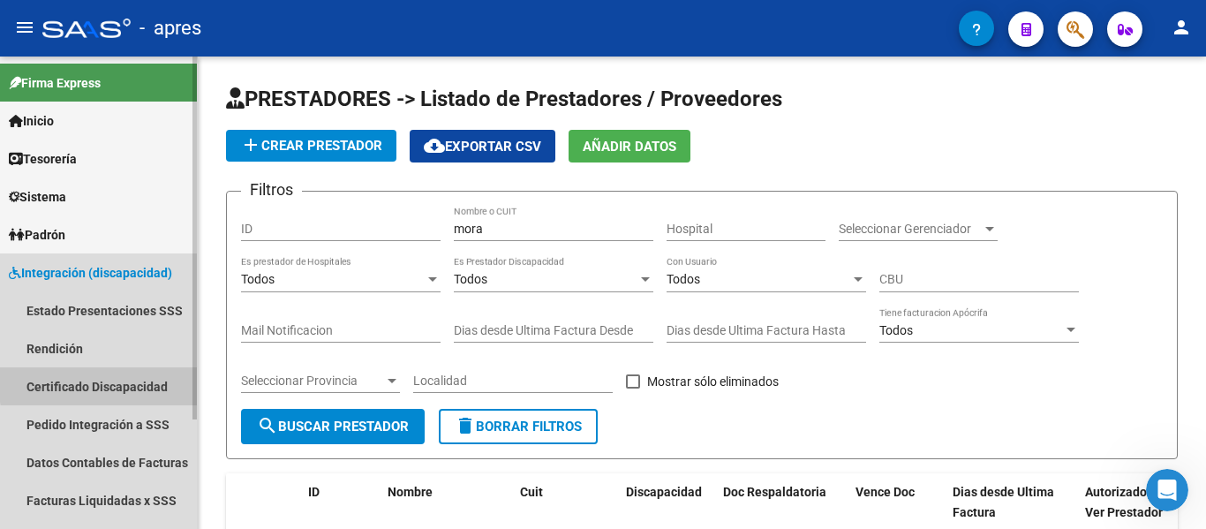
click at [123, 382] on link "Certificado Discapacidad" at bounding box center [98, 386] width 197 height 38
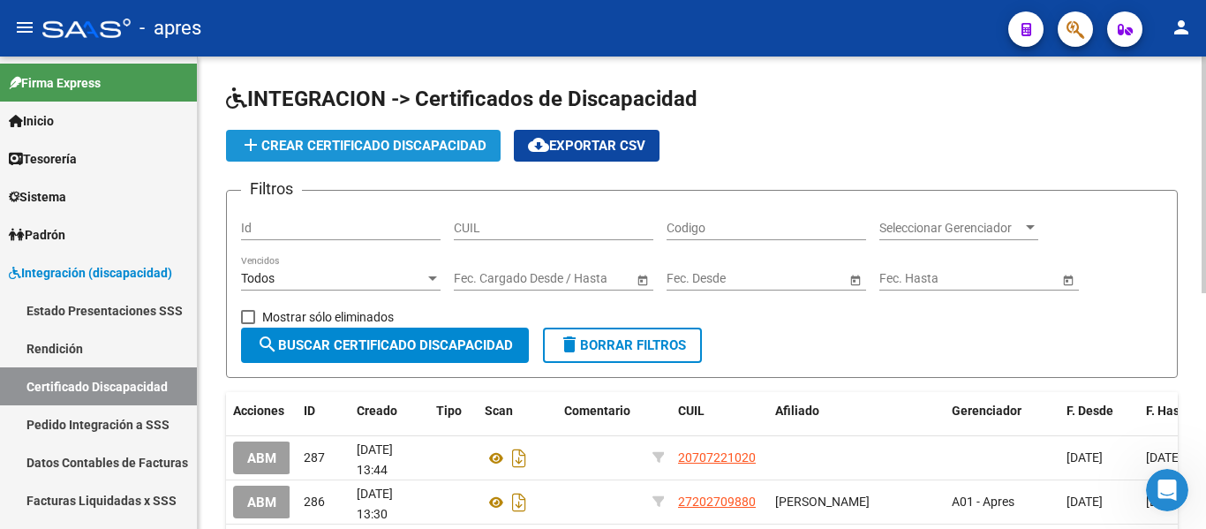
click at [323, 147] on span "add Crear Certificado Discapacidad" at bounding box center [363, 146] width 246 height 16
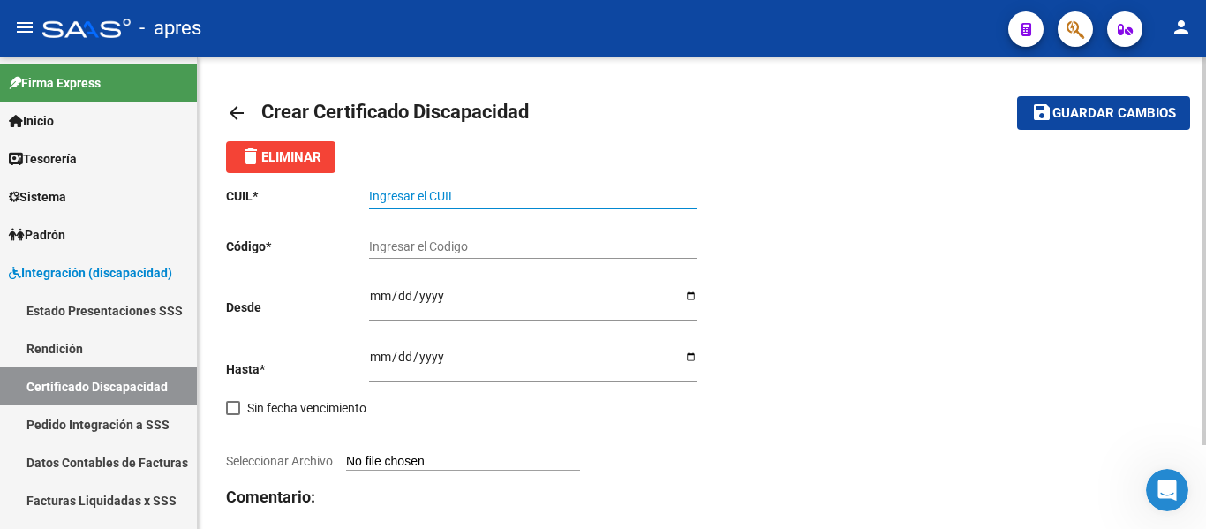
click at [442, 199] on input "Ingresar el CUIL" at bounding box center [533, 196] width 329 height 15
paste input "20-57522410-6"
type input "20-57522410-6"
click at [456, 238] on div "Ingresar el Codigo" at bounding box center [533, 240] width 329 height 35
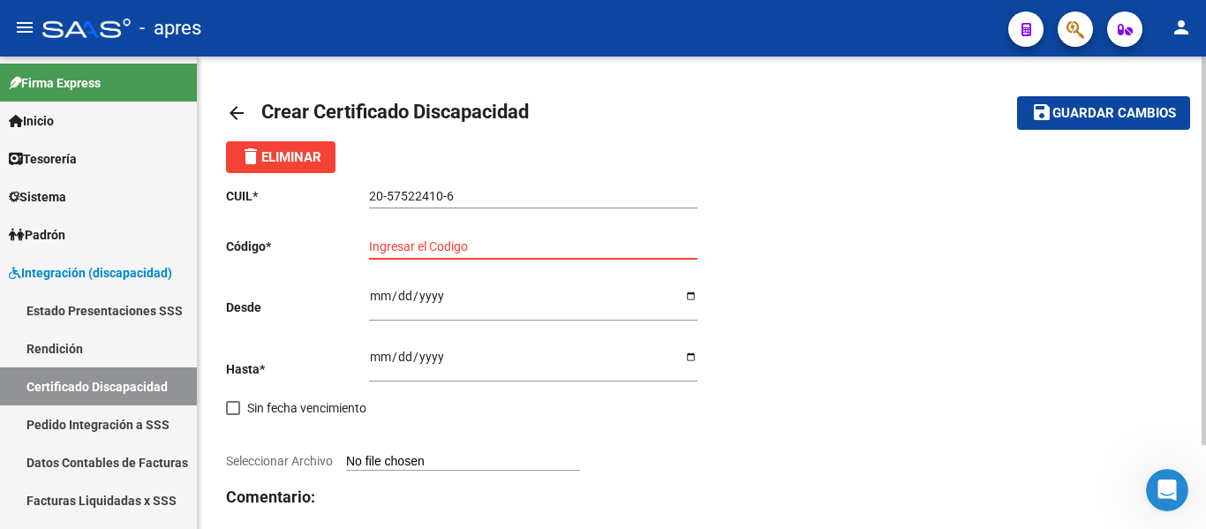
click at [462, 252] on input "Ingresar el Codigo" at bounding box center [533, 246] width 329 height 15
click at [465, 246] on input "Ingresar el Codigo" at bounding box center [533, 246] width 329 height 15
paste input "ARG-02-00057522410-20250828- 20280828-BUE-370"
type input "ARG02000575224102025082820280828BUE370"
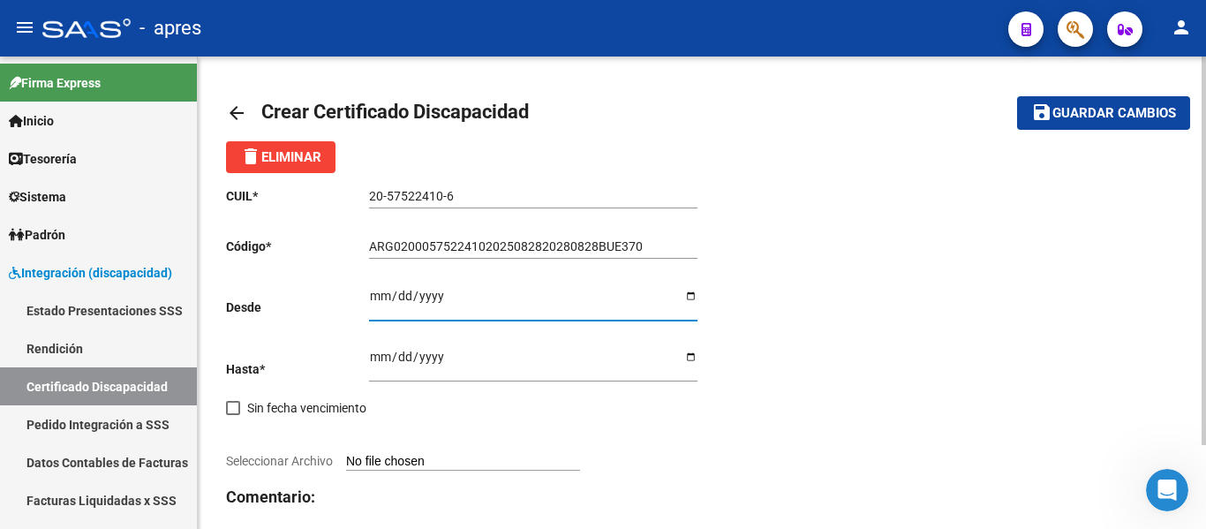
click at [382, 290] on input "Ingresar fec. Desde" at bounding box center [533, 302] width 329 height 26
type input "[DATE]"
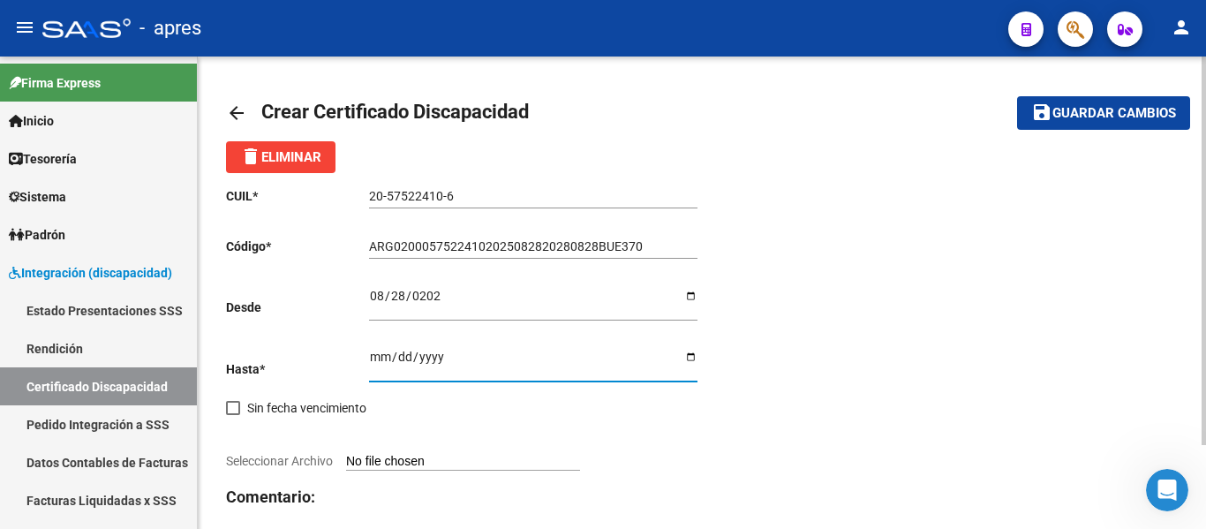
click at [374, 353] on input "Ingresar fec. Hasta" at bounding box center [533, 363] width 329 height 26
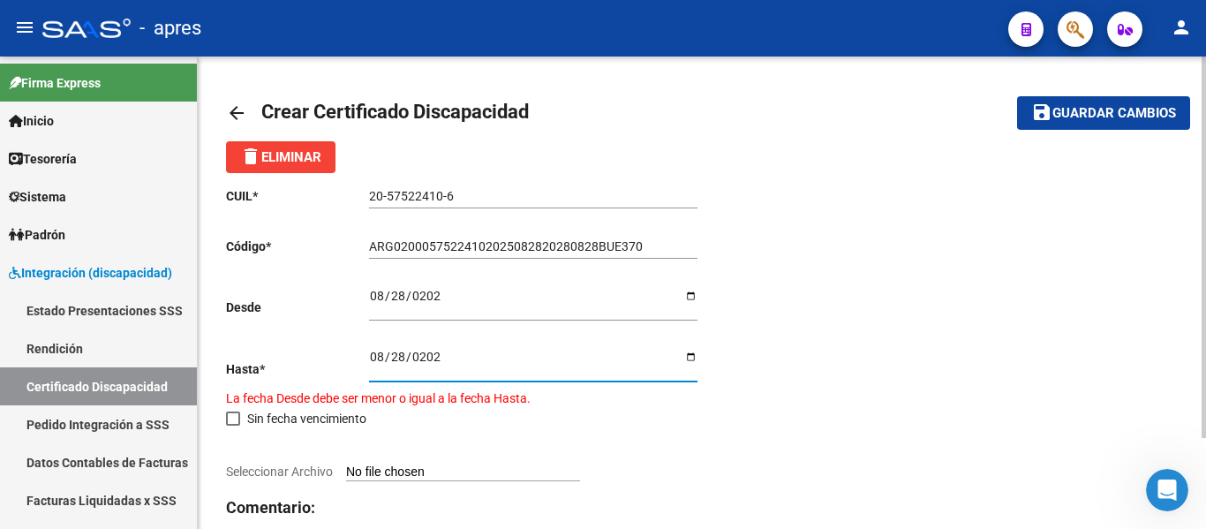
type input "[DATE]"
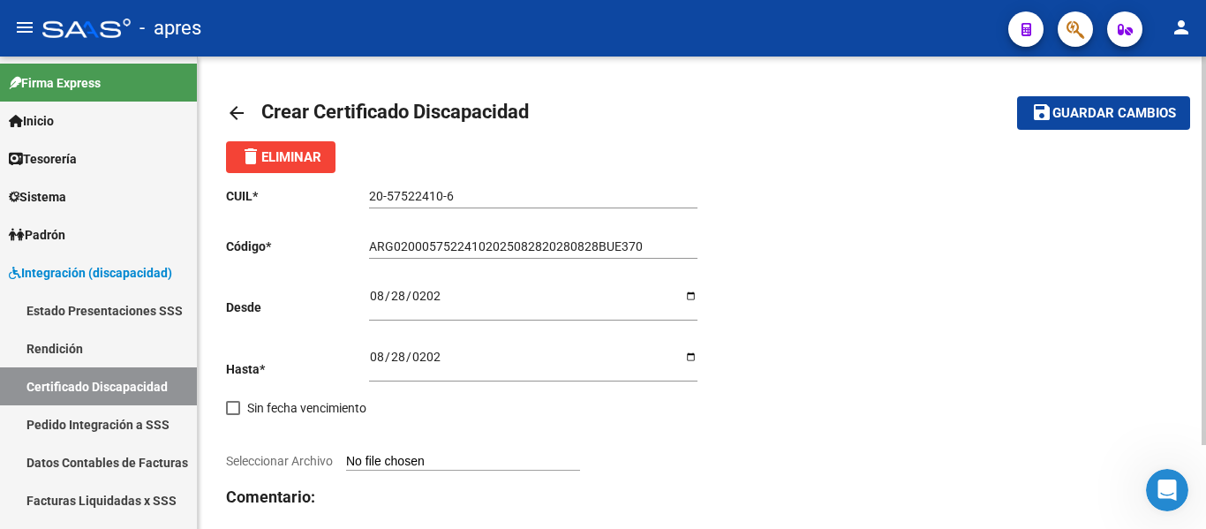
click at [284, 462] on span "Seleccionar Archivo" at bounding box center [279, 461] width 107 height 14
click at [346, 462] on input "Seleccionar Archivo" at bounding box center [463, 462] width 234 height 17
type input "C:\fakepath\Piro Leon Ricardo_cud_57522410.pdf"
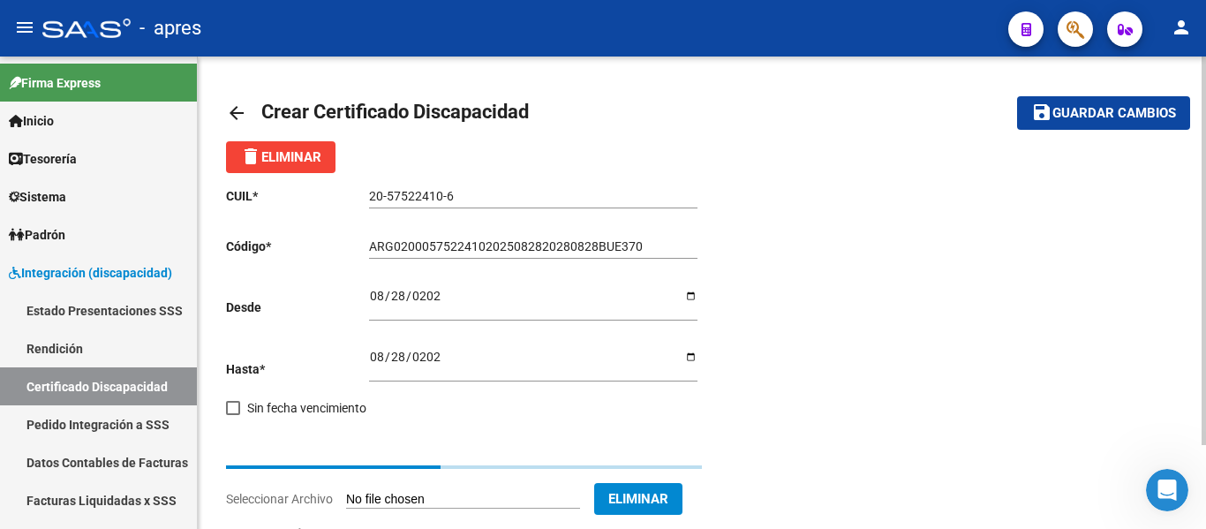
click at [505, 21] on div "- apres" at bounding box center [518, 28] width 952 height 39
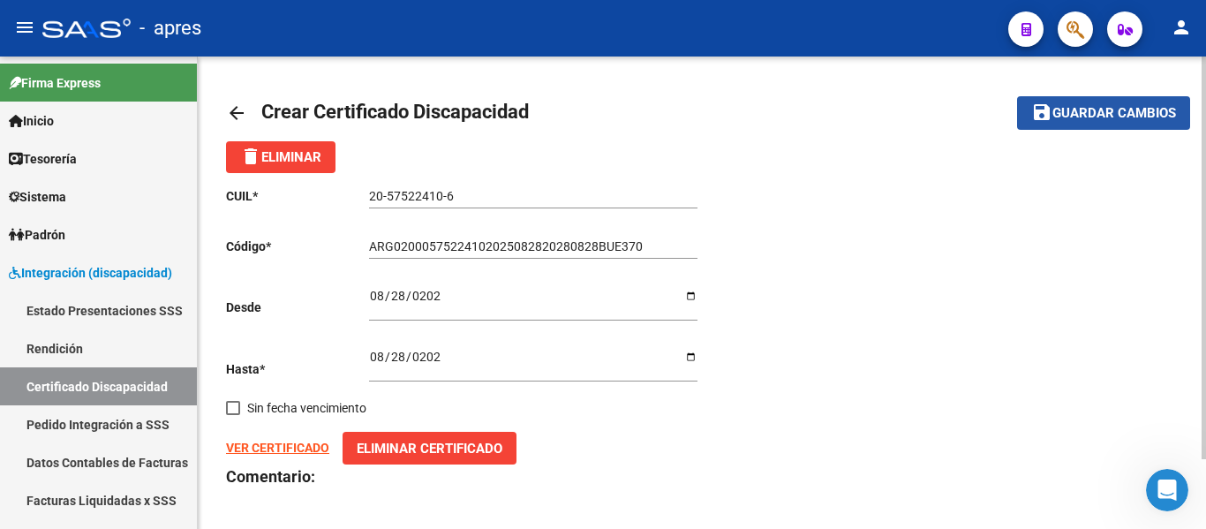
click at [1127, 117] on span "Guardar cambios" at bounding box center [1115, 114] width 124 height 16
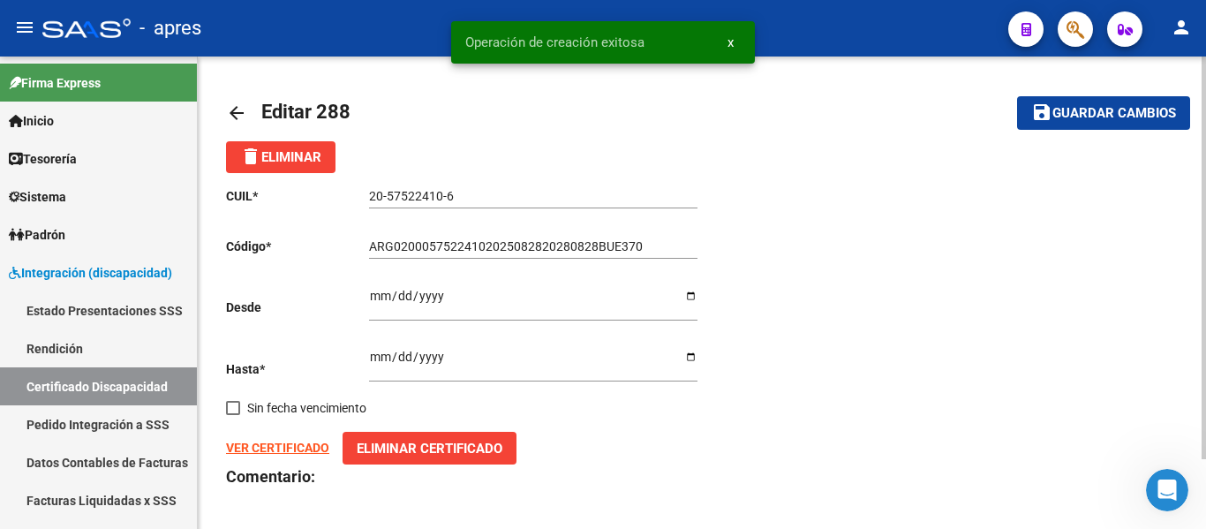
click at [246, 110] on mat-icon "arrow_back" at bounding box center [236, 112] width 21 height 21
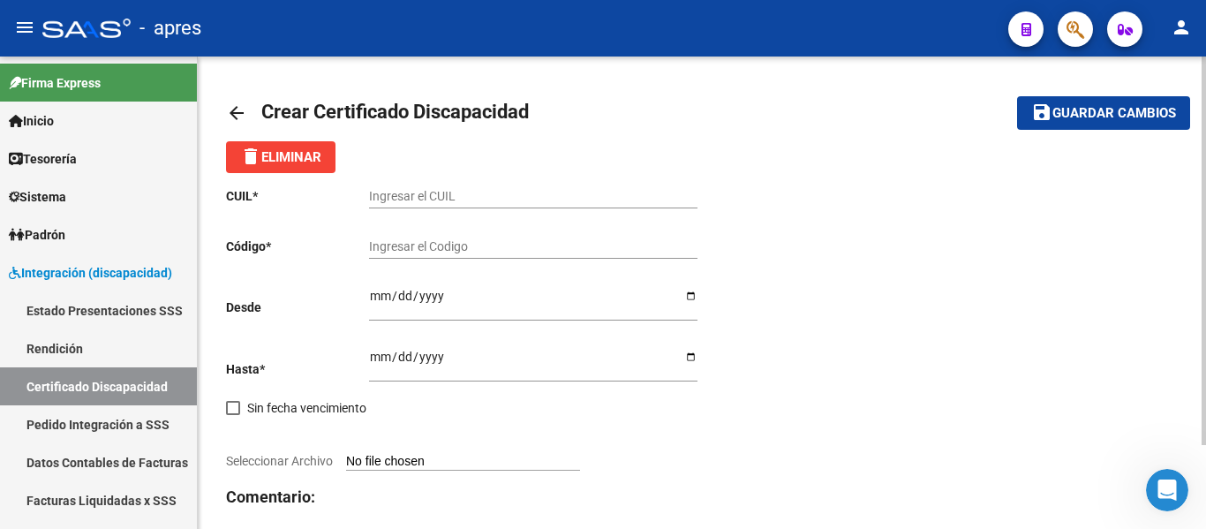
click at [236, 113] on mat-icon "arrow_back" at bounding box center [236, 112] width 21 height 21
